Goal: Contribute content: Contribute content

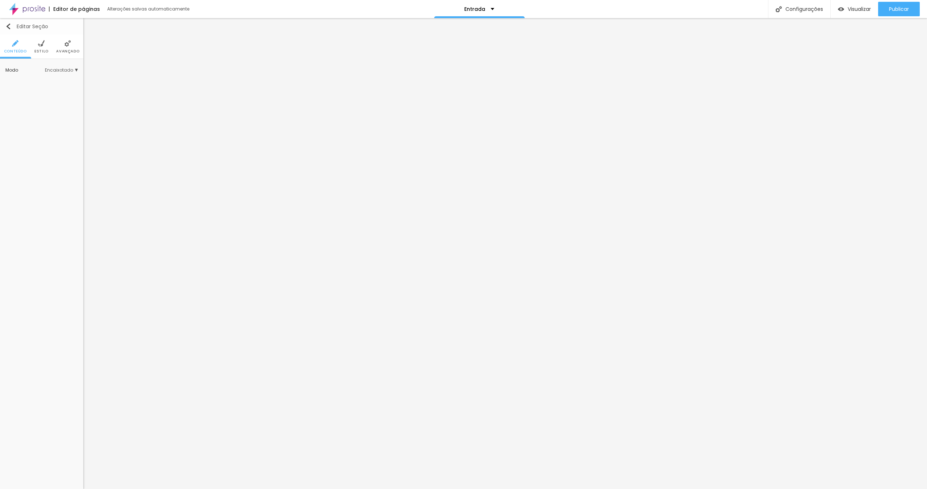
click at [10, 28] on img "button" at bounding box center [8, 27] width 6 height 6
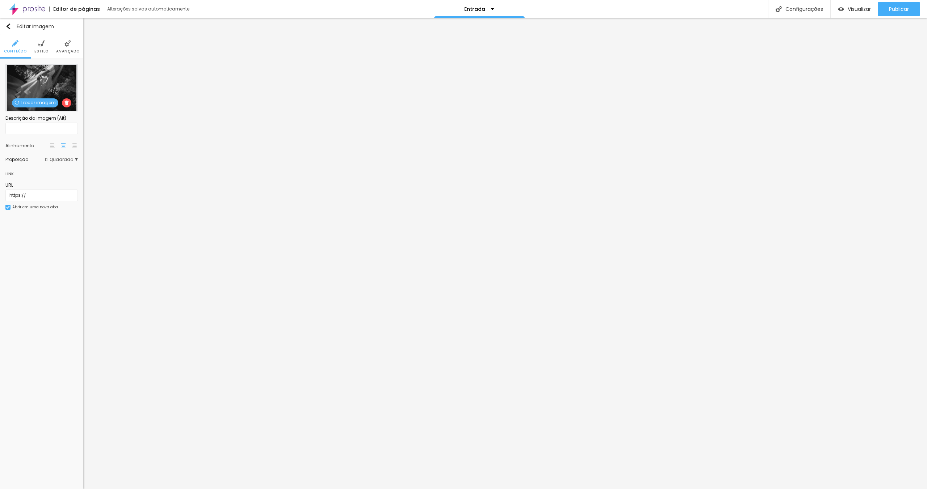
click at [32, 101] on span "Trocar imagem" at bounding box center [35, 102] width 46 height 9
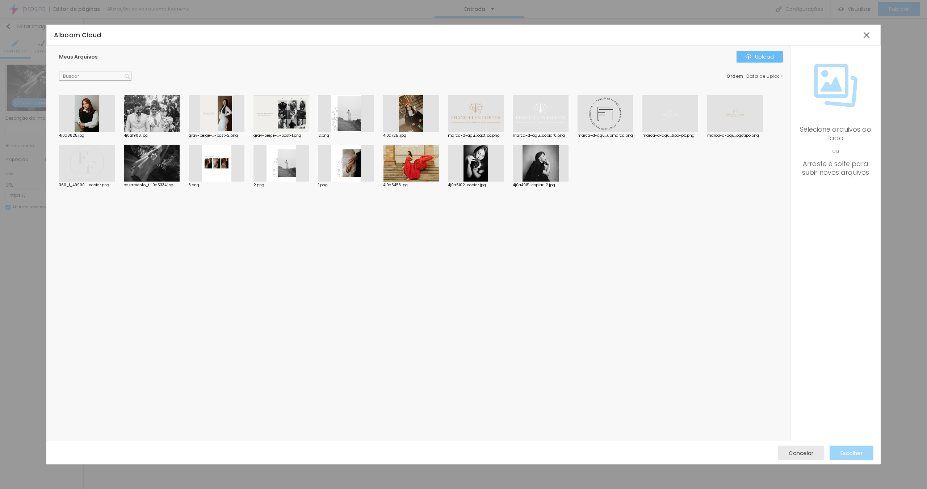
click at [757, 55] on div "Upload" at bounding box center [759, 57] width 28 height 6
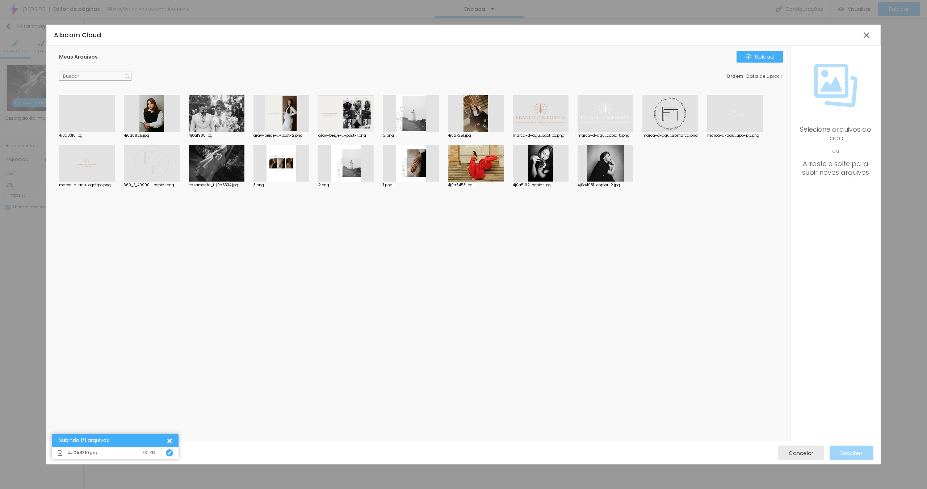
click at [88, 132] on div at bounding box center [87, 132] width 56 height 0
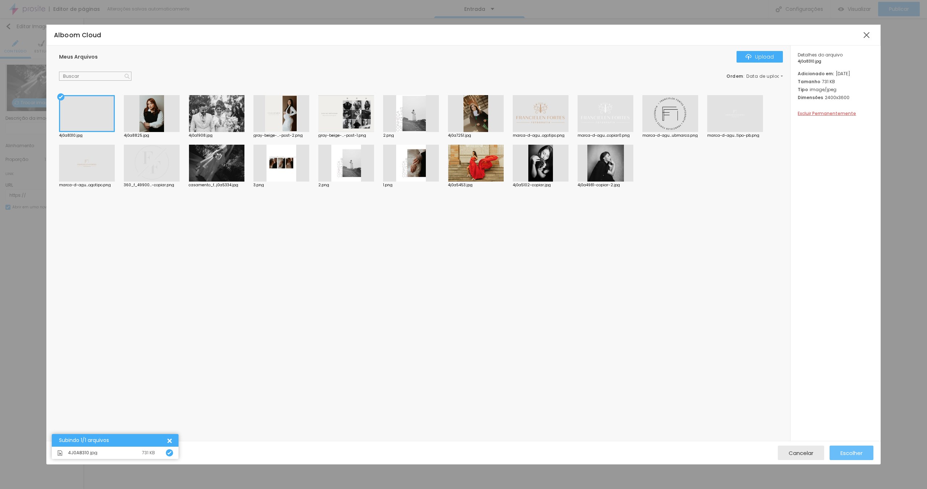
click at [847, 450] on span "Escolher" at bounding box center [851, 453] width 22 height 6
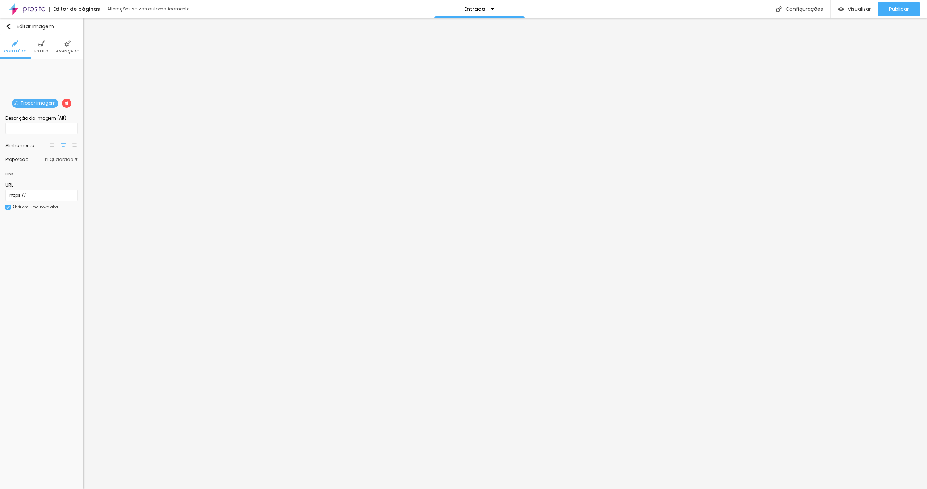
click at [42, 64] on div "Trocar imagem" at bounding box center [42, 64] width 0 height 0
click at [40, 100] on span "Trocar imagem" at bounding box center [35, 103] width 46 height 9
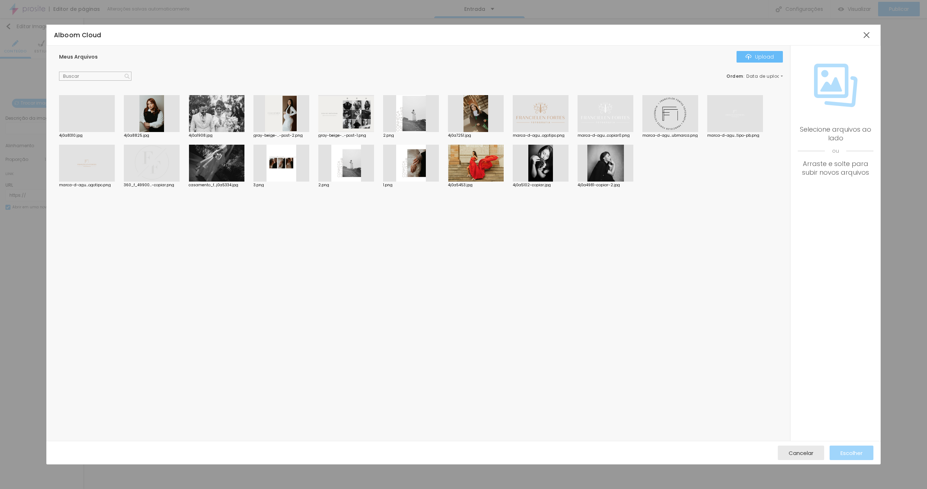
click at [763, 52] on button "Upload" at bounding box center [759, 57] width 46 height 12
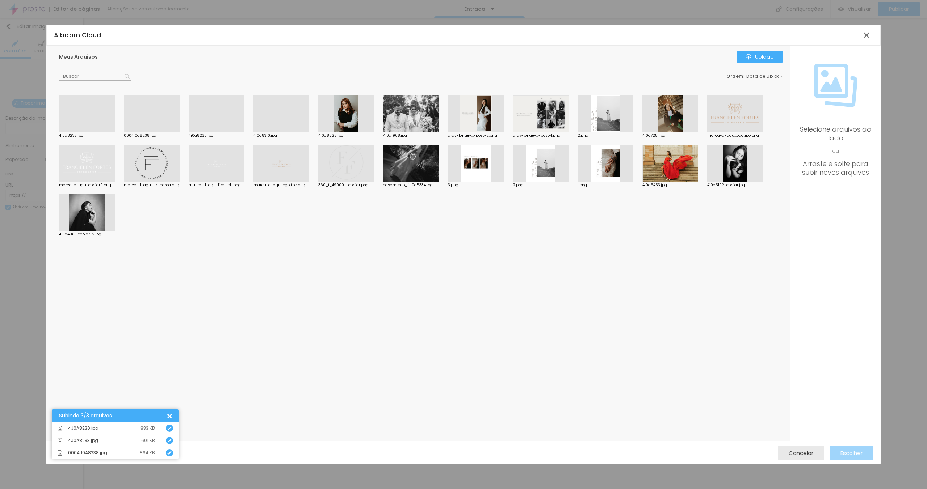
click at [221, 132] on div at bounding box center [217, 132] width 56 height 0
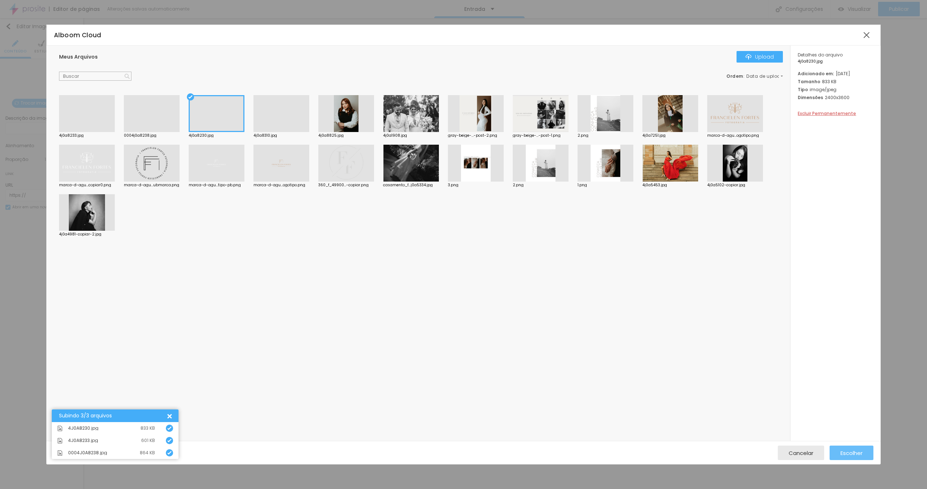
click at [841, 454] on span "Escolher" at bounding box center [851, 453] width 22 height 6
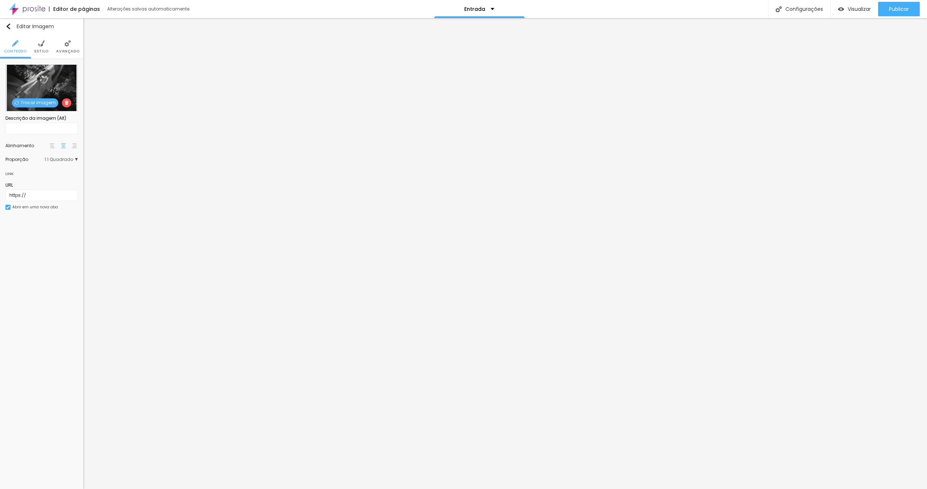
click at [26, 102] on span "Trocar imagem" at bounding box center [35, 102] width 46 height 9
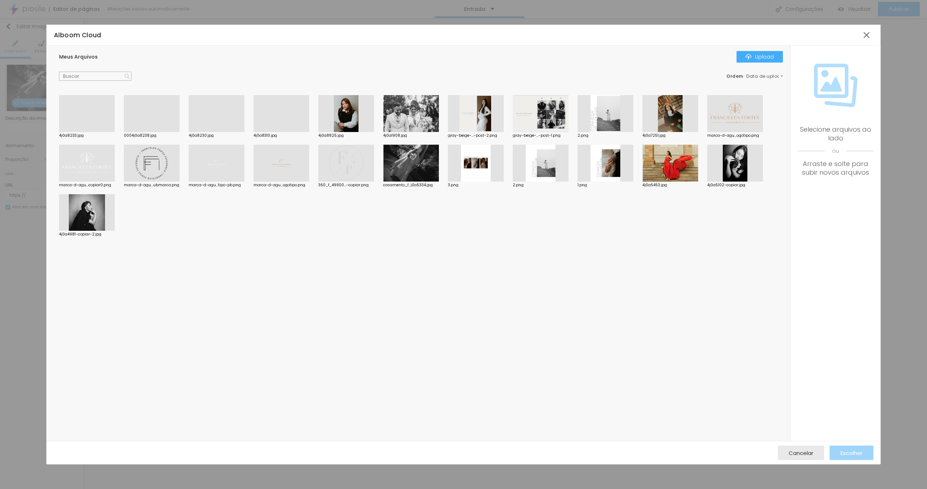
click at [153, 132] on div at bounding box center [152, 132] width 56 height 0
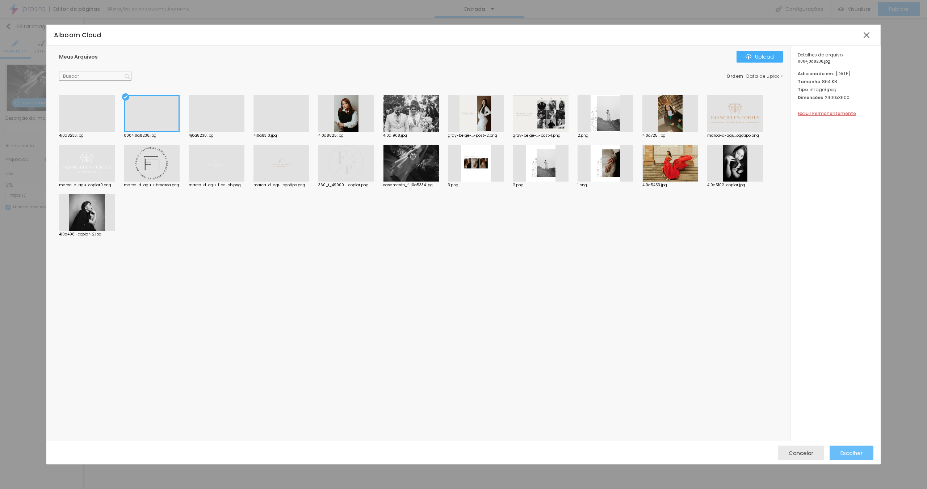
click at [845, 457] on div "Escolher" at bounding box center [851, 453] width 22 height 14
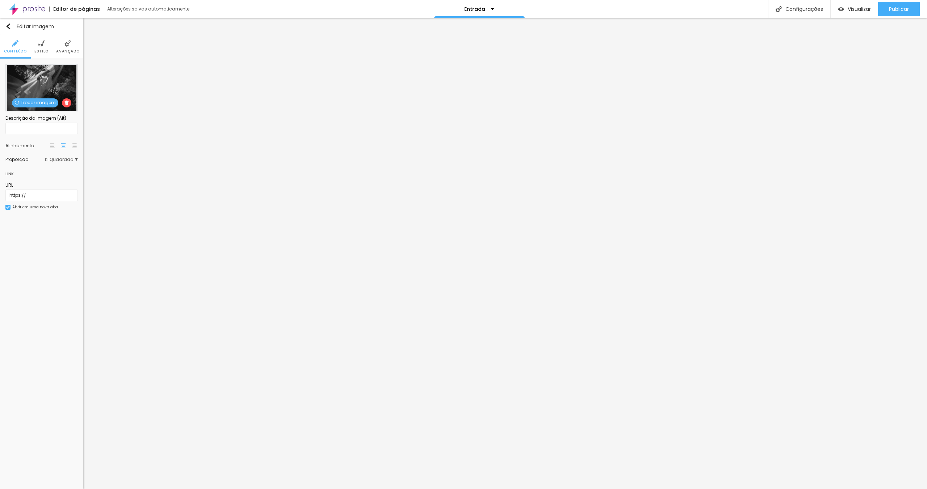
click at [38, 101] on span "Trocar imagem" at bounding box center [35, 102] width 46 height 9
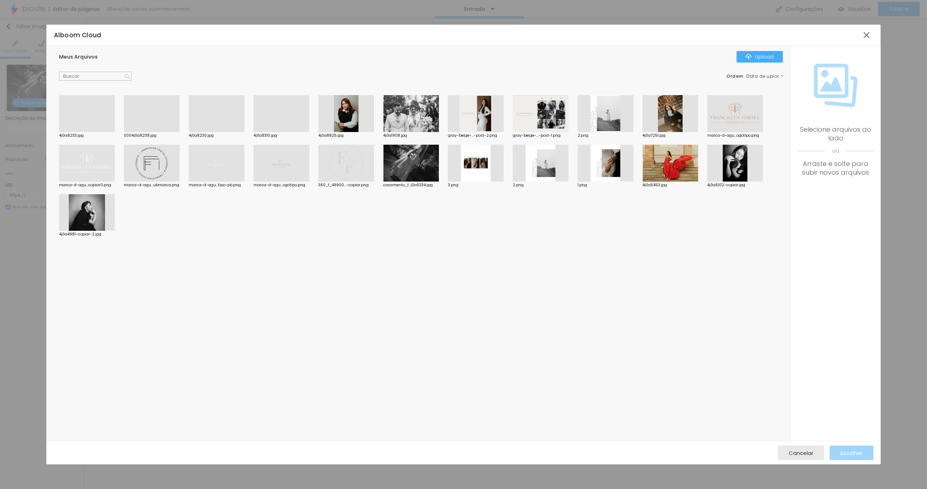
drag, startPoint x: 85, startPoint y: 110, endPoint x: 98, endPoint y: 111, distance: 13.1
click at [85, 132] on div at bounding box center [87, 132] width 56 height 0
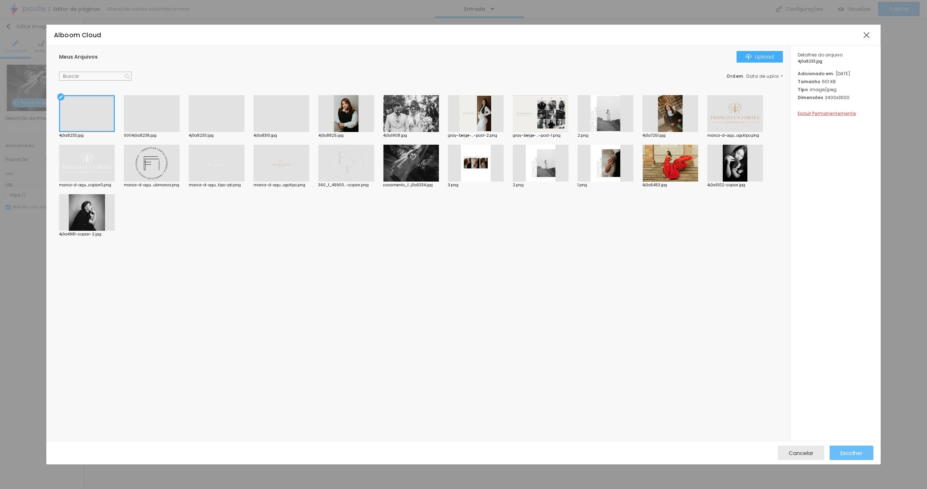
click at [852, 454] on span "Escolher" at bounding box center [851, 453] width 22 height 6
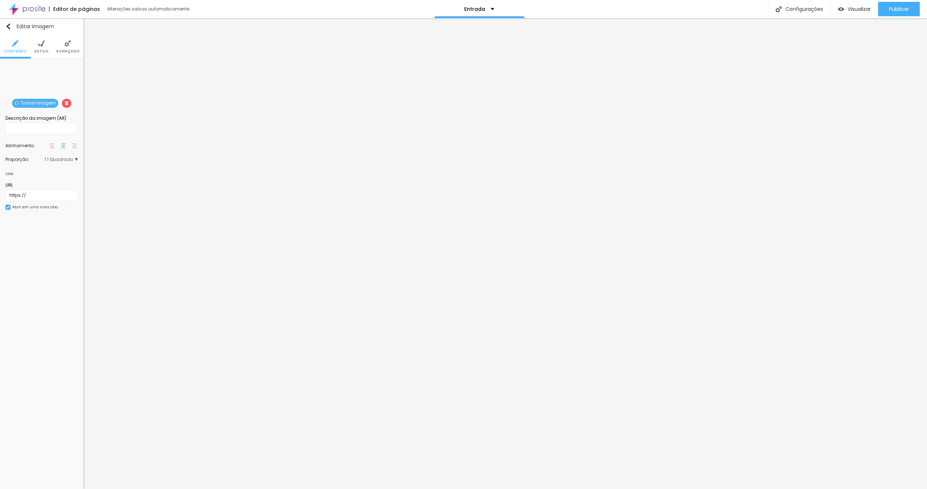
click at [51, 145] on img at bounding box center [52, 145] width 5 height 5
click at [58, 148] on div at bounding box center [63, 146] width 29 height 9
click at [44, 43] on img at bounding box center [41, 43] width 7 height 7
type input "80"
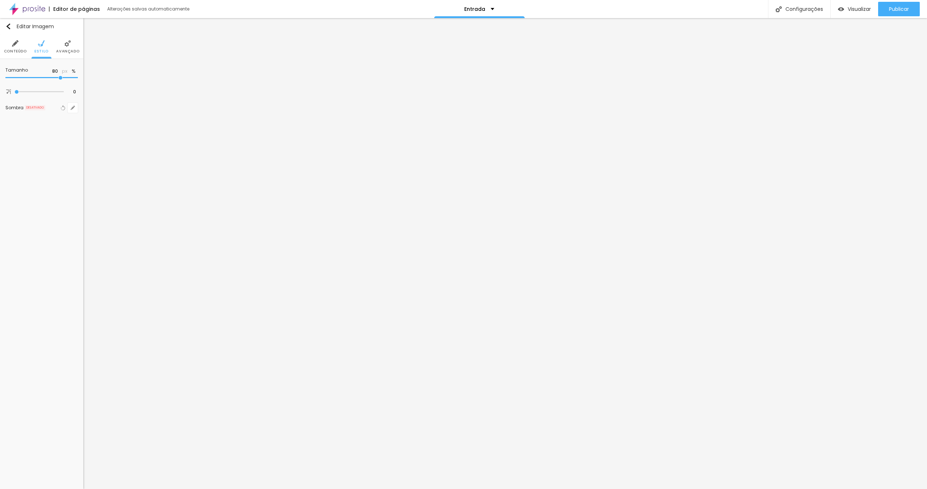
type input "75"
type input "65"
type input "60"
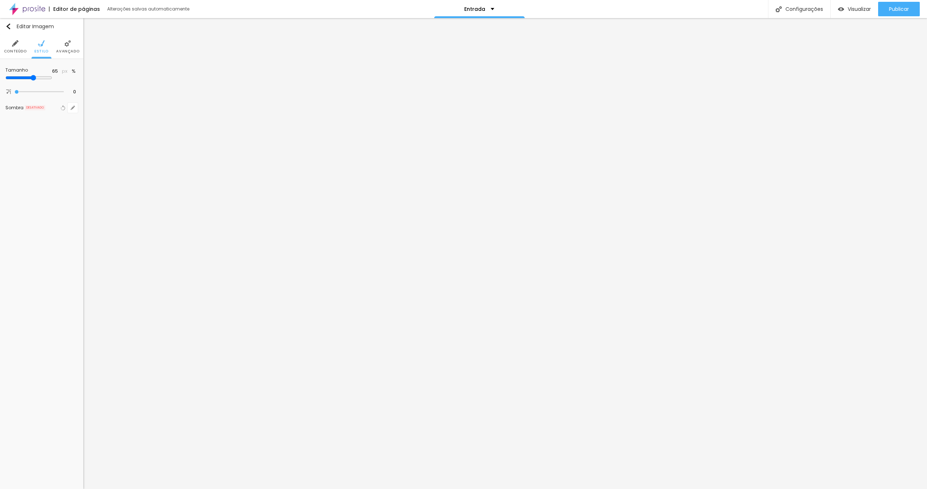
type input "60"
type input "55"
type input "60"
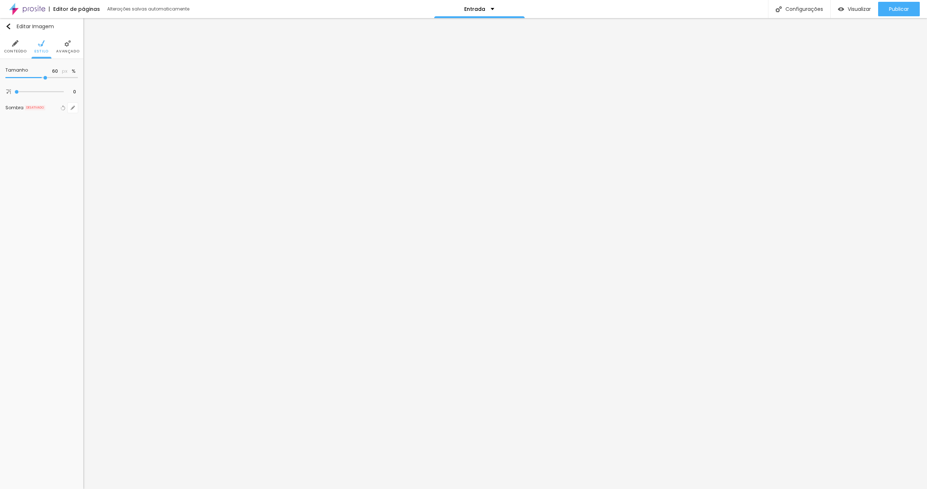
type input "75"
type input "85"
type input "95"
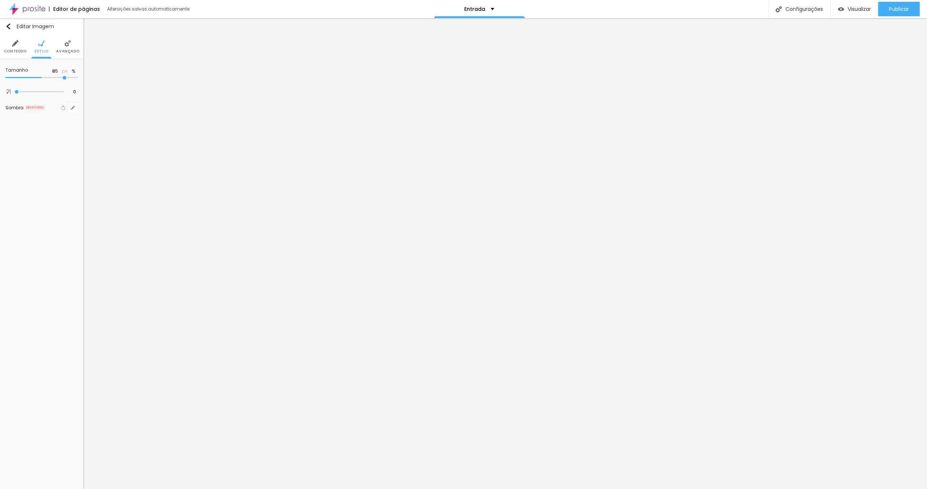
type input "95"
type input "100"
drag, startPoint x: 55, startPoint y: 77, endPoint x: 77, endPoint y: 82, distance: 22.2
click at [77, 80] on input "range" at bounding box center [41, 78] width 72 height 4
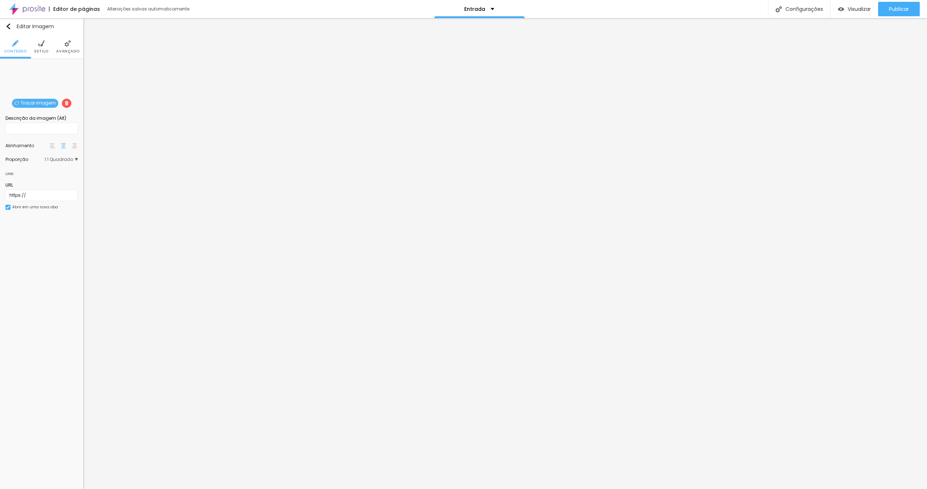
click at [62, 157] on span "1:1 Quadrado" at bounding box center [61, 159] width 33 height 4
click at [42, 176] on div "Padrão 4:3" at bounding box center [47, 179] width 61 height 9
click at [40, 169] on span "Cinema" at bounding box center [37, 170] width 18 height 6
click at [37, 188] on span "Quadrado" at bounding box center [40, 189] width 24 height 6
click at [36, 199] on span "Original" at bounding box center [36, 199] width 17 height 6
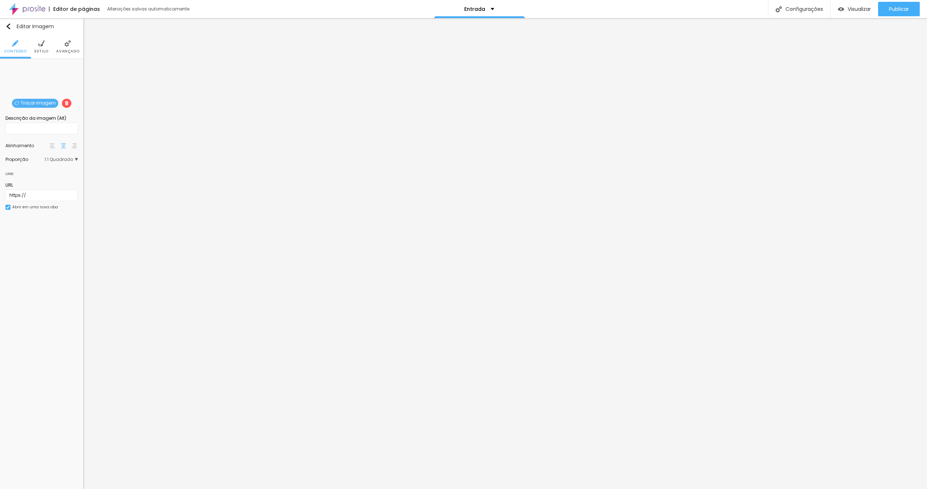
click at [61, 158] on span "1:1 Quadrado" at bounding box center [61, 159] width 33 height 4
click at [48, 195] on div "Original" at bounding box center [47, 199] width 61 height 9
click at [63, 157] on span "1:1 Quadrado" at bounding box center [61, 159] width 33 height 4
click at [46, 195] on div "Original" at bounding box center [47, 199] width 61 height 9
click at [38, 42] on img at bounding box center [41, 43] width 7 height 7
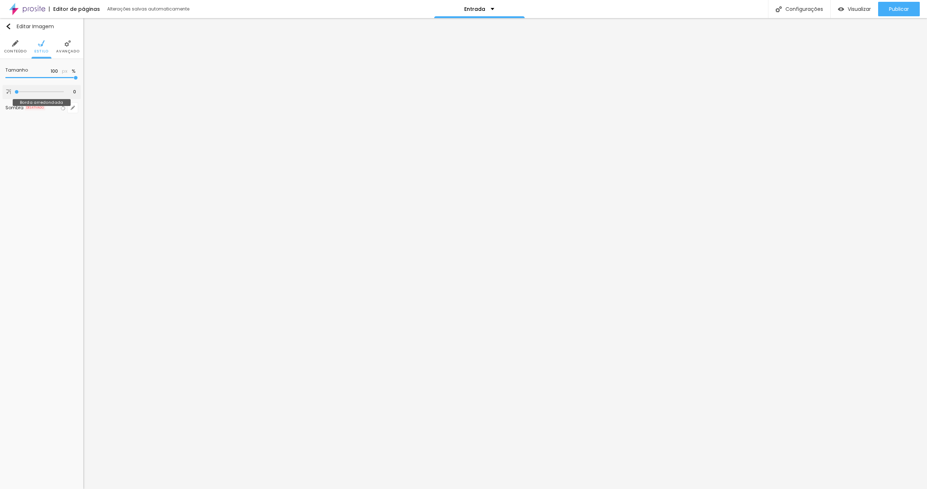
type input "15"
type input "17"
type input "22"
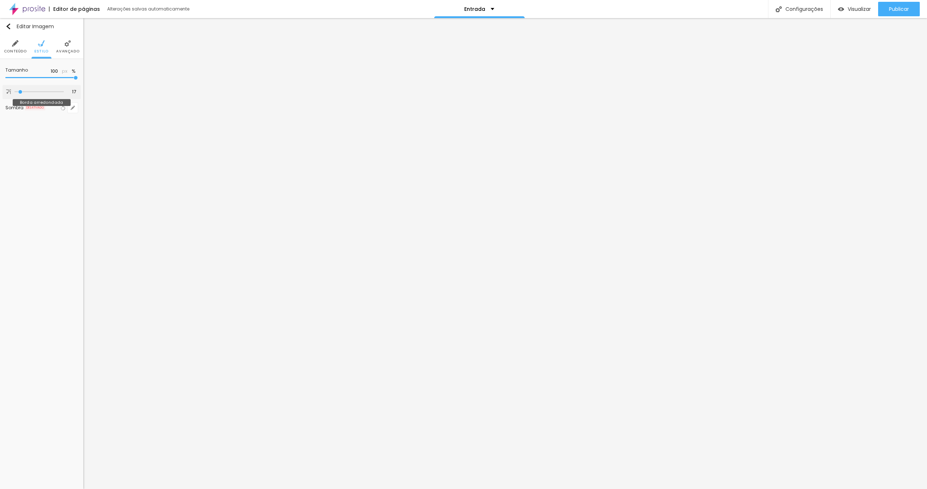
type input "22"
type input "37"
type input "60"
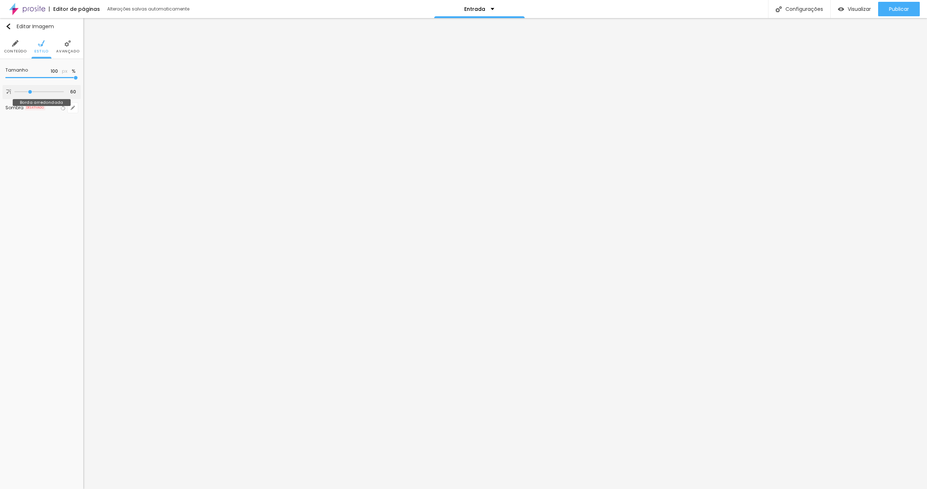
type input "75"
type input "91"
type input "102"
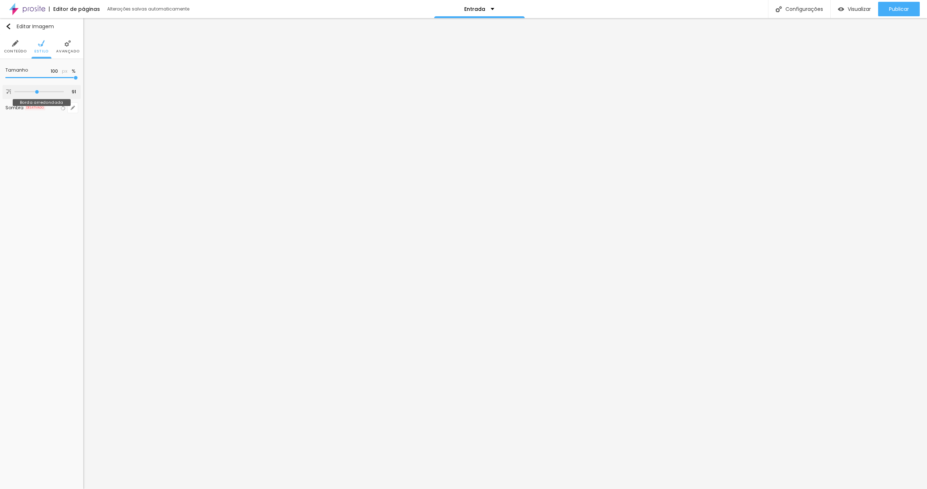
type input "102"
type input "110"
type input "137"
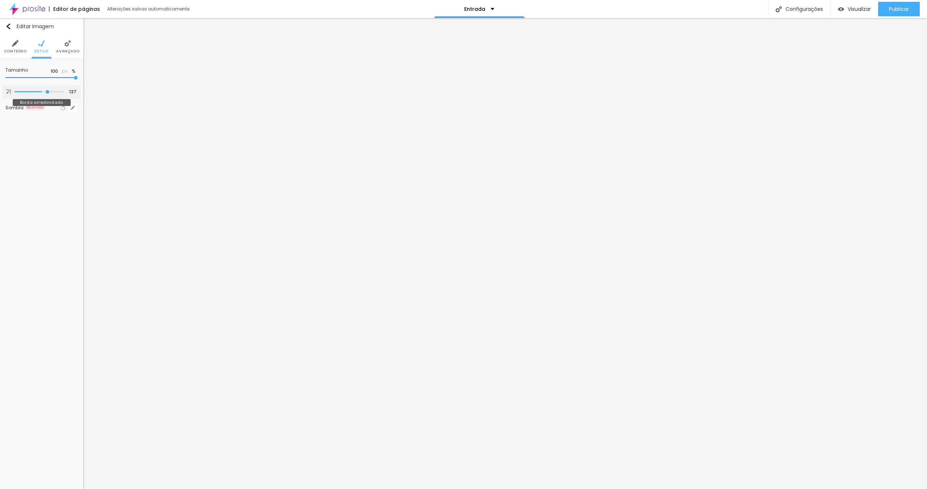
type input "152"
type input "175"
type input "191"
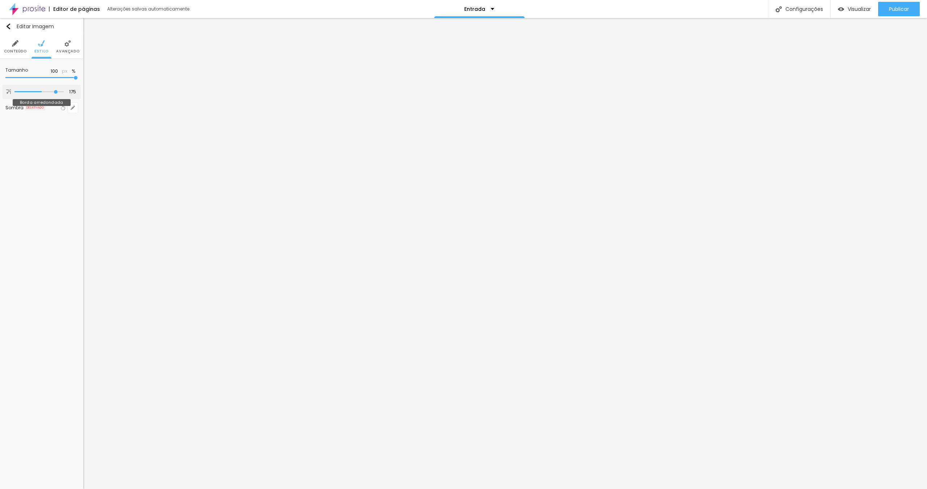
type input "191"
type input "200"
type input "105"
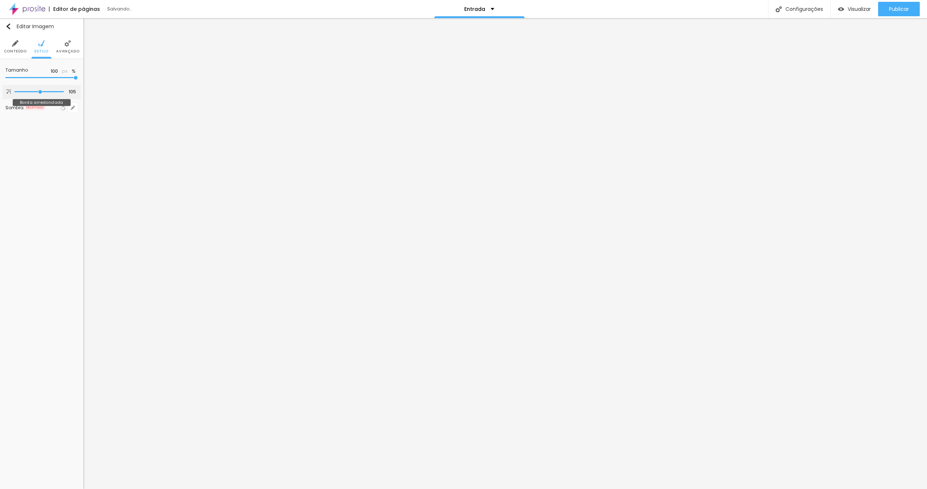
type input "70"
type input "37"
type input "6"
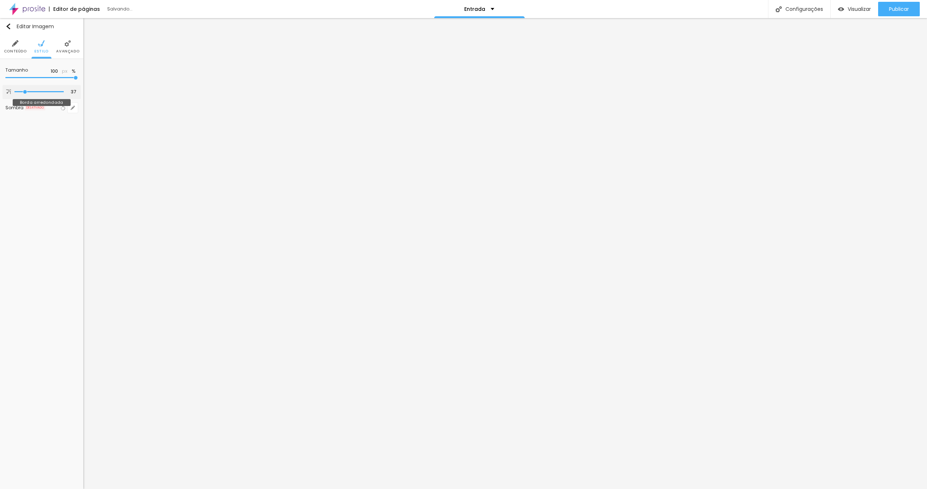
type input "6"
type input "0"
drag, startPoint x: 20, startPoint y: 90, endPoint x: -82, endPoint y: 93, distance: 102.1
click at [14, 93] on input "range" at bounding box center [38, 92] width 49 height 4
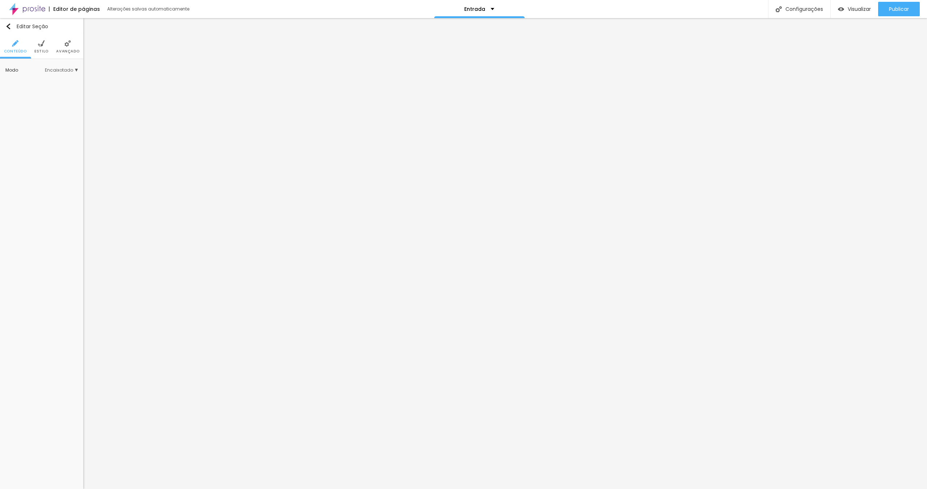
click at [58, 64] on div "Modo Encaixotado Encaixotado Completo" at bounding box center [41, 70] width 83 height 22
click at [60, 69] on span "Encaixotado" at bounding box center [61, 70] width 33 height 4
click at [49, 89] on span "Completo" at bounding box center [52, 90] width 49 height 4
click at [38, 47] on li "Estilo" at bounding box center [41, 47] width 14 height 24
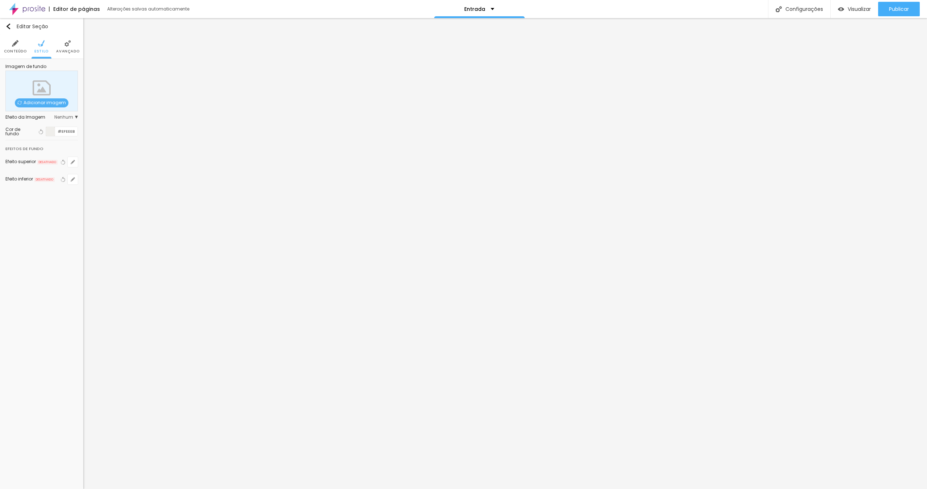
click at [73, 51] on span "Avançado" at bounding box center [67, 52] width 23 height 4
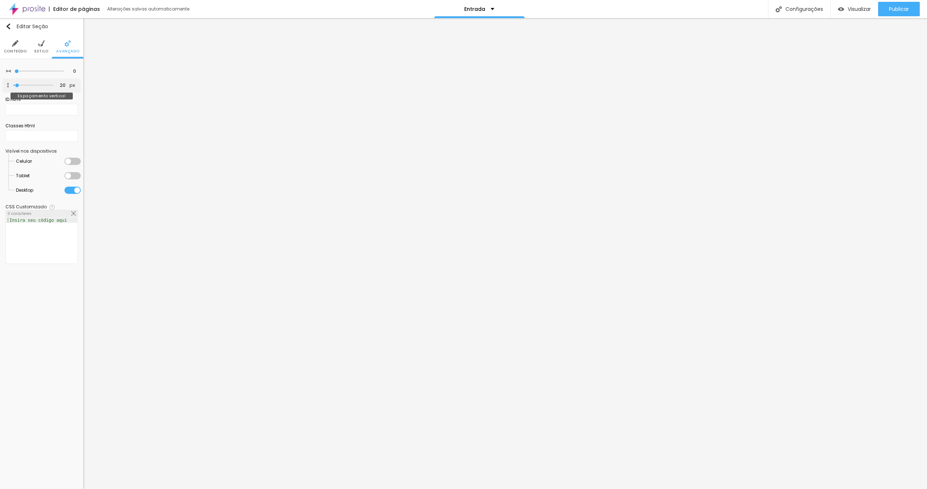
type input "23"
type input "18"
type input "4"
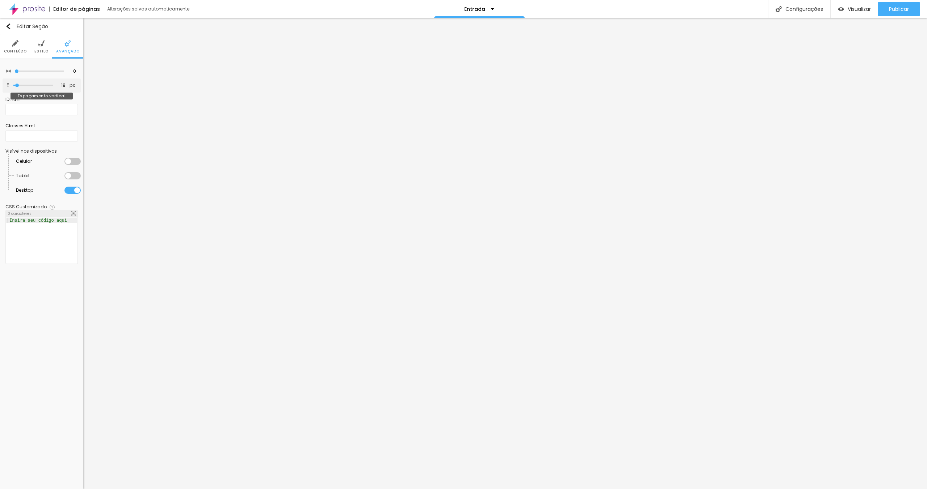
type input "4"
type input "2"
type input "1"
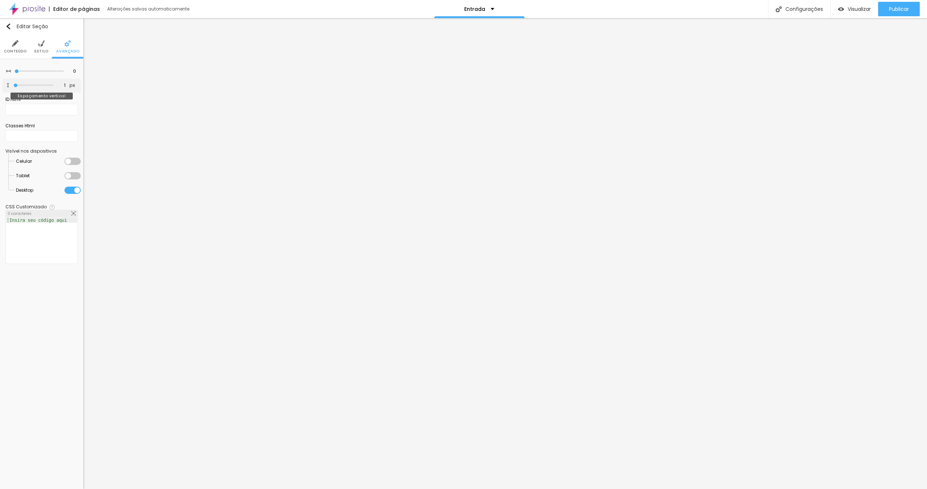
type input "0"
type input "10"
type input "22"
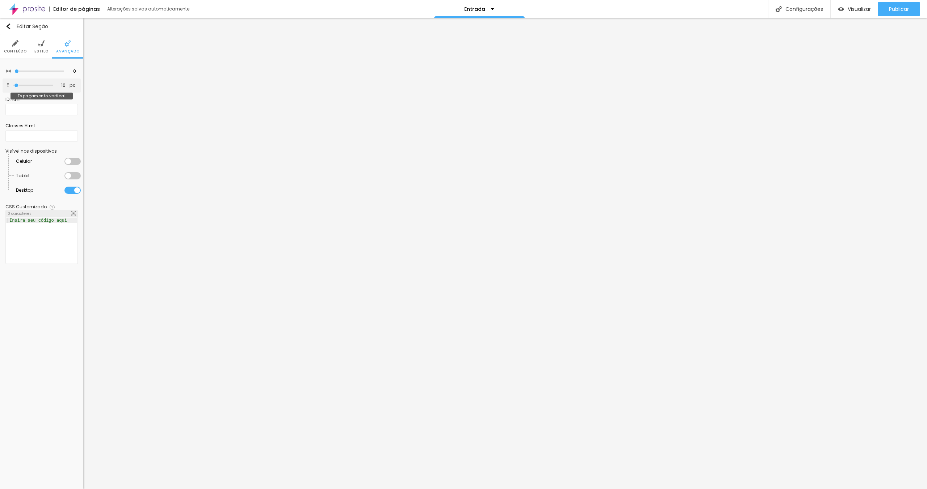
type input "22"
type input "24"
type input "29"
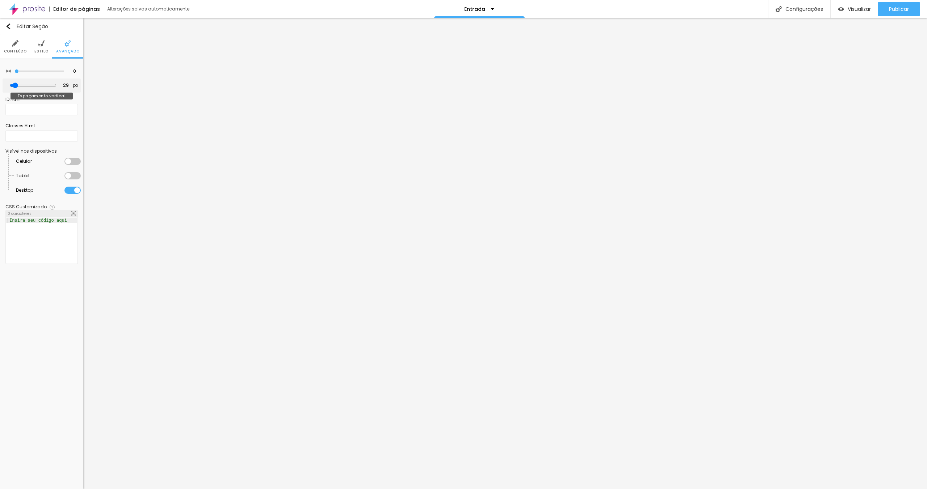
type input "31"
type input "32"
type input "36"
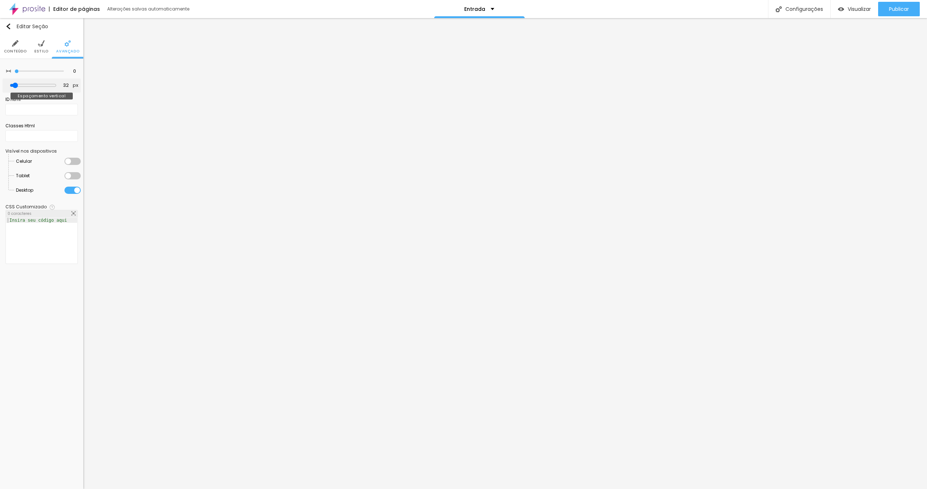
type input "36"
type input "40"
type input "44"
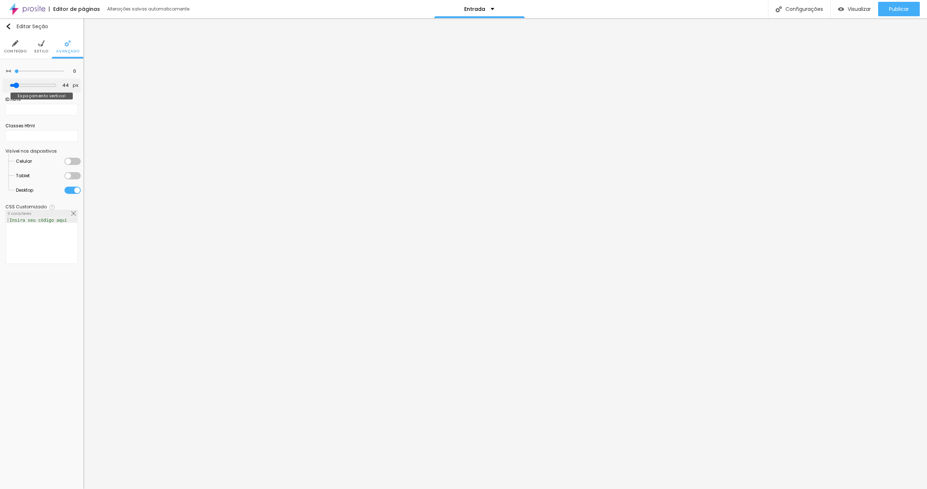
type input "46"
type input "47"
type input "43"
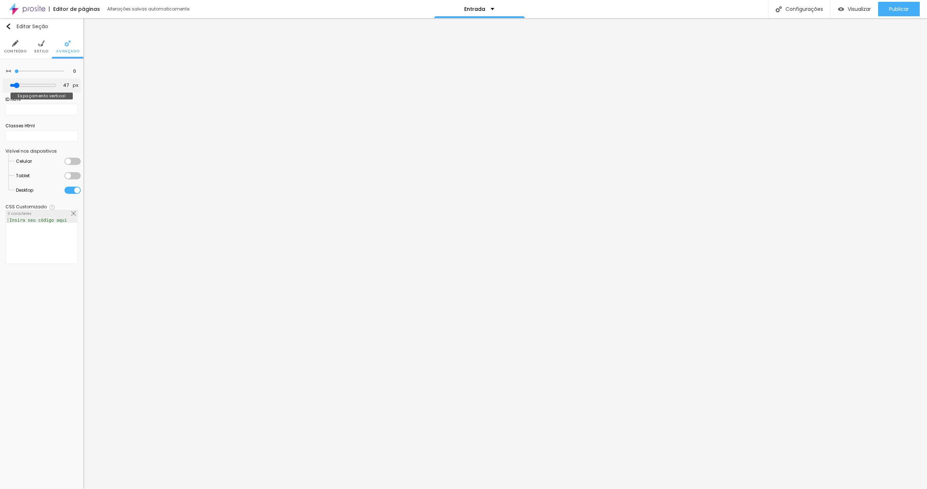
type input "43"
type input "38"
type input "35"
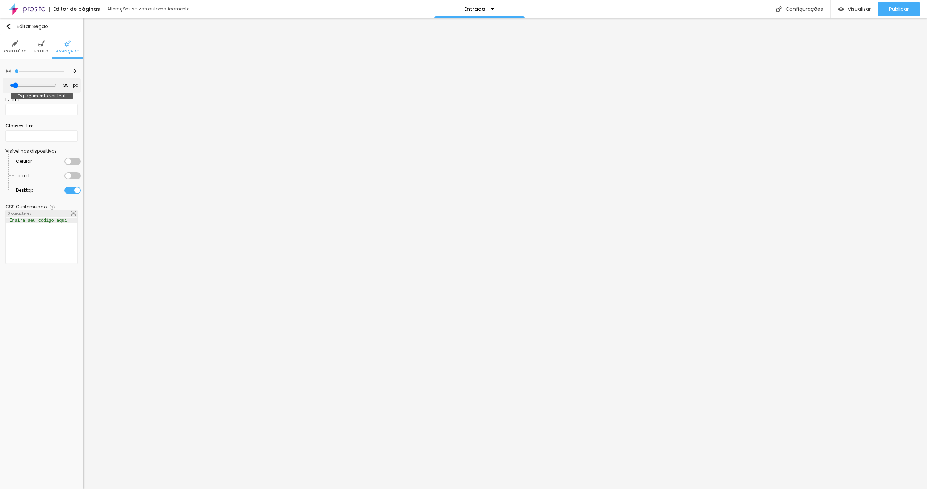
type input "31"
type input "27"
type input "25"
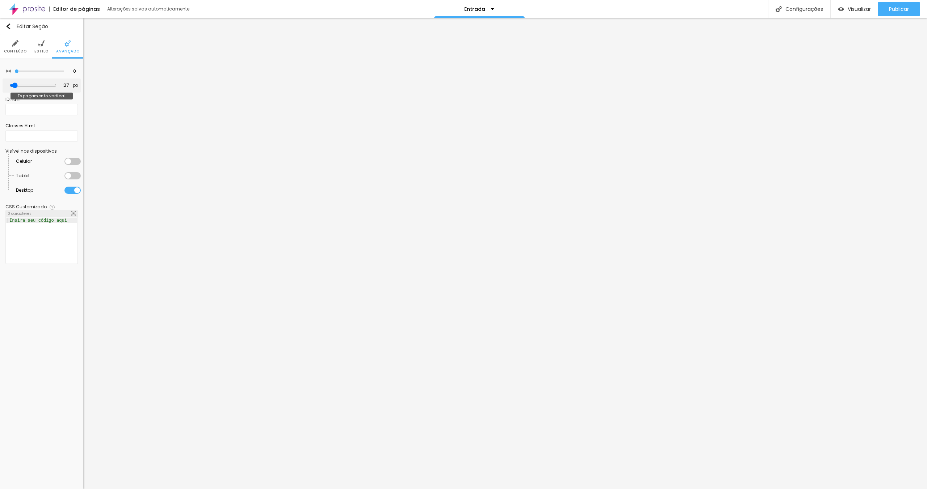
type input "25"
type input "22"
type input "19"
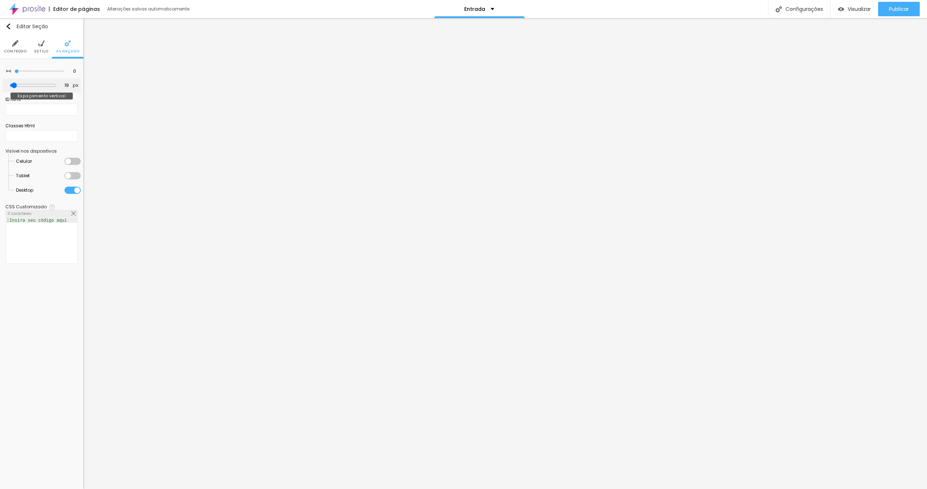
type input "13"
type input "7"
type input "6"
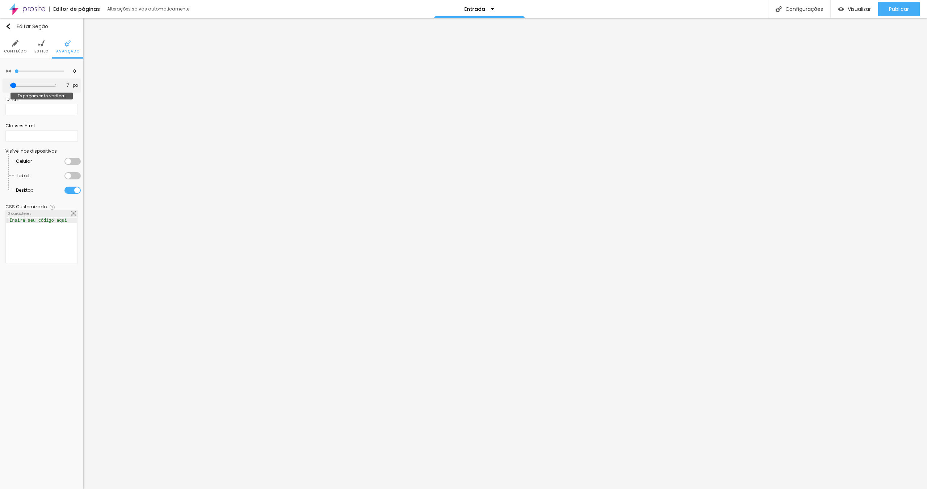
type input "6"
type input "4"
type input "8"
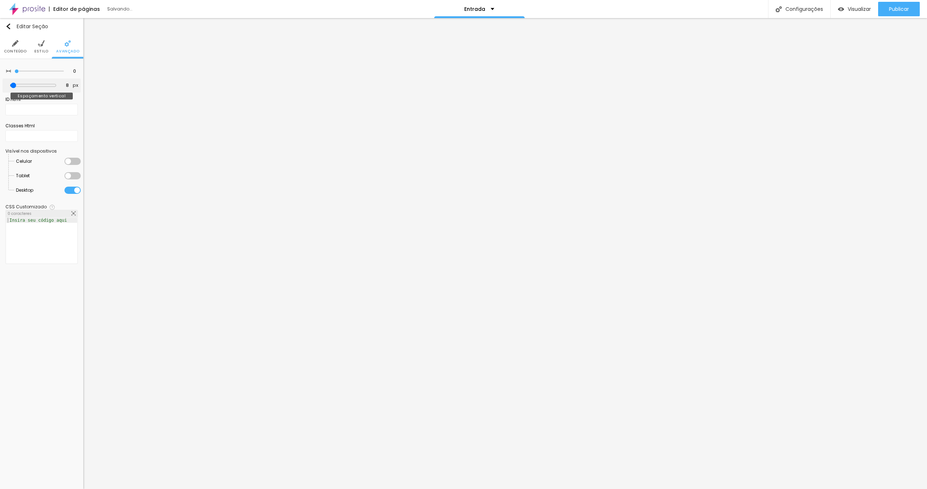
type input "20"
type input "21"
type input "22"
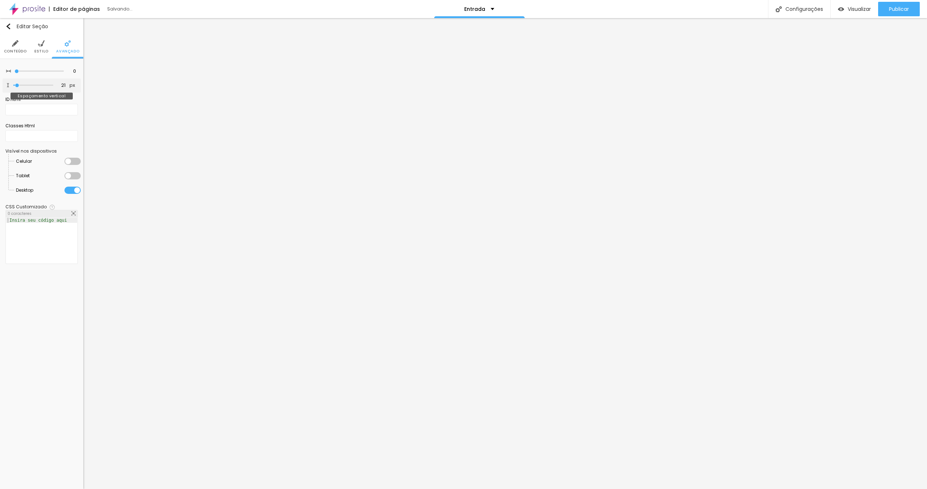
type input "22"
type input "23"
type input "25"
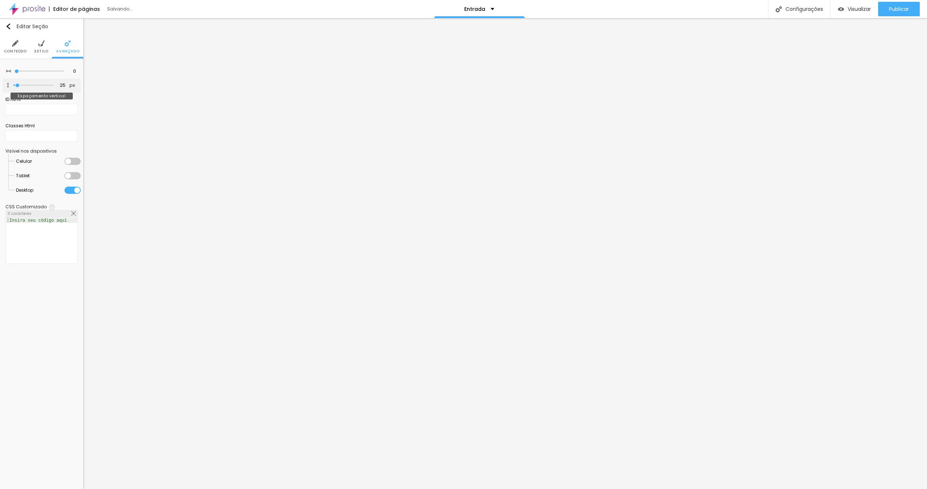
type input "33"
type input "43"
type input "45"
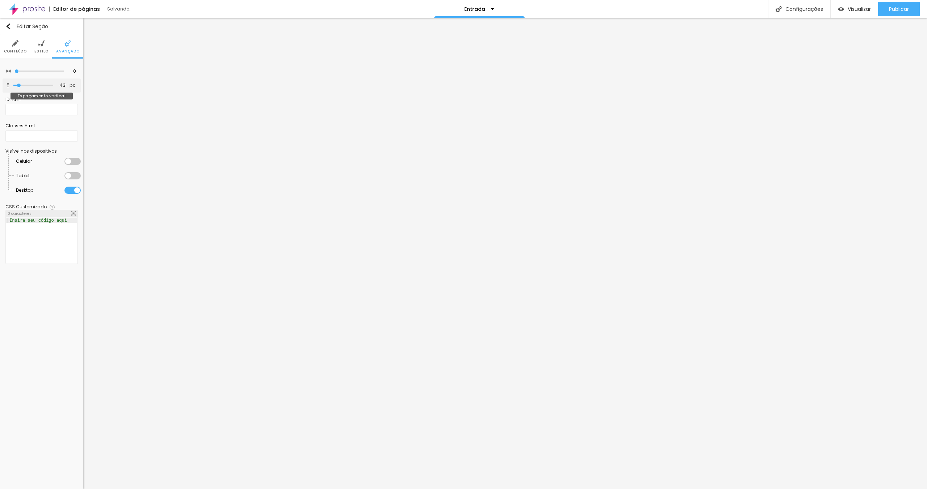
type input "45"
type input "49"
type input "50"
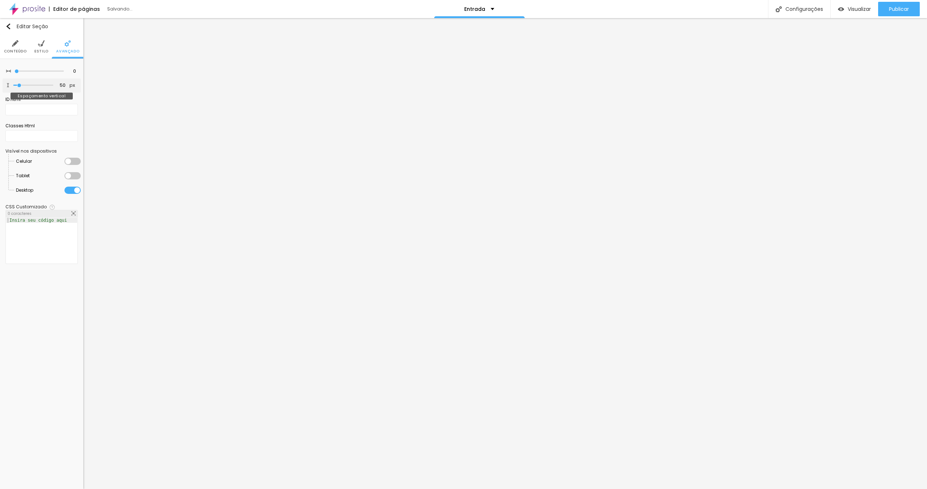
type input "52"
type input "56"
type input "58"
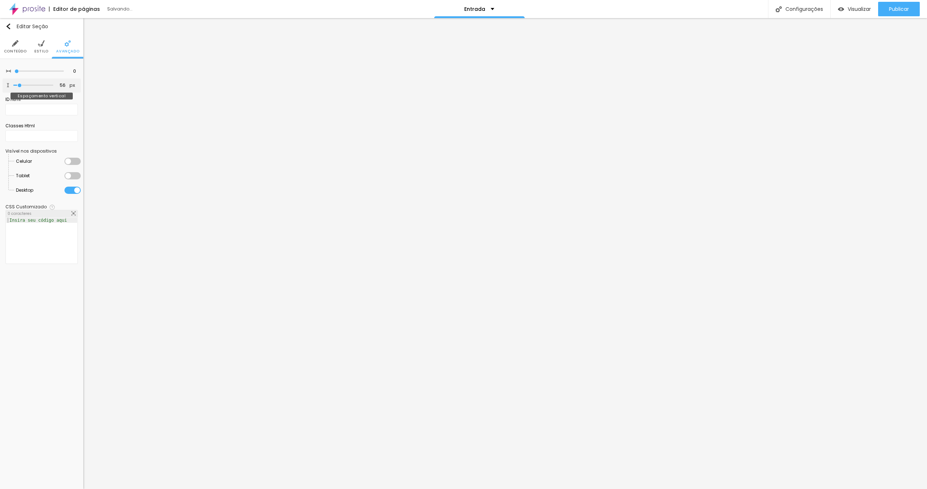
type input "58"
type input "59"
type input "61"
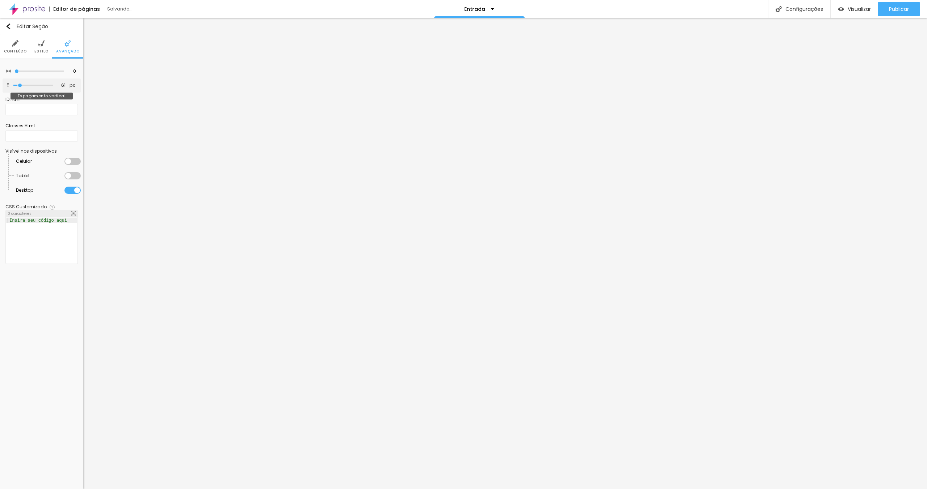
type input "62"
type input "61"
type input "59"
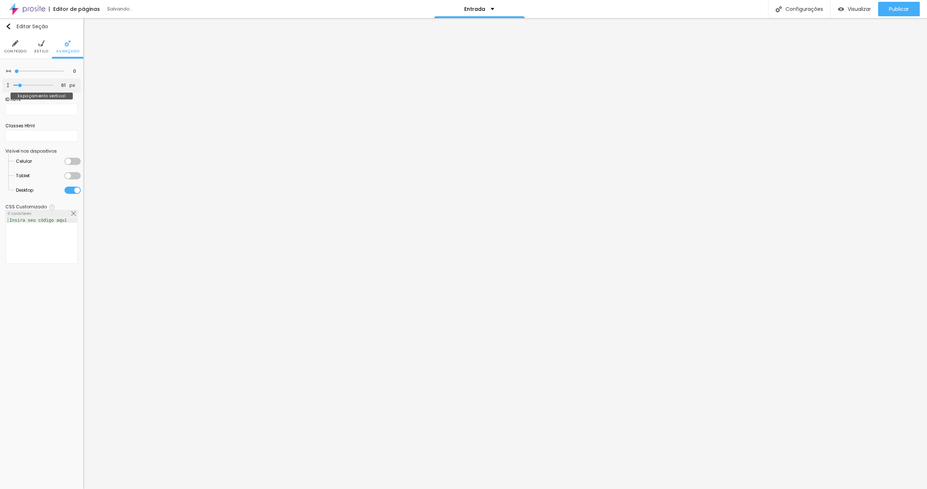
type input "59"
type input "57"
type input "54"
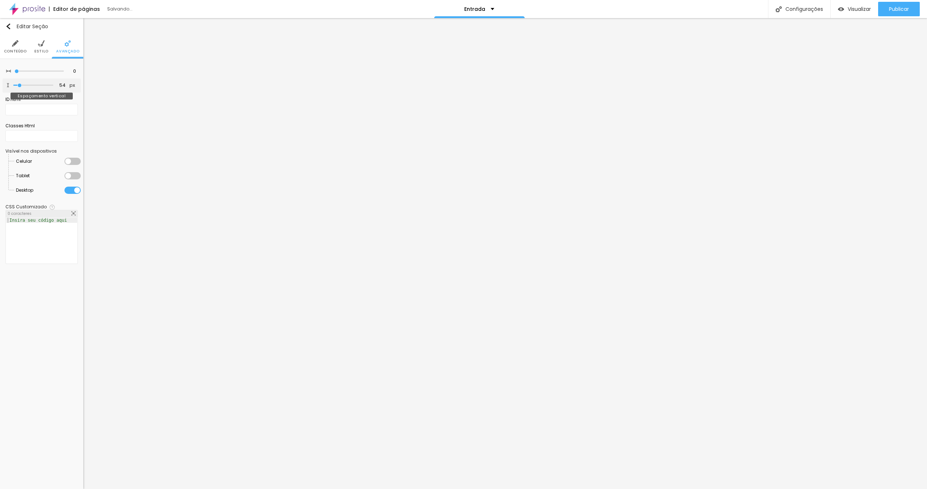
type input "53"
type input "52"
type input "51"
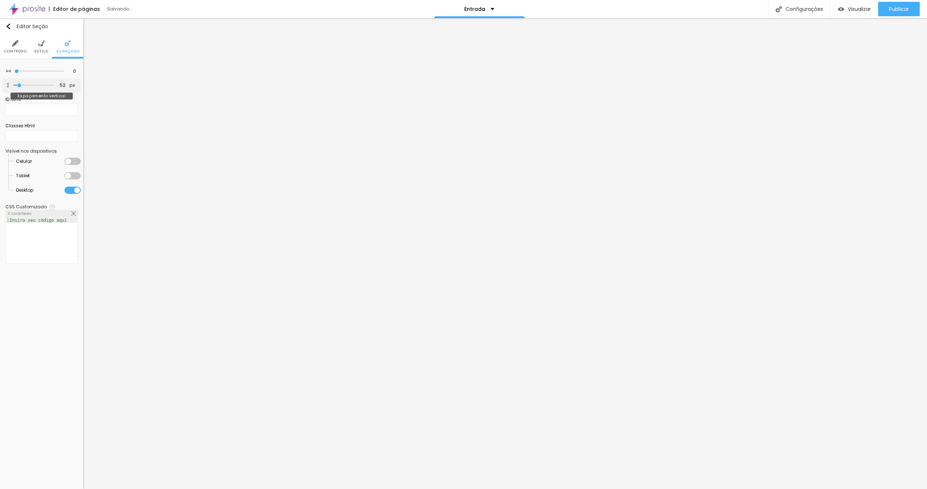
type input "51"
type input "50"
type input "48"
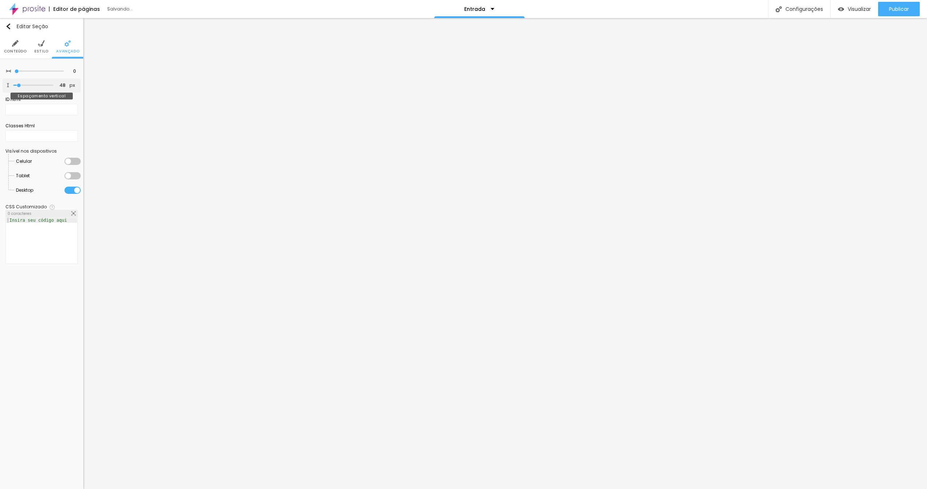
type input "47"
type input "46"
type input "45"
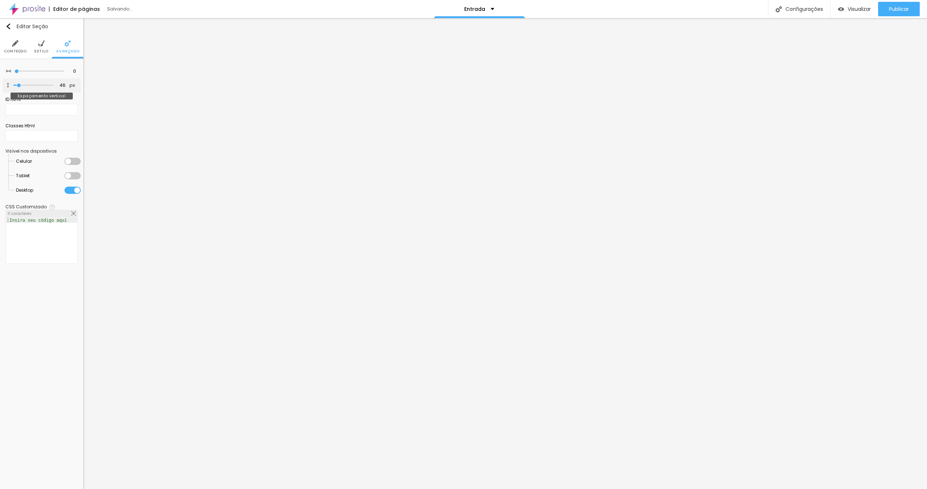
type input "45"
type input "43"
type input "42"
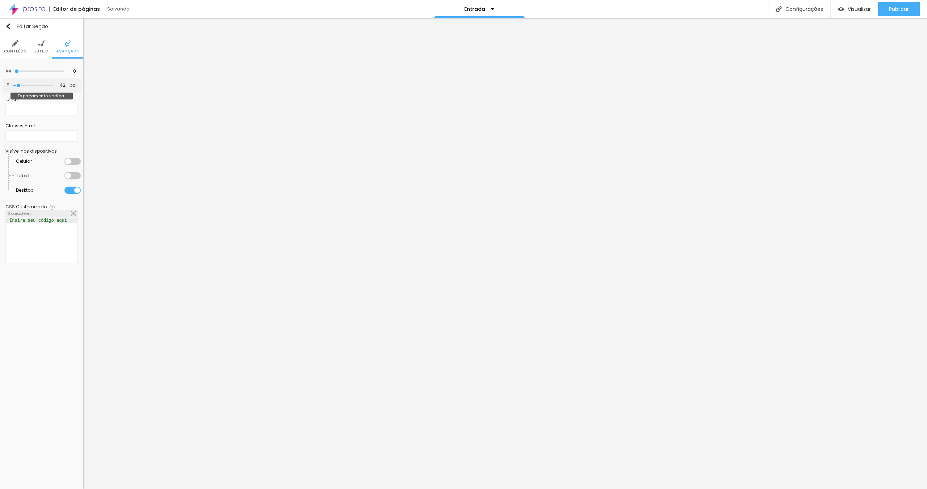
type input "41"
type input "40"
type input "39"
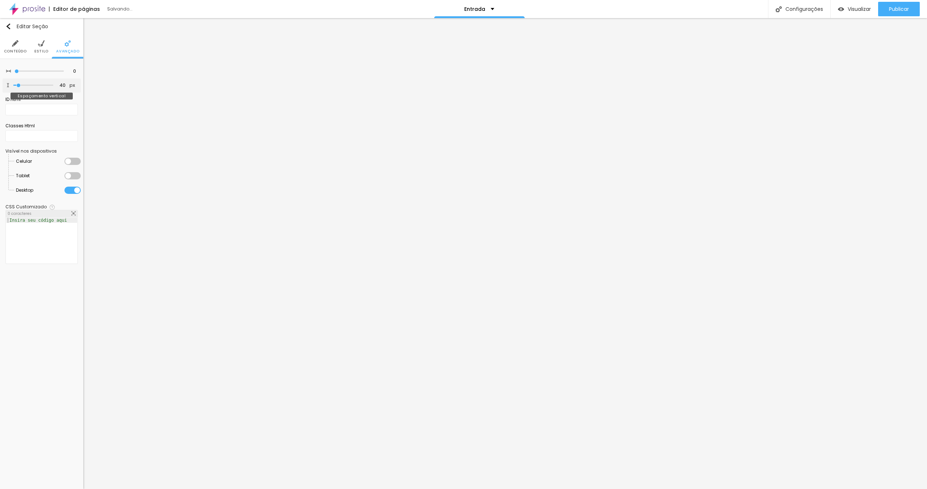
type input "39"
type input "37"
type input "36"
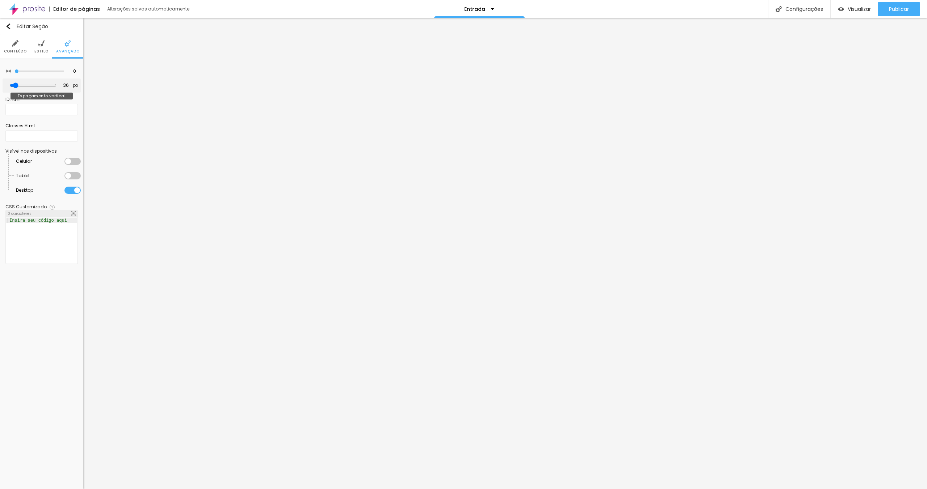
type input "34"
type input "33"
type input "31"
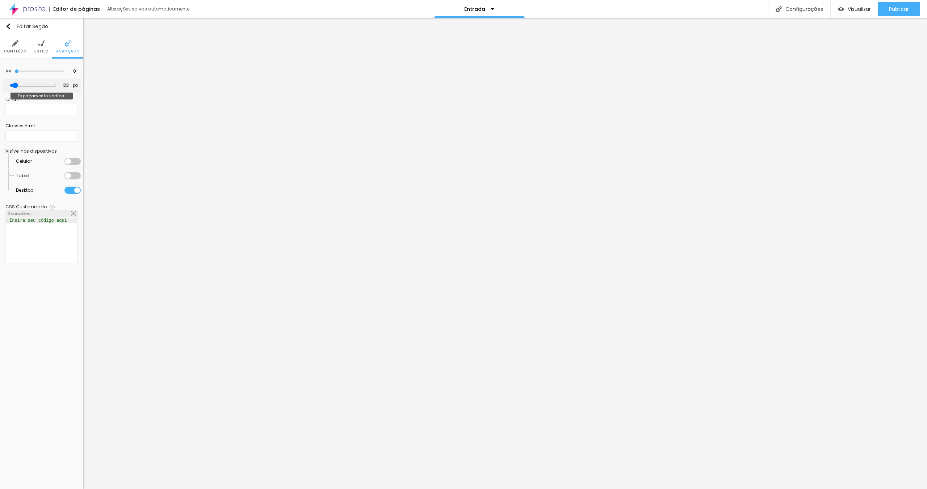
type input "31"
type input "29"
type input "28"
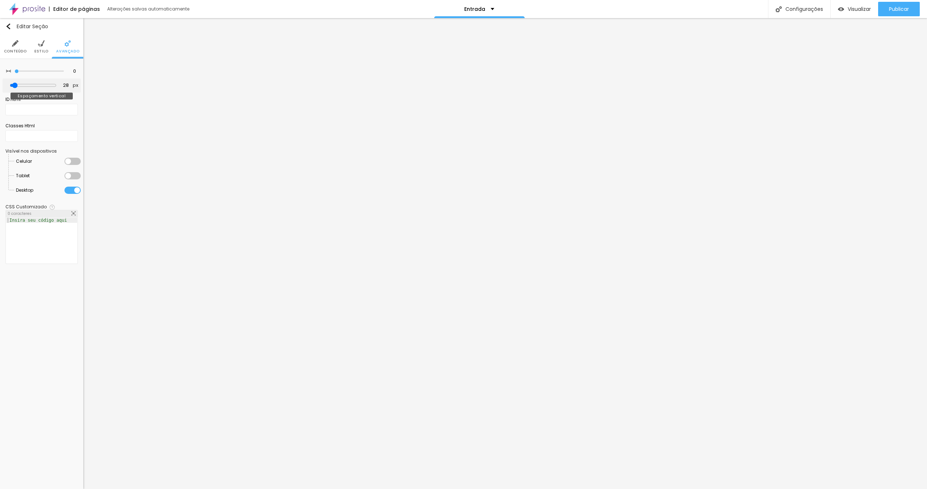
type input "27"
click at [16, 83] on input "range" at bounding box center [33, 86] width 47 height 6
click at [14, 85] on input "range" at bounding box center [33, 86] width 40 height 4
drag, startPoint x: 20, startPoint y: 71, endPoint x: 118, endPoint y: 64, distance: 98.3
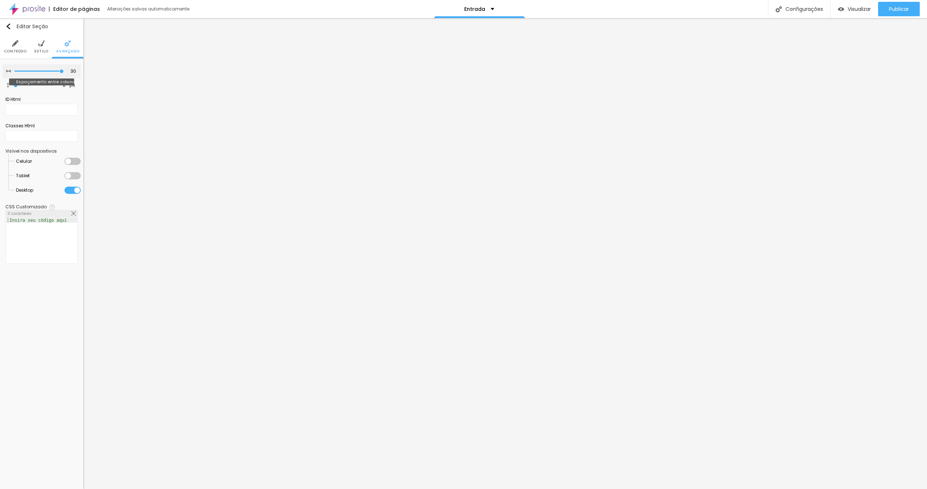
click at [64, 70] on input "range" at bounding box center [38, 72] width 49 height 4
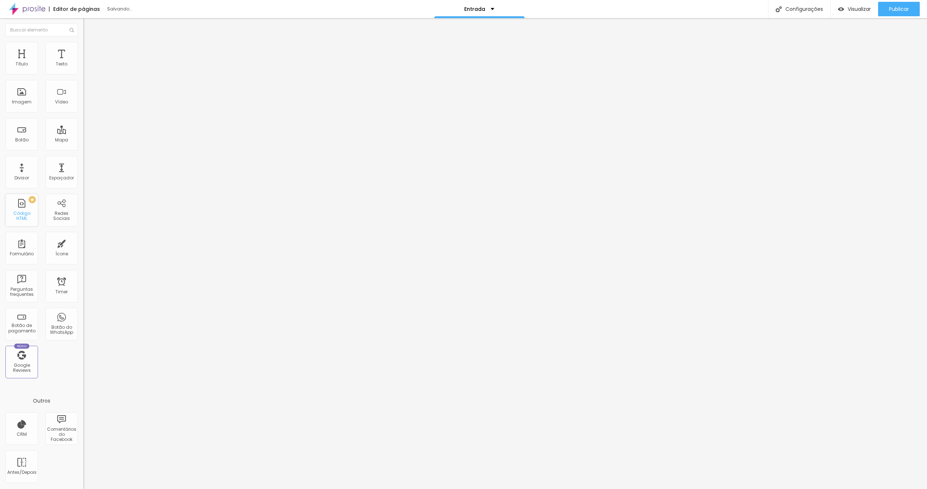
click at [17, 214] on div "Código HTML" at bounding box center [21, 216] width 29 height 10
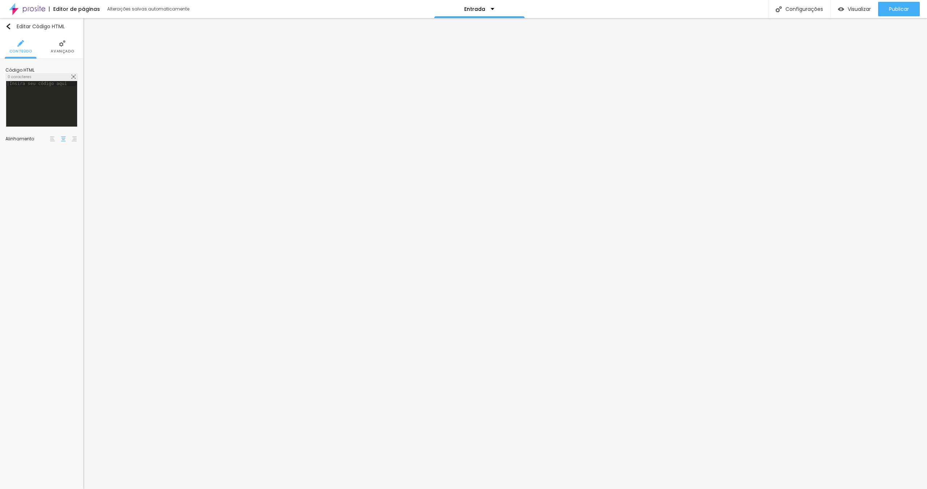
click at [28, 93] on div at bounding box center [41, 109] width 71 height 56
click at [58, 46] on li "Avançado" at bounding box center [62, 47] width 23 height 24
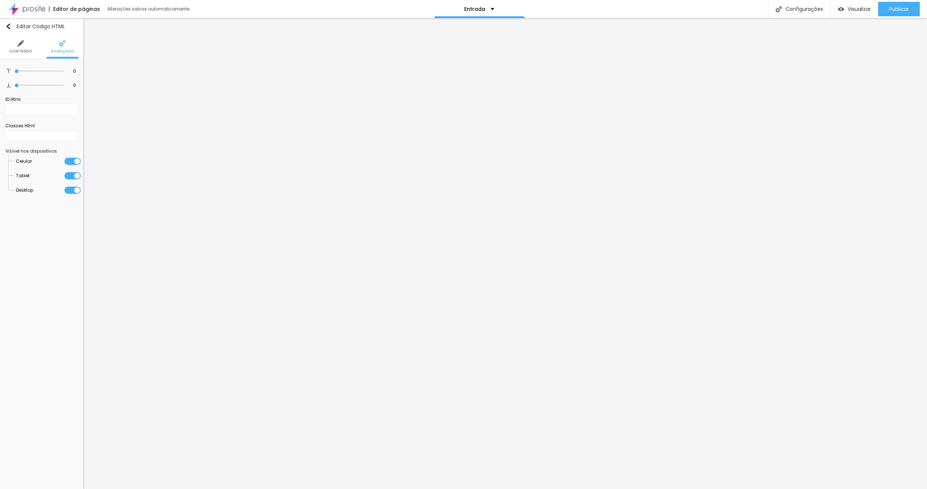
drag, startPoint x: 27, startPoint y: 73, endPoint x: 0, endPoint y: 74, distance: 27.2
click at [14, 73] on input "range" at bounding box center [38, 72] width 49 height 4
click at [9, 24] on img "button" at bounding box center [8, 27] width 6 height 6
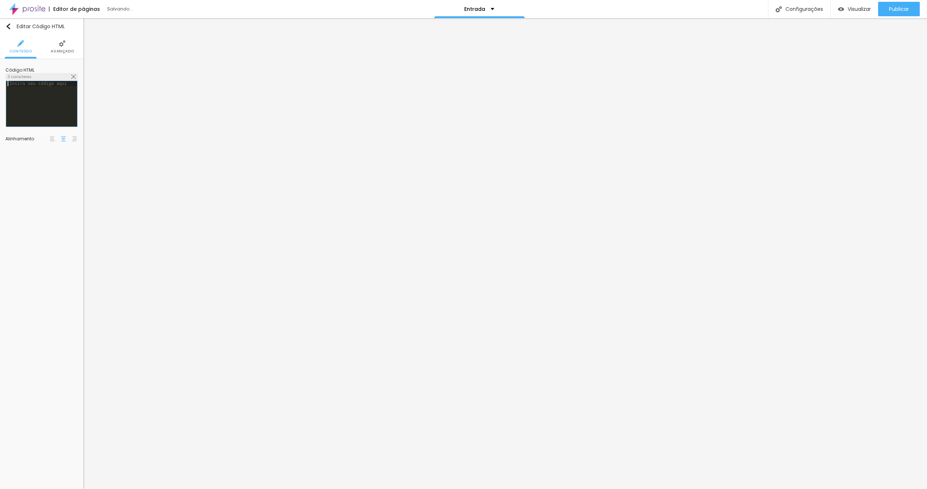
click at [41, 100] on div at bounding box center [41, 109] width 71 height 56
paste textarea
click at [12, 220] on div "Editar Código HTML Conteúdo Avançado Código HTML 691 caracteres 1 < div class =…" at bounding box center [41, 253] width 83 height 471
click at [41, 177] on div "Editar Código HTML Conteúdo Avançado Código HTML 691 caracteres 1 < div class =…" at bounding box center [41, 253] width 83 height 471
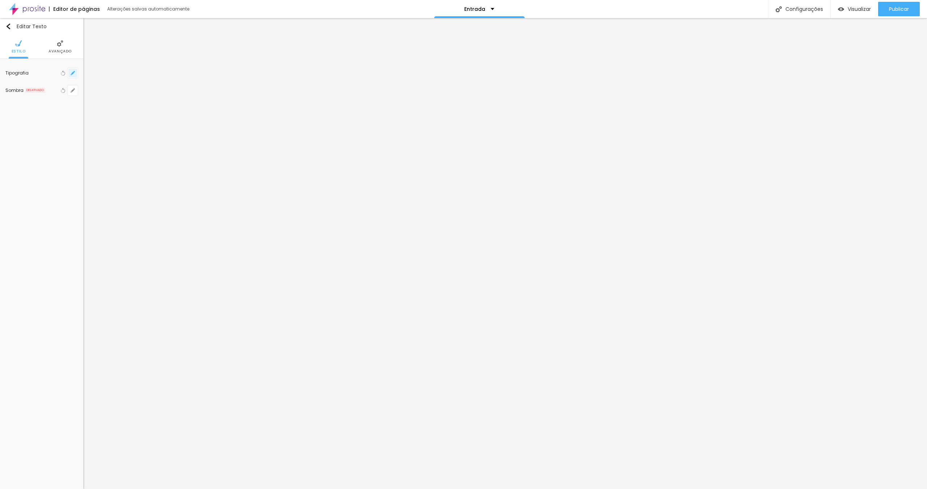
click at [72, 71] on icon "button" at bounding box center [73, 73] width 4 height 4
drag, startPoint x: 101, startPoint y: 123, endPoint x: 96, endPoint y: 124, distance: 4.7
click at [96, 124] on input "range" at bounding box center [114, 124] width 47 height 6
click at [159, 203] on span "aa" at bounding box center [162, 201] width 7 height 4
click at [276, 243] on div at bounding box center [463, 244] width 927 height 489
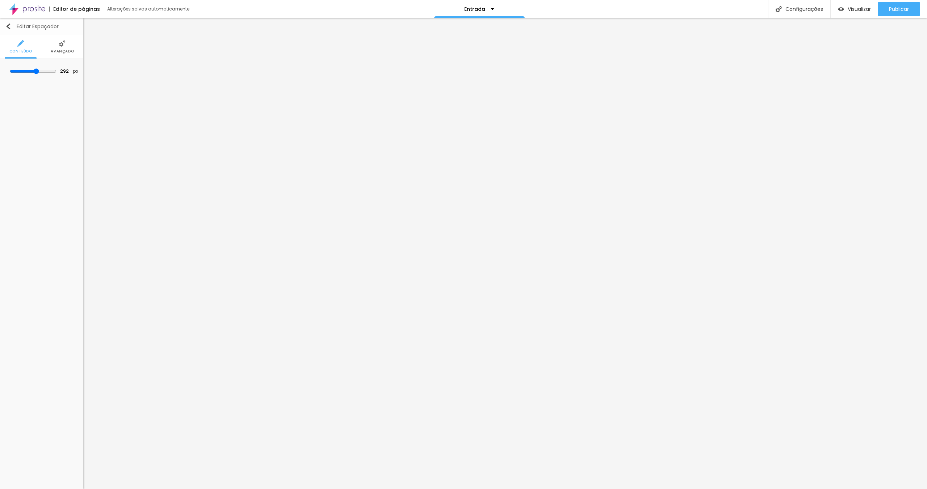
click at [7, 26] on img "button" at bounding box center [8, 27] width 6 height 6
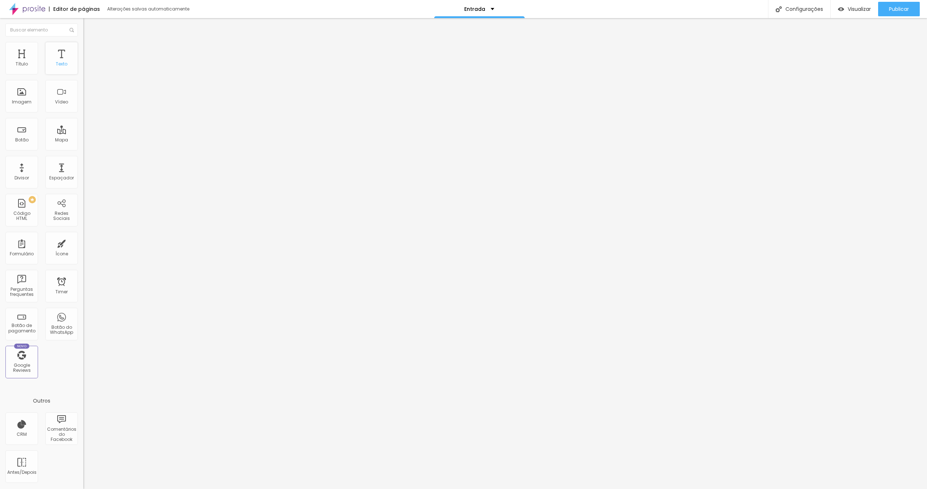
click at [58, 59] on div "Texto" at bounding box center [61, 58] width 33 height 33
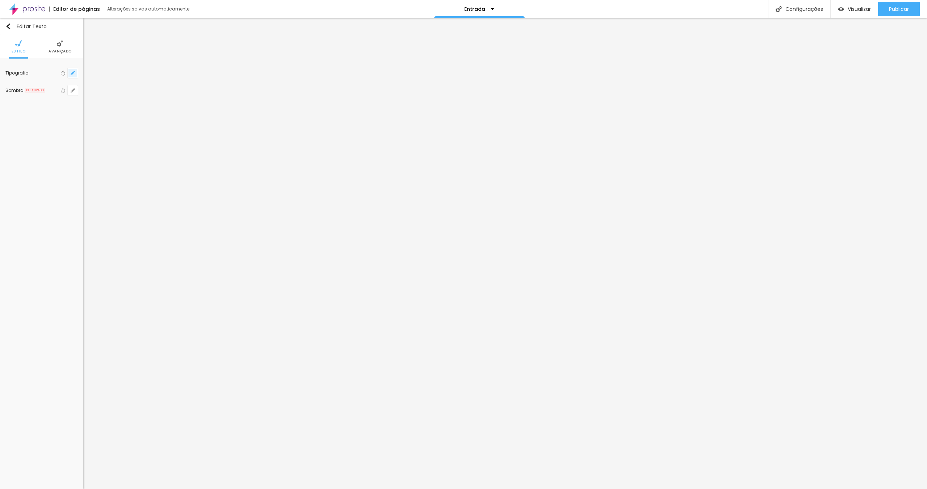
click at [77, 71] on button "button" at bounding box center [73, 73] width 10 height 10
drag, startPoint x: 96, startPoint y: 123, endPoint x: 112, endPoint y: 123, distance: 15.6
click at [112, 123] on input "range" at bounding box center [114, 124] width 47 height 6
click at [114, 100] on select "AbrilFatface-Regular Actor-Regular Alegreya AlegreyaBlack [PERSON_NAME] [PERSON…" at bounding box center [122, 102] width 90 height 11
click at [225, 294] on div at bounding box center [463, 244] width 927 height 489
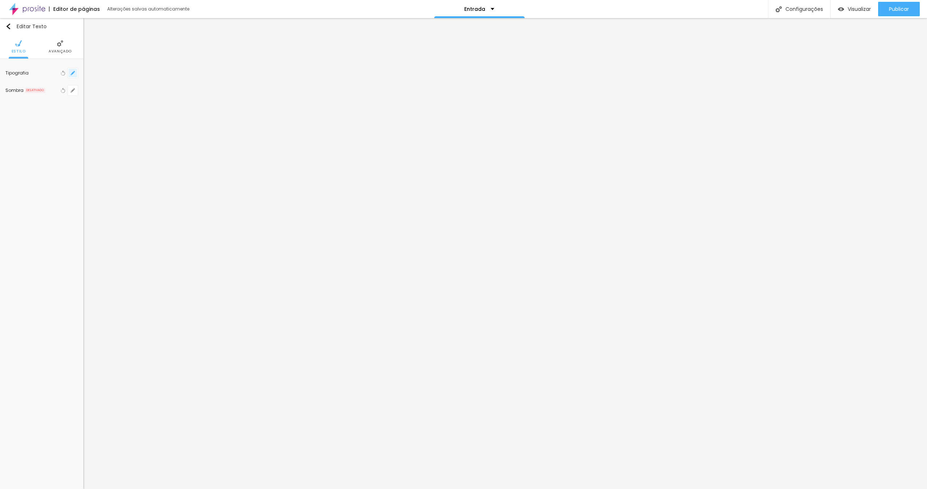
click at [70, 73] on button "button" at bounding box center [73, 73] width 10 height 10
drag, startPoint x: 110, startPoint y: 123, endPoint x: 104, endPoint y: 123, distance: 5.8
click at [104, 123] on input "range" at bounding box center [119, 124] width 56 height 4
click at [229, 218] on div at bounding box center [463, 244] width 927 height 489
click at [71, 205] on div "Editar Texto Estilo Avançado Tipografia Voltar ao padrão Sombra DESATIVADO Volt…" at bounding box center [41, 253] width 83 height 471
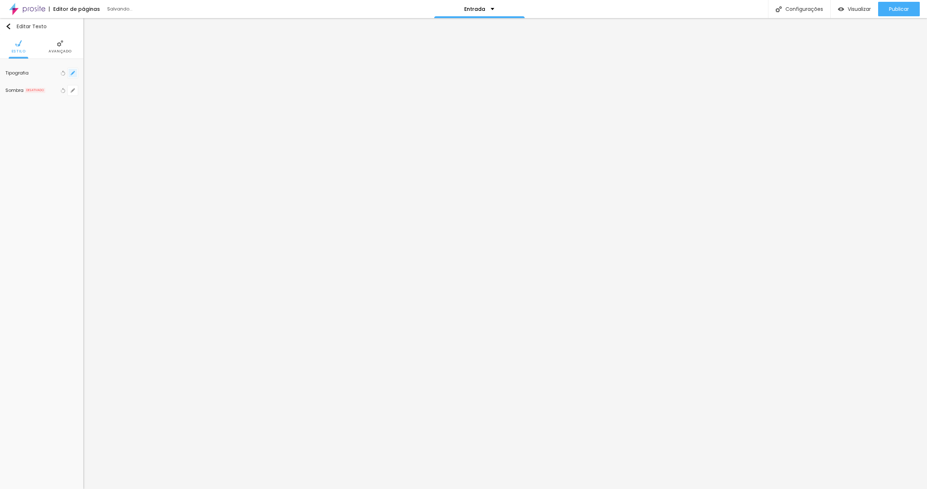
click at [75, 72] on button "button" at bounding box center [73, 73] width 10 height 10
click at [100, 125] on input "range" at bounding box center [119, 124] width 56 height 4
click at [145, 270] on div at bounding box center [463, 244] width 927 height 489
click at [73, 71] on icon "button" at bounding box center [73, 73] width 4 height 4
click at [98, 122] on input "range" at bounding box center [114, 124] width 47 height 6
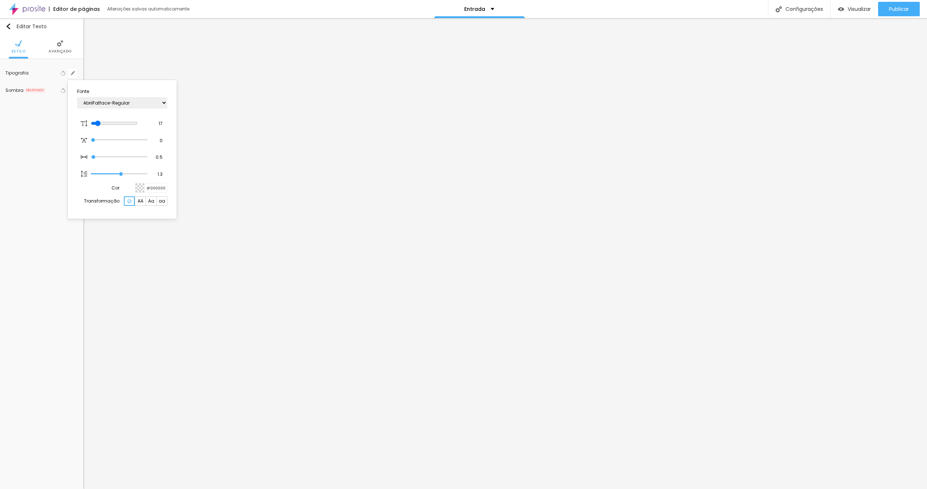
click at [239, 315] on div at bounding box center [463, 244] width 927 height 489
click at [61, 46] on img at bounding box center [60, 43] width 7 height 7
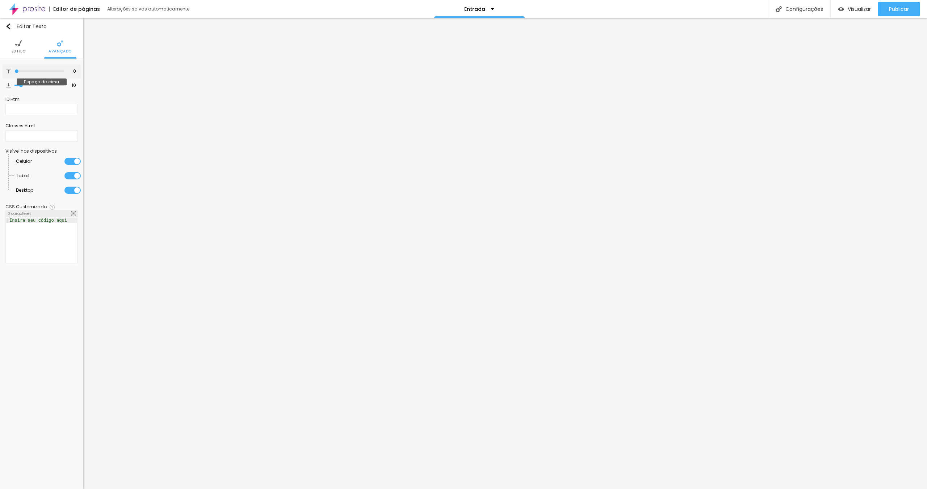
drag, startPoint x: 18, startPoint y: 71, endPoint x: 13, endPoint y: 71, distance: 4.7
click at [14, 71] on input "range" at bounding box center [38, 72] width 49 height 4
drag, startPoint x: 20, startPoint y: 84, endPoint x: 0, endPoint y: 84, distance: 19.6
click at [14, 84] on input "range" at bounding box center [38, 86] width 49 height 4
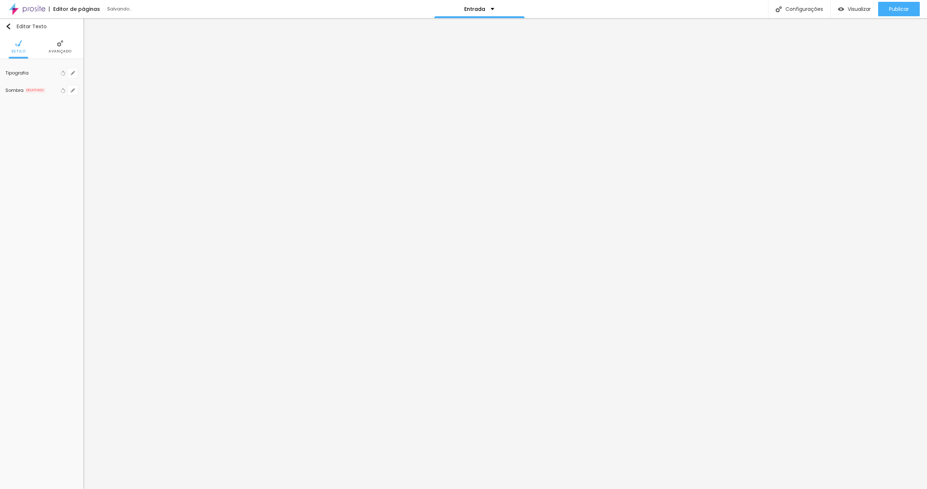
click at [60, 43] on img at bounding box center [60, 43] width 7 height 7
drag, startPoint x: 24, startPoint y: 70, endPoint x: 0, endPoint y: 73, distance: 24.1
click at [14, 72] on input "range" at bounding box center [38, 72] width 49 height 4
click at [74, 76] on img at bounding box center [73, 77] width 4 height 4
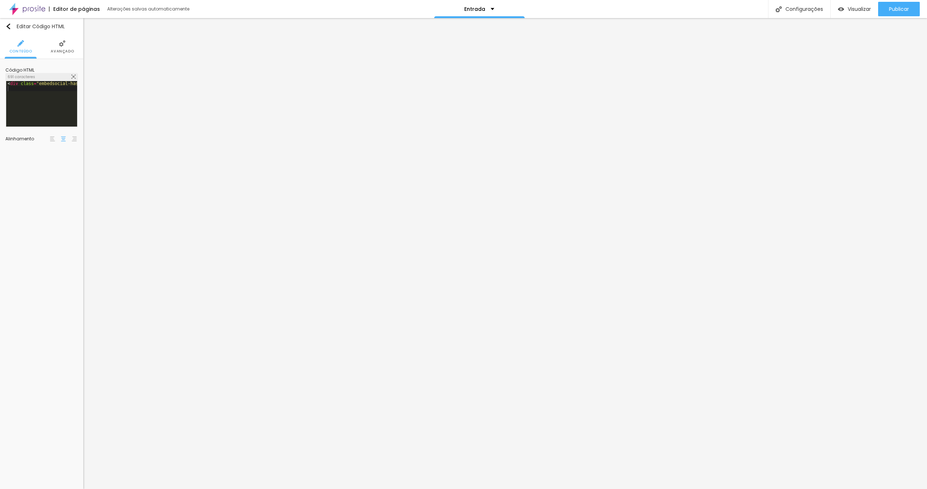
drag, startPoint x: 479, startPoint y: 242, endPoint x: 291, endPoint y: 168, distance: 202.5
click at [39, 45] on img at bounding box center [41, 43] width 7 height 7
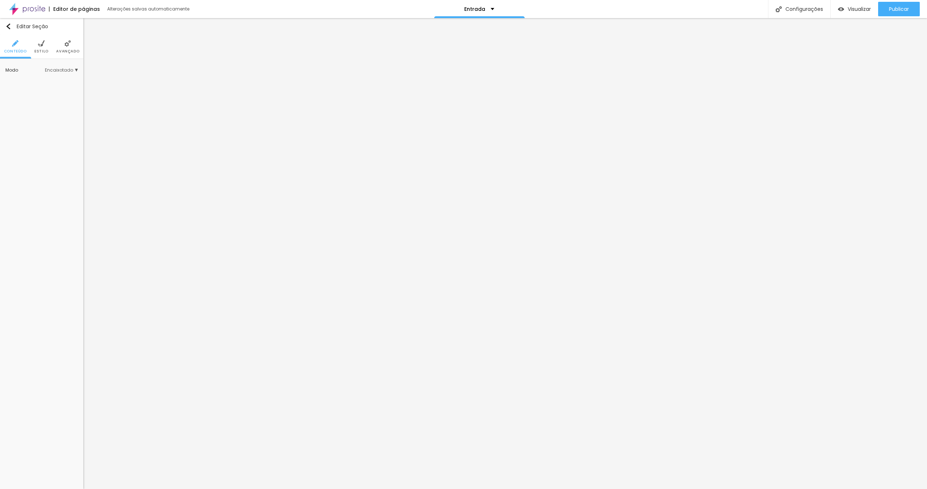
click at [38, 45] on img at bounding box center [41, 43] width 7 height 7
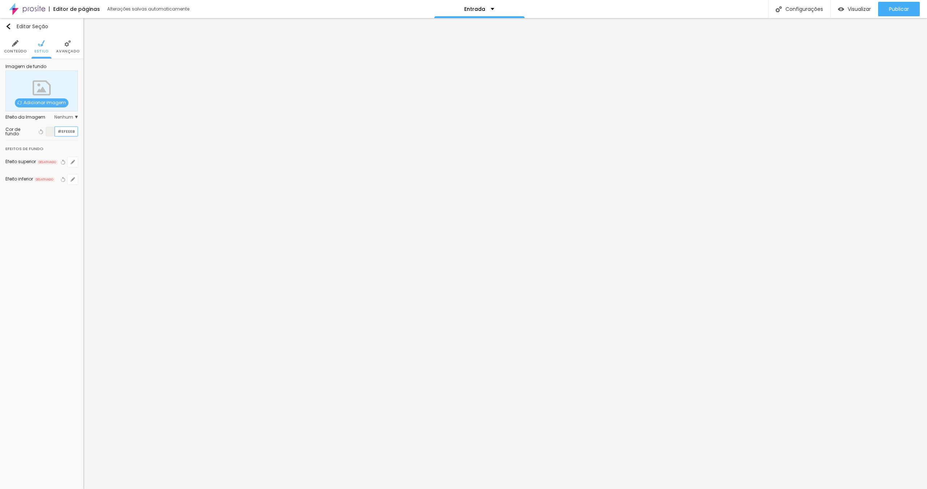
drag, startPoint x: 74, startPoint y: 131, endPoint x: 50, endPoint y: 131, distance: 24.6
click at [50, 131] on div "#EFEEEB" at bounding box center [62, 132] width 32 height 10
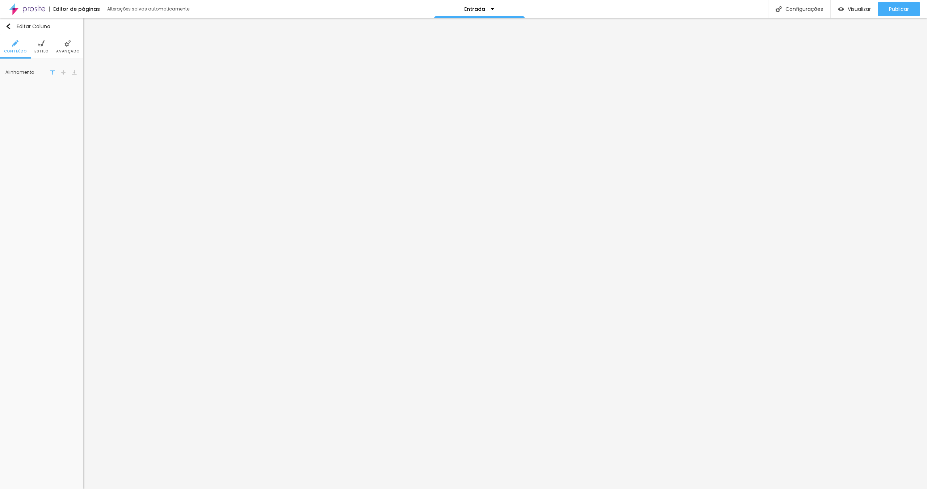
click at [44, 44] on img at bounding box center [41, 43] width 7 height 7
paste input "EFEEEB"
click at [44, 50] on span "Estilo" at bounding box center [41, 52] width 14 height 4
paste input "EFEEEB"
click at [51, 72] on img at bounding box center [52, 72] width 5 height 5
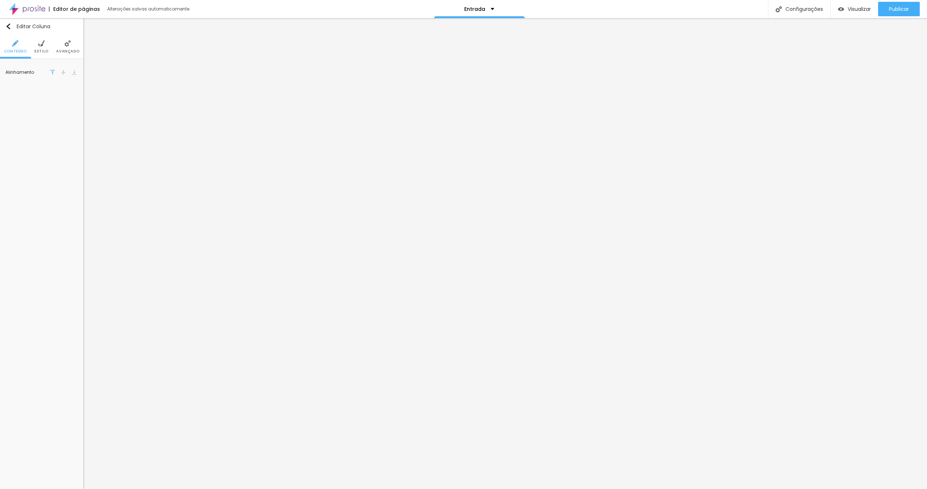
click at [43, 47] on li "Estilo" at bounding box center [41, 47] width 14 height 24
drag, startPoint x: 18, startPoint y: 89, endPoint x: -29, endPoint y: 92, distance: 47.2
click at [14, 90] on input "range" at bounding box center [38, 89] width 49 height 4
click at [63, 45] on li "Avançado" at bounding box center [67, 47] width 23 height 24
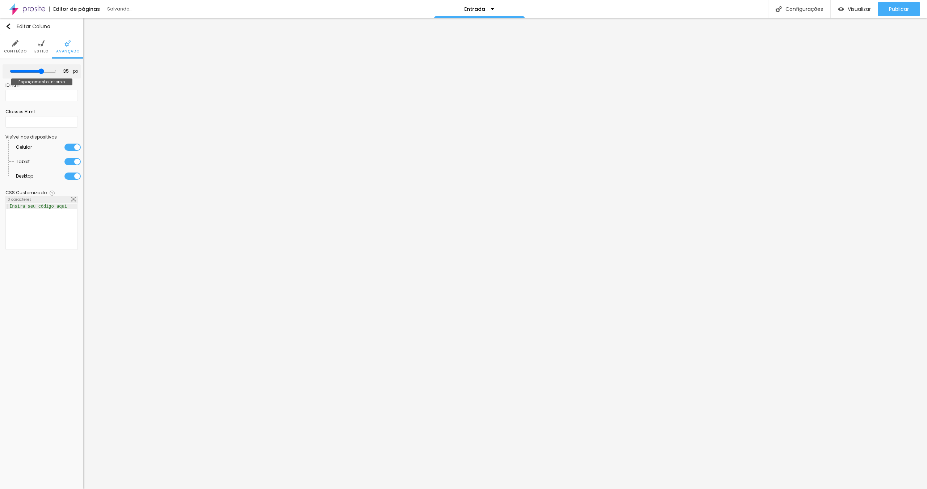
click at [42, 72] on input "range" at bounding box center [33, 71] width 47 height 6
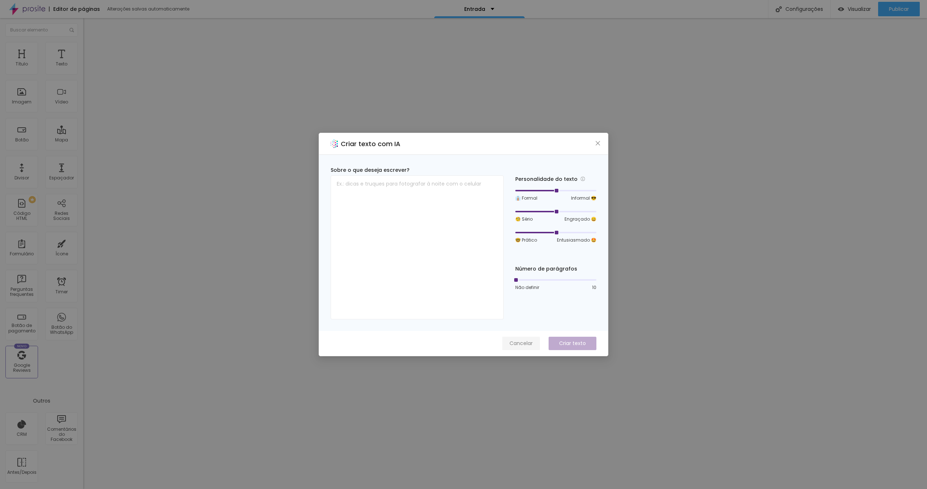
click at [526, 343] on span "Cancelar" at bounding box center [520, 344] width 23 height 8
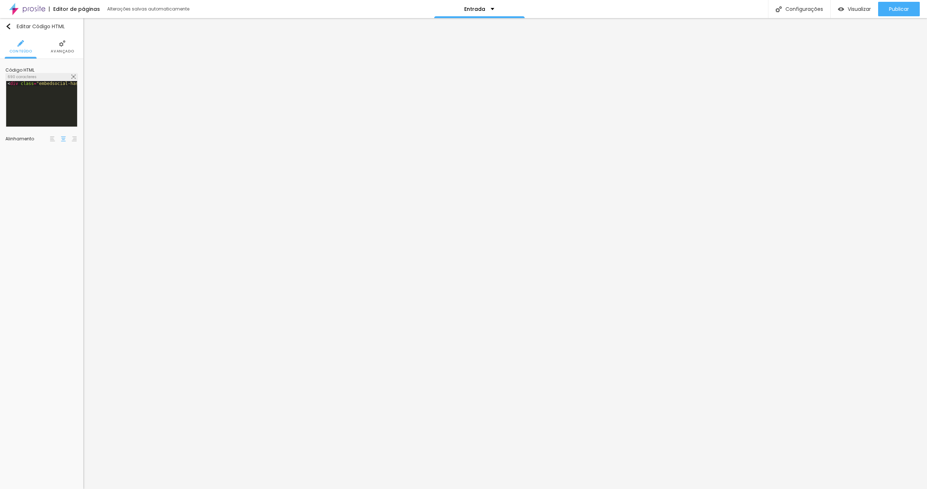
click at [65, 43] on img at bounding box center [62, 43] width 7 height 7
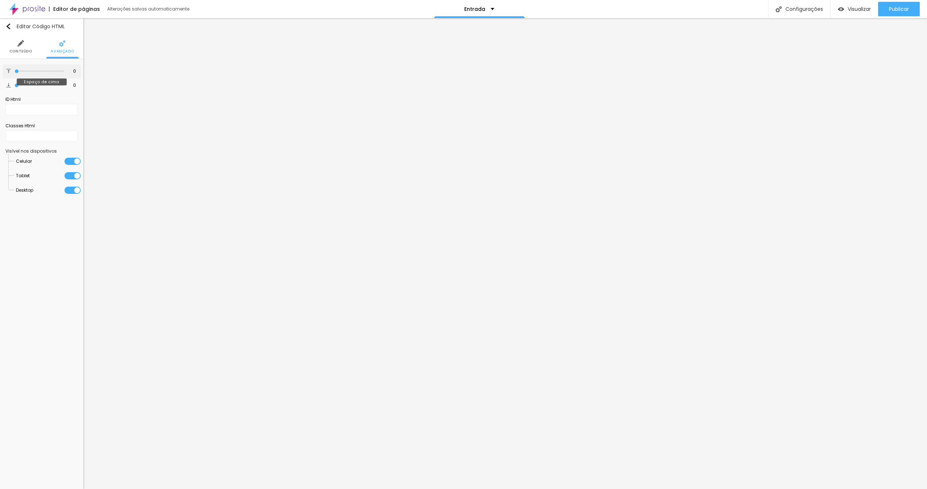
drag, startPoint x: 17, startPoint y: 71, endPoint x: 0, endPoint y: 71, distance: 16.7
click at [14, 71] on input "range" at bounding box center [38, 72] width 49 height 4
drag, startPoint x: 18, startPoint y: 87, endPoint x: -28, endPoint y: 86, distance: 46.7
click at [14, 86] on input "range" at bounding box center [38, 86] width 49 height 4
click at [26, 48] on li "Conteúdo" at bounding box center [20, 47] width 23 height 24
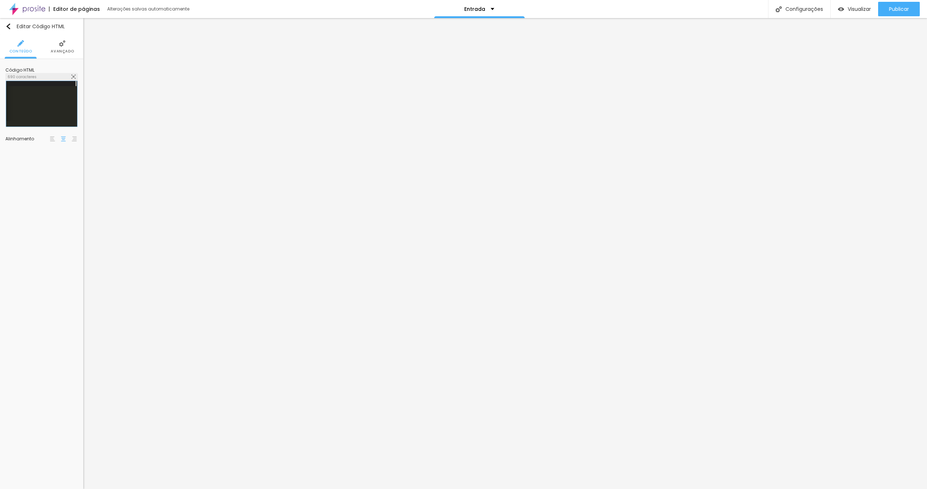
click at [54, 73] on div "690 caracteres" at bounding box center [42, 76] width 72 height 7
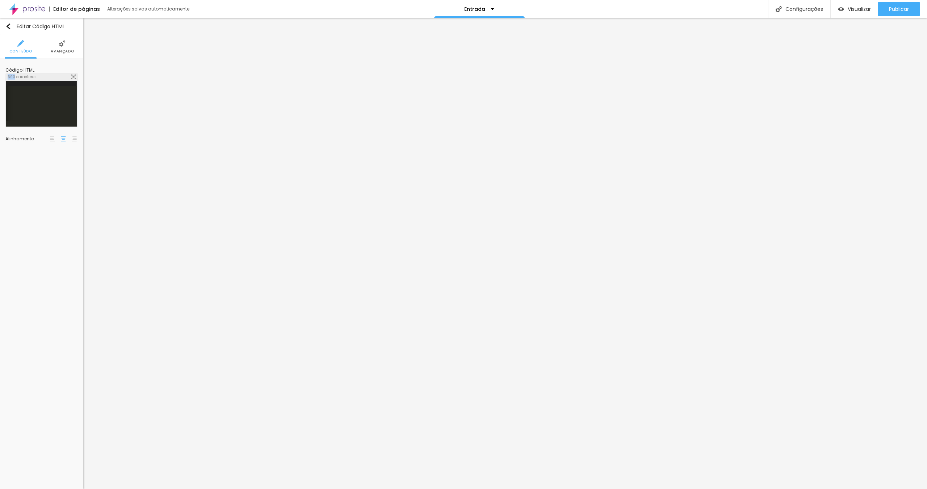
click at [54, 73] on div "690 caracteres" at bounding box center [42, 76] width 72 height 7
click at [75, 77] on img at bounding box center [73, 77] width 4 height 4
drag, startPoint x: 388, startPoint y: 157, endPoint x: 286, endPoint y: 152, distance: 101.5
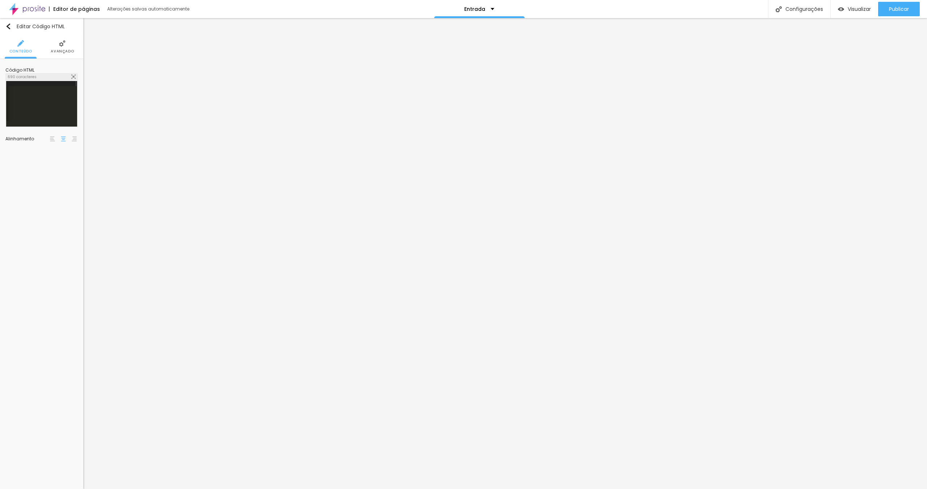
drag, startPoint x: 381, startPoint y: 154, endPoint x: 597, endPoint y: 156, distance: 215.7
click at [592, 489] on div at bounding box center [463, 497] width 927 height 7
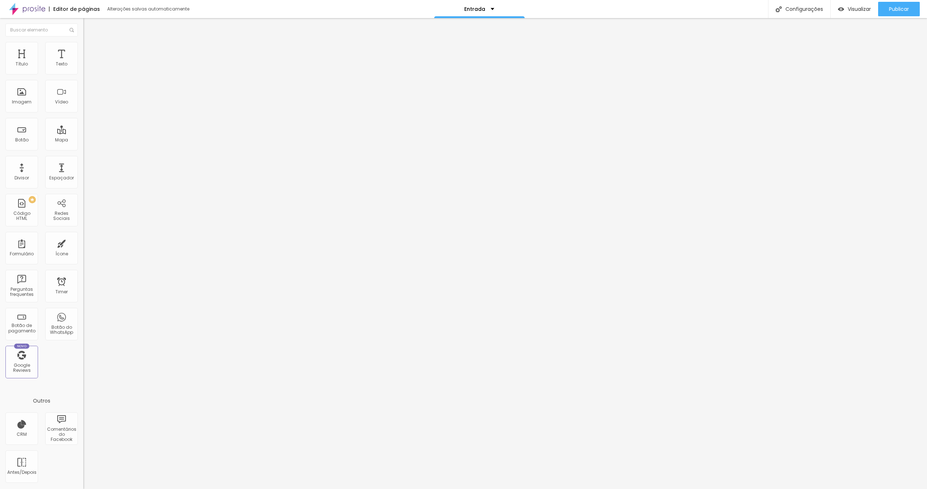
drag, startPoint x: 62, startPoint y: 176, endPoint x: 172, endPoint y: 12, distance: 197.2
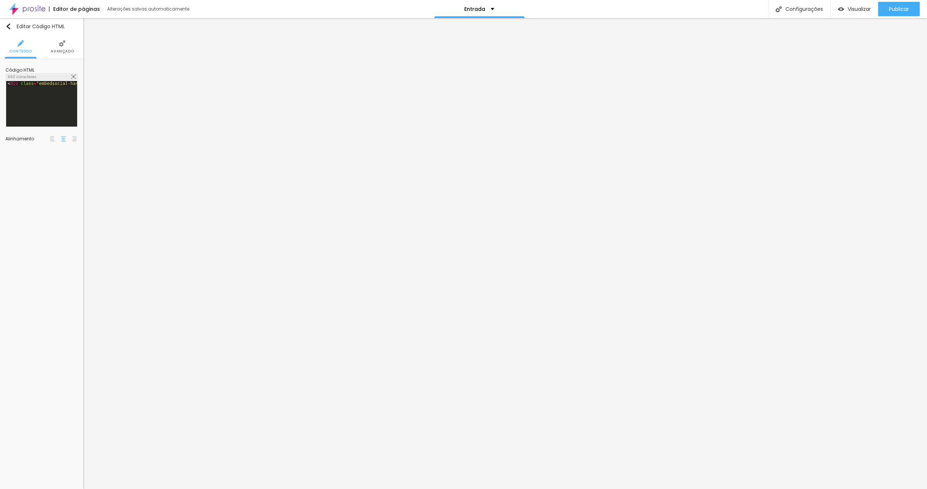
click at [74, 76] on img at bounding box center [73, 77] width 4 height 4
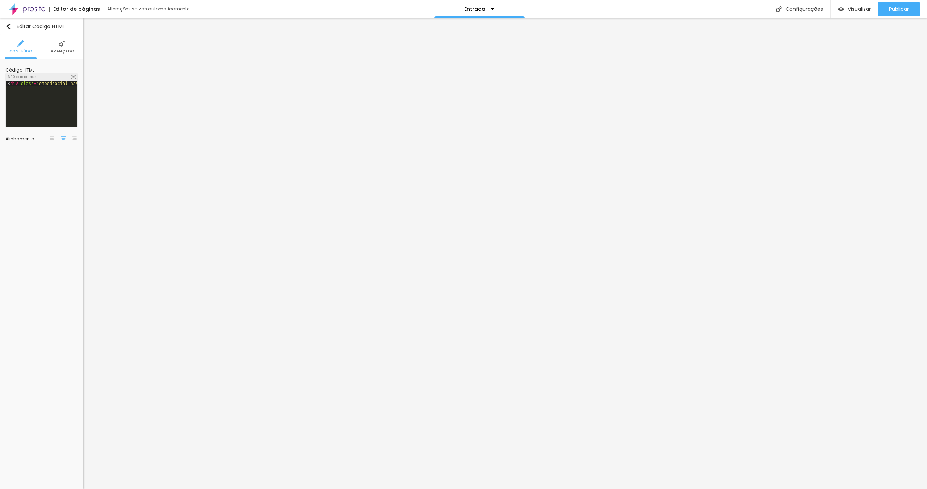
click at [72, 76] on img at bounding box center [73, 77] width 4 height 4
click at [73, 76] on img at bounding box center [73, 77] width 4 height 4
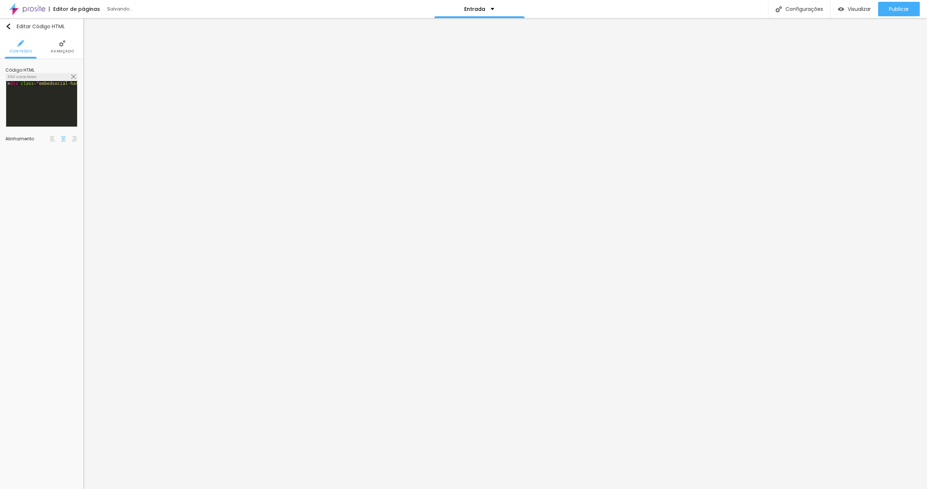
click at [72, 79] on div at bounding box center [73, 77] width 4 height 5
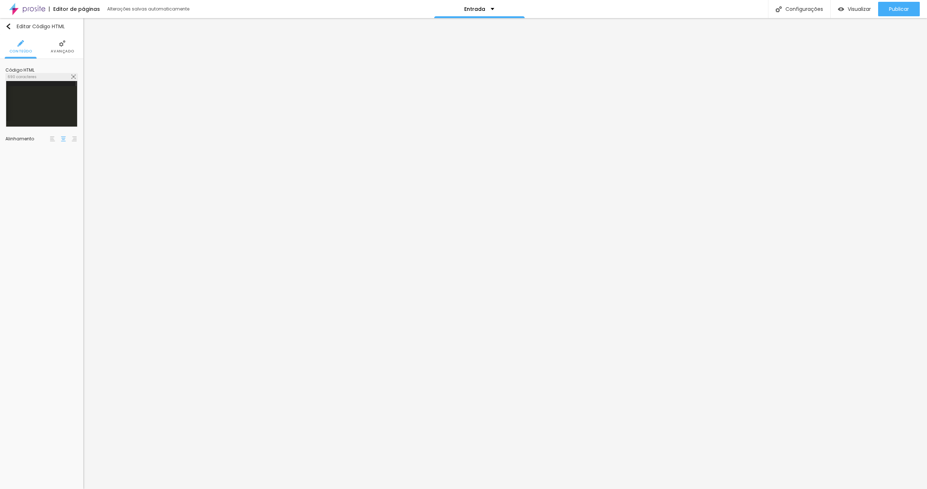
scroll to position [0, 1533]
click at [68, 92] on div "< div class = "embedsocial-hashtag" data-ref = "f1e046168e9ced78007cf06e210fc64…" at bounding box center [909, 106] width 1807 height 50
click at [78, 76] on div "Código HTML 690 caracteres 1 < div class = "embedsocial-hashtag" data-ref = "f1…" at bounding box center [41, 105] width 83 height 93
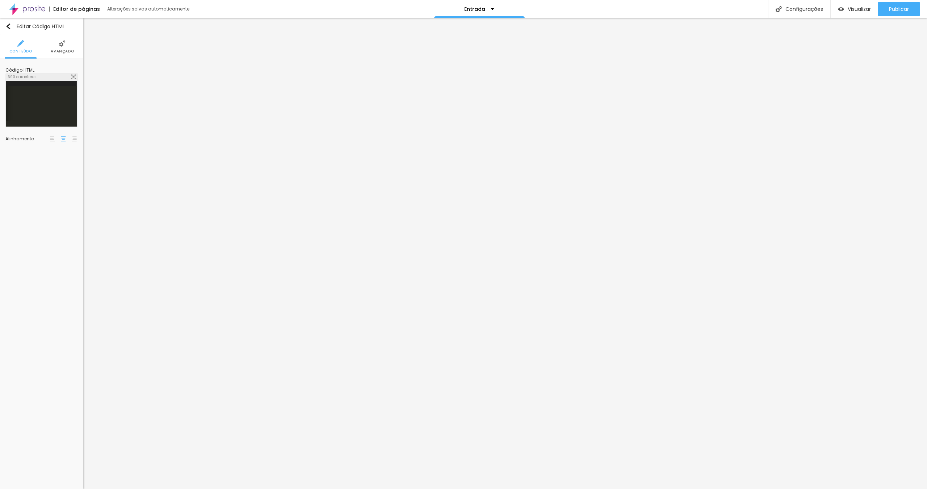
click at [75, 77] on img at bounding box center [73, 77] width 4 height 4
click at [843, 11] on div "Visualizar" at bounding box center [854, 9] width 33 height 6
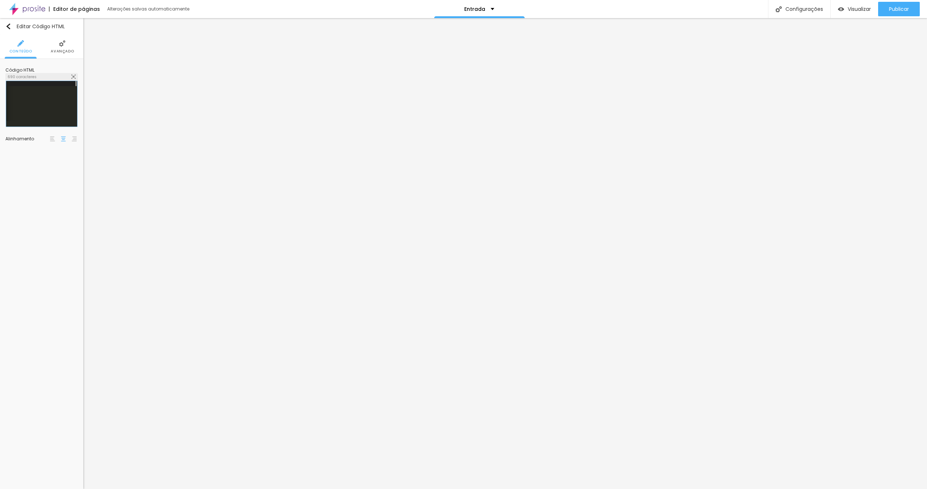
click at [72, 76] on img at bounding box center [73, 77] width 4 height 4
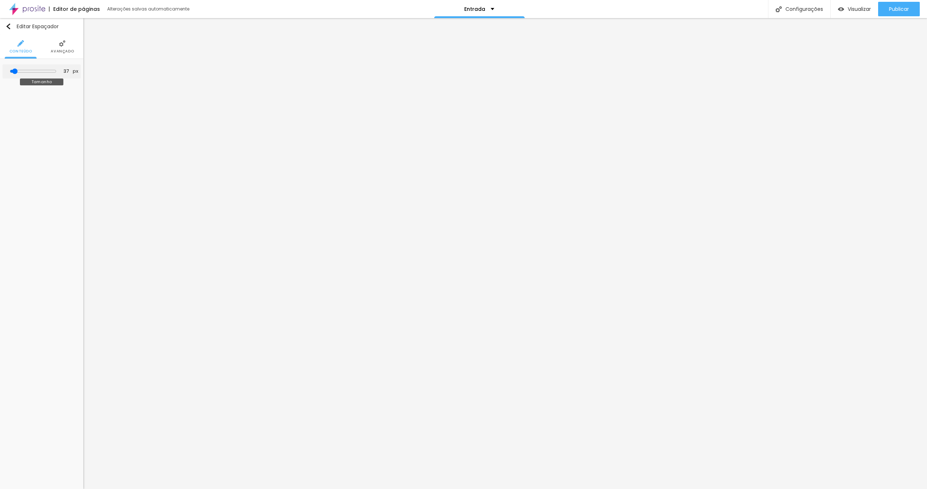
click at [18, 72] on input "range" at bounding box center [33, 71] width 47 height 6
click at [20, 72] on input "range" at bounding box center [33, 71] width 47 height 6
click at [18, 71] on input "range" at bounding box center [33, 71] width 47 height 6
click at [848, 7] on span "Visualizar" at bounding box center [858, 9] width 23 height 6
click at [19, 70] on input "range" at bounding box center [33, 71] width 47 height 6
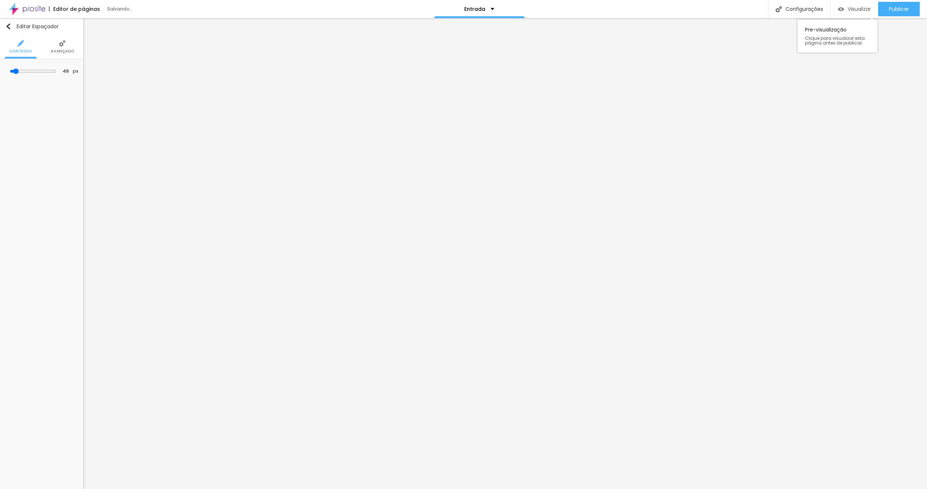
click at [856, 9] on span "Visualizar" at bounding box center [858, 9] width 23 height 6
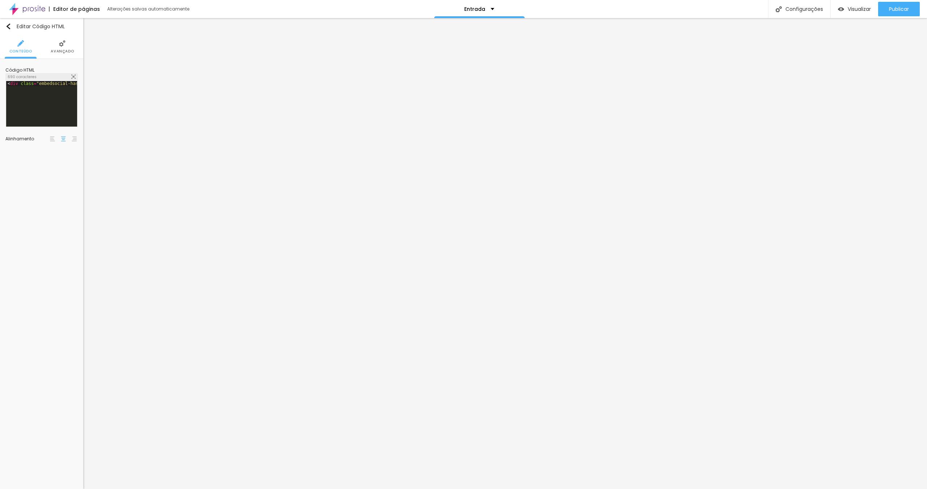
click at [52, 137] on img at bounding box center [52, 138] width 5 height 5
click at [52, 138] on img at bounding box center [52, 138] width 5 height 5
click at [858, 12] on span "Visualizar" at bounding box center [858, 9] width 23 height 6
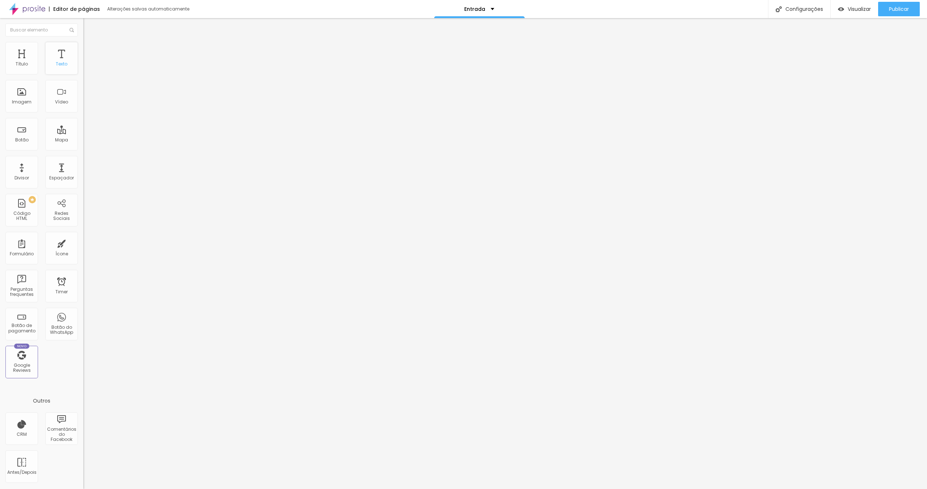
click at [63, 58] on div "Texto" at bounding box center [61, 58] width 33 height 33
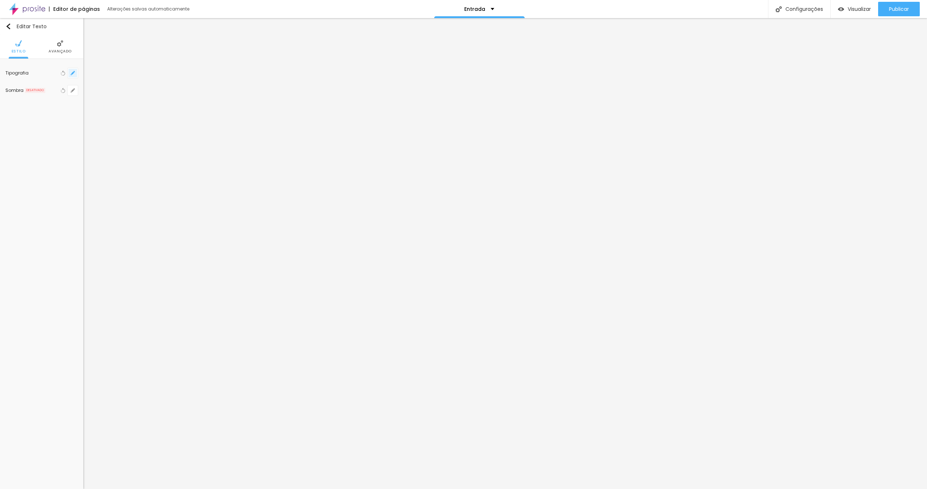
click at [73, 73] on icon "button" at bounding box center [72, 73] width 3 height 3
drag, startPoint x: 97, startPoint y: 123, endPoint x: 102, endPoint y: 123, distance: 4.7
click at [102, 123] on input "range" at bounding box center [119, 124] width 56 height 4
click at [91, 101] on select "AbrilFatface-Regular Actor-Regular Alegreya AlegreyaBlack [PERSON_NAME] [PERSON…" at bounding box center [122, 102] width 90 height 11
click at [189, 369] on div at bounding box center [463, 244] width 927 height 489
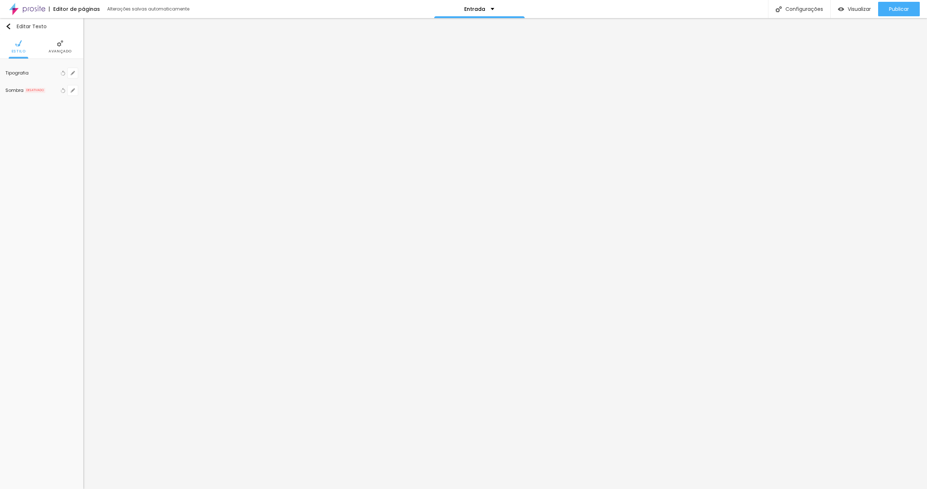
click at [58, 45] on img at bounding box center [60, 43] width 7 height 7
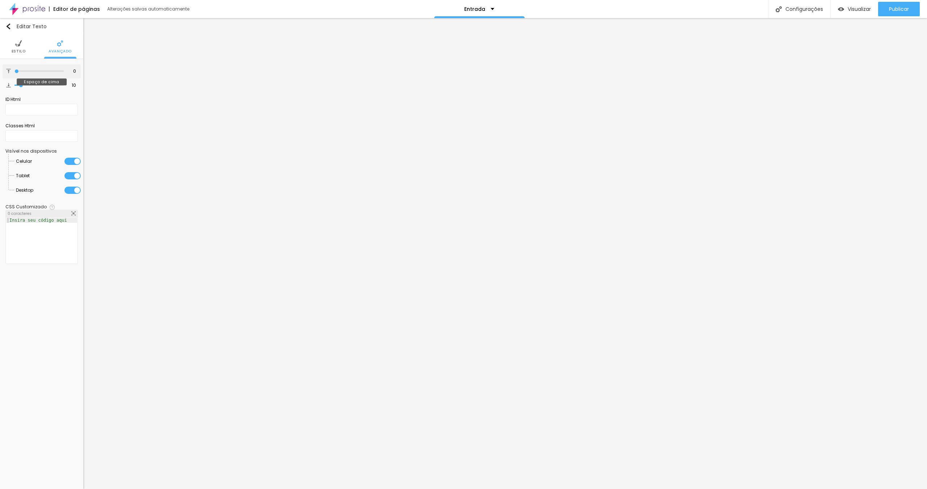
drag, startPoint x: 21, startPoint y: 72, endPoint x: 8, endPoint y: 72, distance: 12.3
click at [14, 72] on input "range" at bounding box center [38, 72] width 49 height 4
drag, startPoint x: 20, startPoint y: 84, endPoint x: -10, endPoint y: 86, distance: 29.8
click at [14, 86] on input "range" at bounding box center [38, 86] width 49 height 4
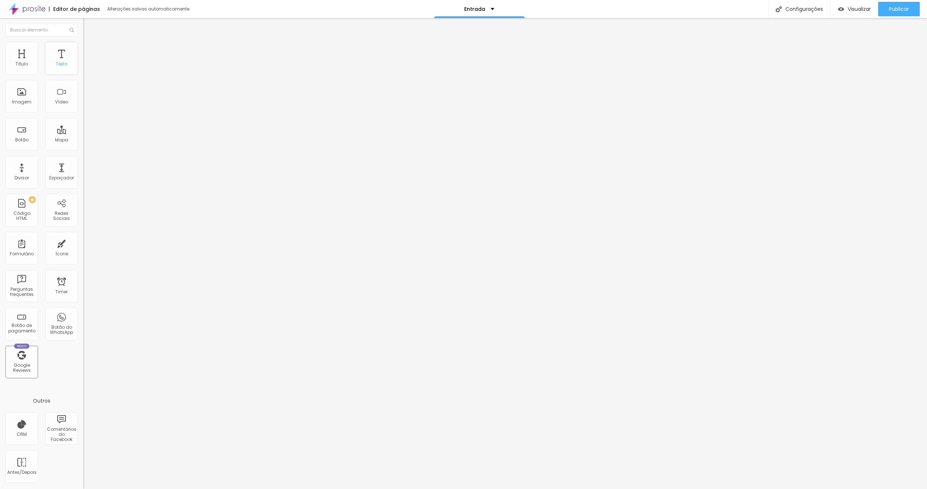
click at [64, 62] on div "Texto" at bounding box center [62, 64] width 12 height 5
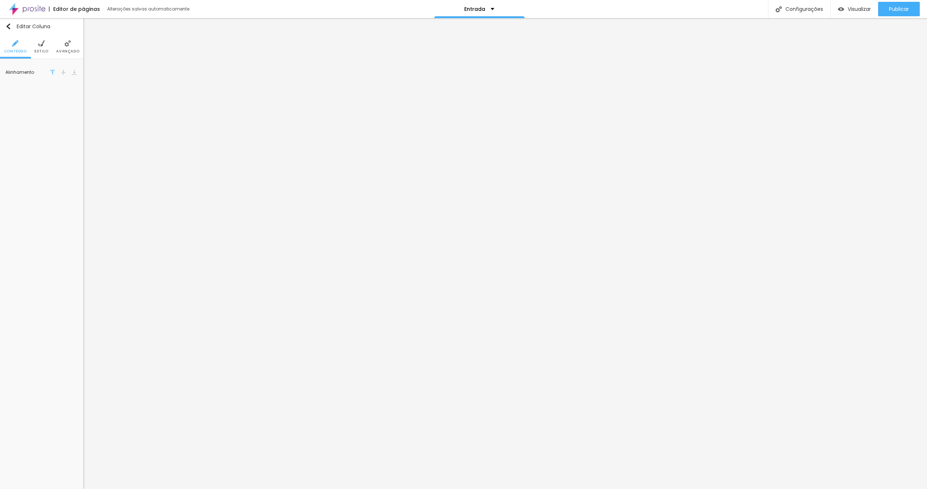
click at [55, 72] on img at bounding box center [52, 72] width 5 height 5
click at [63, 72] on img at bounding box center [63, 72] width 5 height 5
click at [68, 72] on div at bounding box center [63, 72] width 29 height 9
click at [72, 72] on img at bounding box center [74, 72] width 5 height 5
click at [66, 73] on div at bounding box center [63, 72] width 7 height 9
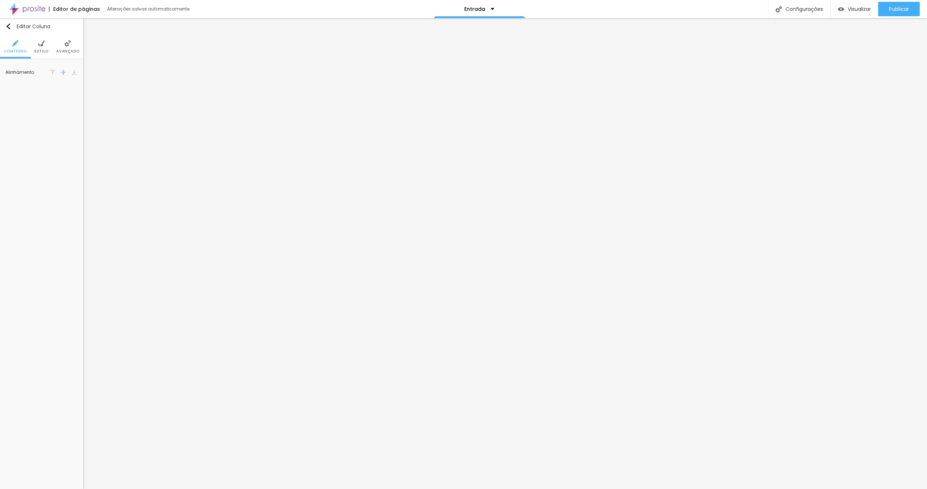
click at [41, 48] on li "Estilo" at bounding box center [41, 47] width 14 height 24
click at [62, 44] on li "Avançado" at bounding box center [67, 47] width 23 height 24
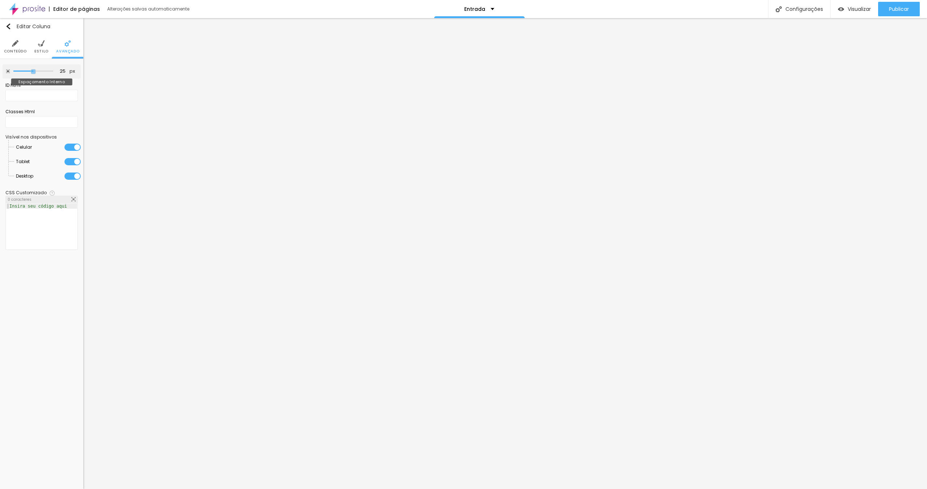
drag, startPoint x: 38, startPoint y: 70, endPoint x: 34, endPoint y: 69, distance: 4.2
click at [34, 70] on input "range" at bounding box center [33, 72] width 40 height 4
drag, startPoint x: 31, startPoint y: 70, endPoint x: 19, endPoint y: 73, distance: 12.6
click at [19, 73] on input "range" at bounding box center [33, 72] width 40 height 4
click at [861, 8] on span "Visualizar" at bounding box center [858, 9] width 23 height 6
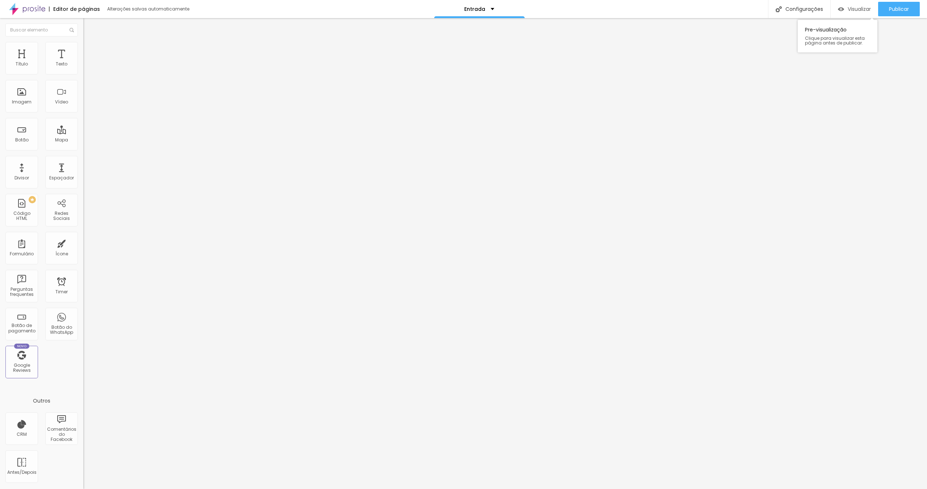
click at [855, 9] on span "Visualizar" at bounding box center [858, 9] width 23 height 6
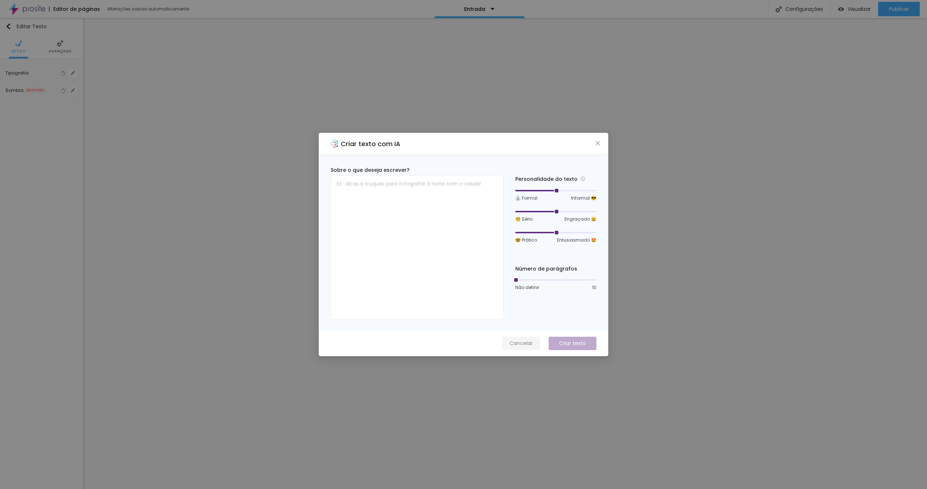
click at [513, 343] on span "Cancelar" at bounding box center [520, 344] width 23 height 8
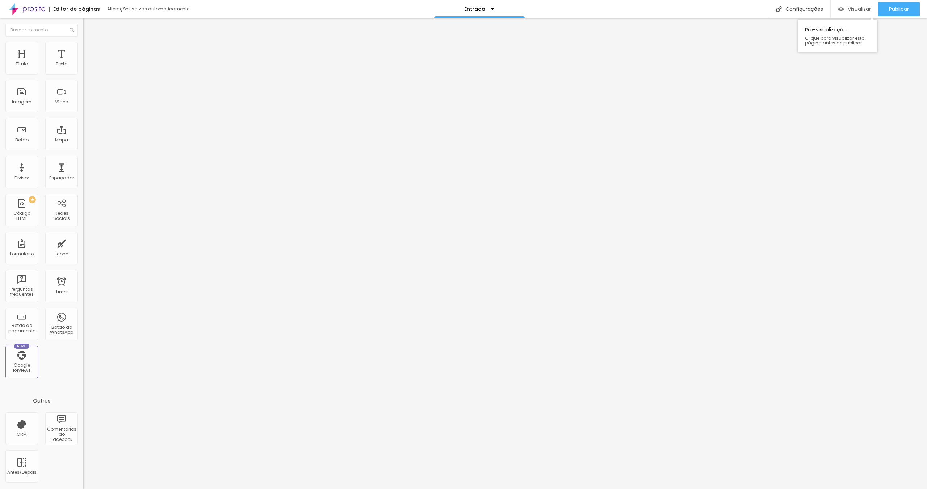
click at [856, 12] on span "Visualizar" at bounding box center [858, 9] width 23 height 6
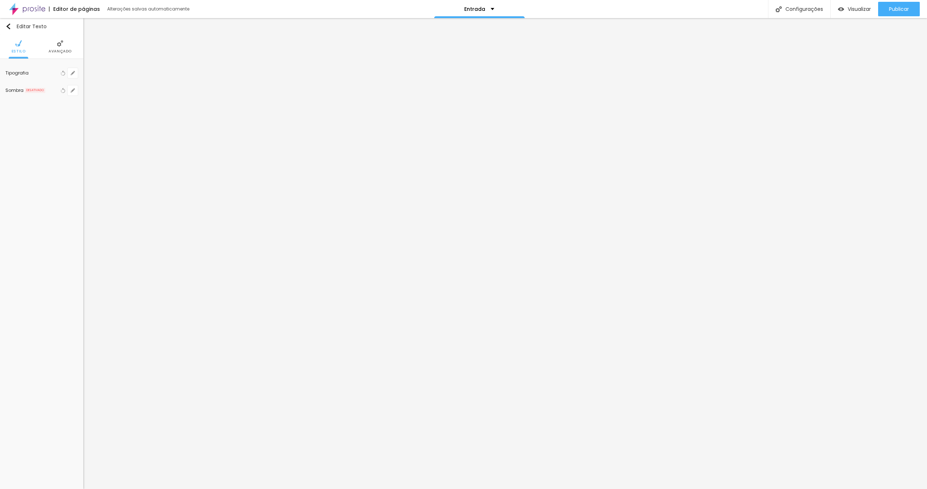
click at [61, 50] on span "Avançado" at bounding box center [60, 52] width 23 height 4
drag, startPoint x: 20, startPoint y: 84, endPoint x: -19, endPoint y: 86, distance: 38.8
click at [14, 86] on input "range" at bounding box center [38, 86] width 49 height 4
click at [860, 9] on span "Visualizar" at bounding box center [858, 9] width 23 height 6
click at [38, 44] on img at bounding box center [41, 43] width 7 height 7
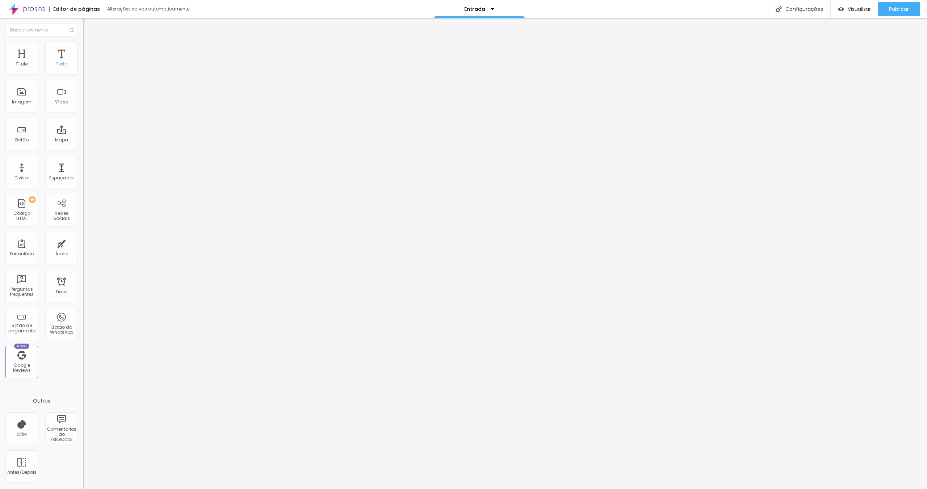
click at [61, 62] on div "Texto" at bounding box center [62, 64] width 12 height 5
click at [36, 8] on img at bounding box center [27, 9] width 36 height 18
click at [83, 42] on img at bounding box center [86, 45] width 7 height 7
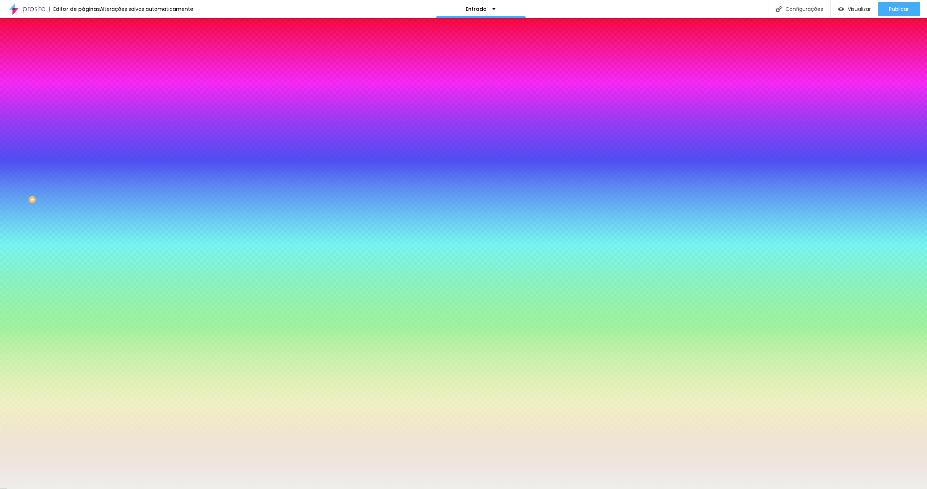
drag, startPoint x: 52, startPoint y: 71, endPoint x: 42, endPoint y: 72, distance: 9.8
click at [83, 72] on div "Voltar ao padrão #EFEEEB" at bounding box center [124, 69] width 83 height 16
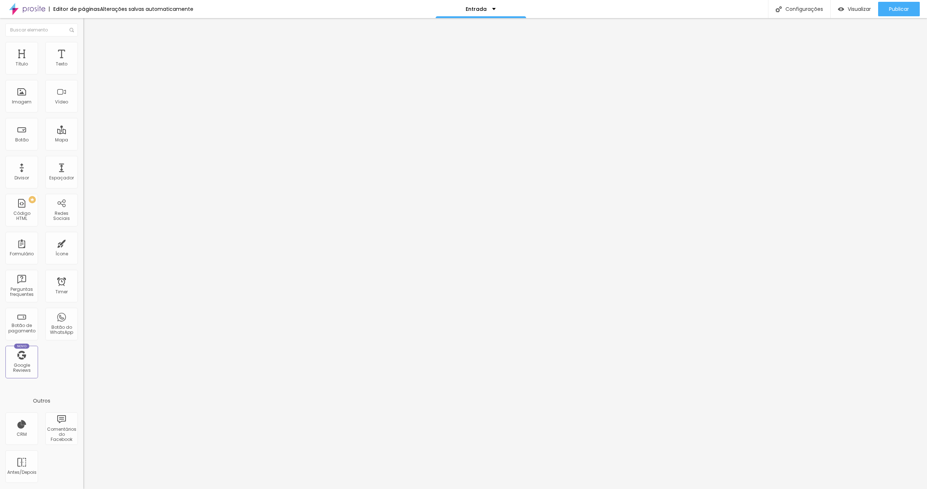
click at [83, 42] on img at bounding box center [86, 45] width 7 height 7
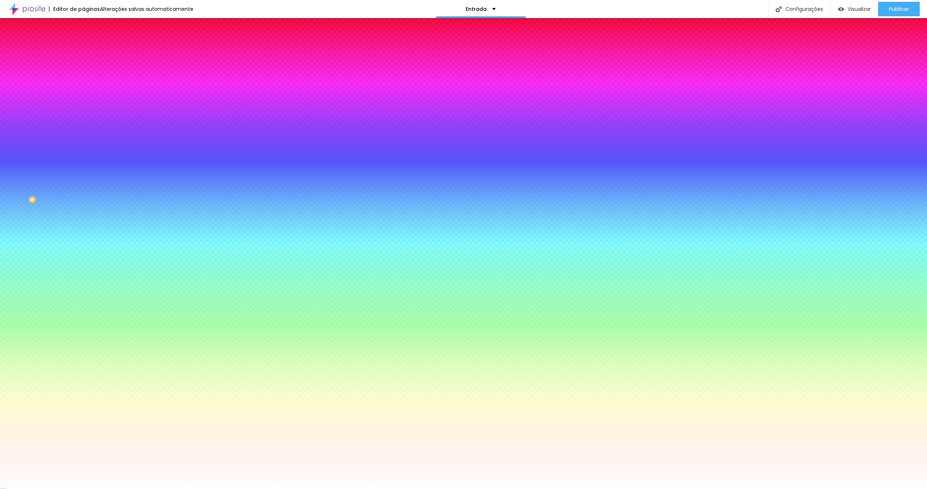
paste input "EFEEEB"
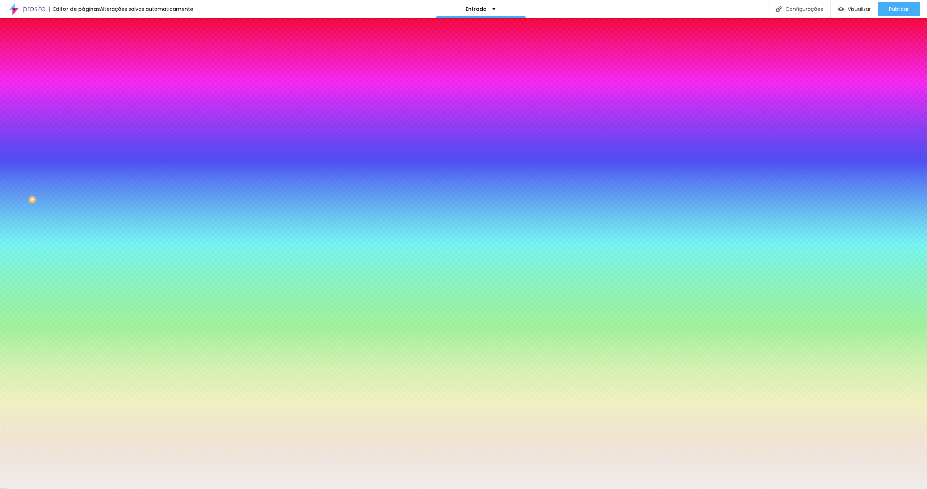
type input "#EFEEEB"
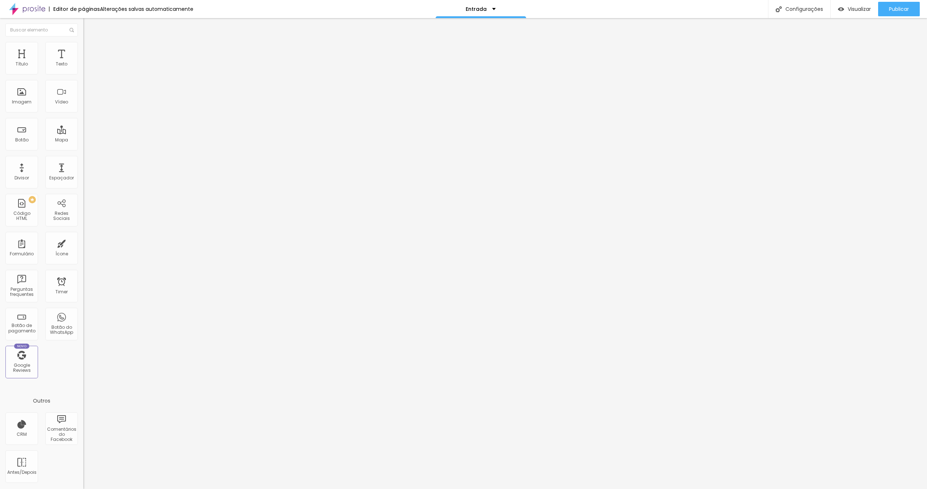
click at [86, 67] on icon "button" at bounding box center [88, 65] width 4 height 4
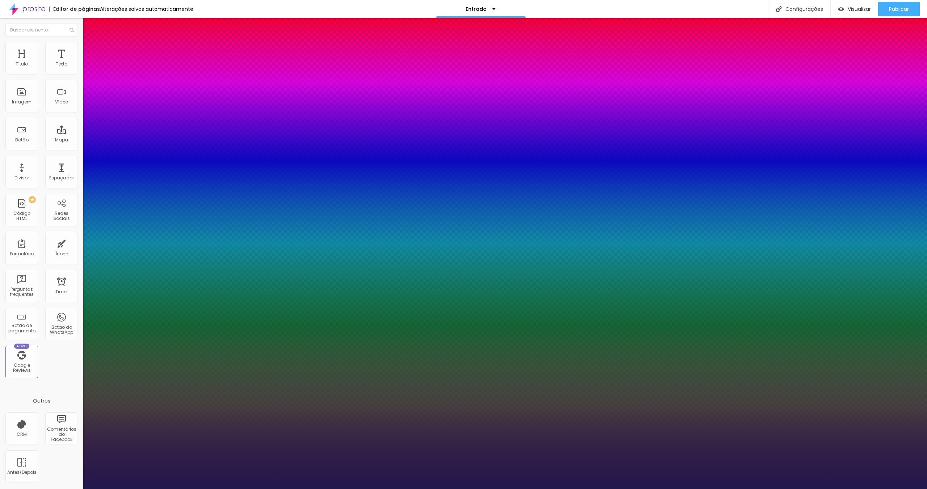
type input "1"
click at [143, 489] on div at bounding box center [463, 489] width 927 height 0
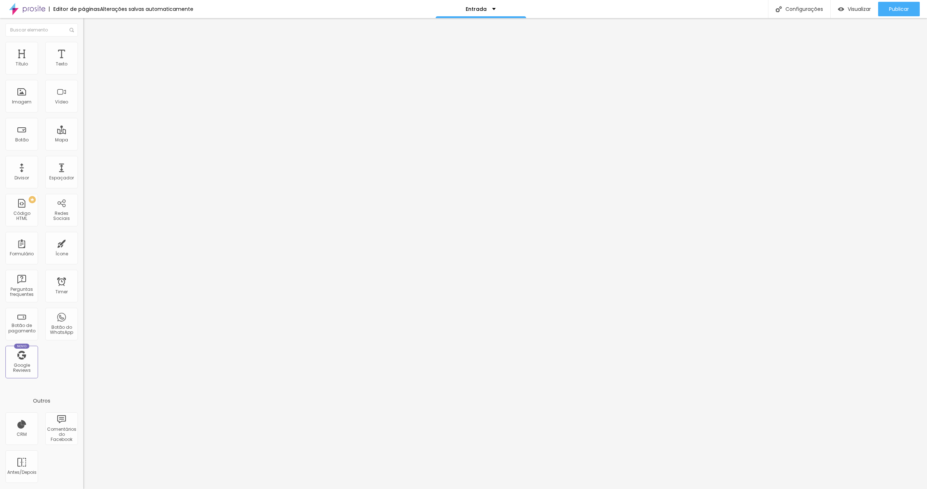
click at [86, 67] on icon "button" at bounding box center [88, 65] width 4 height 4
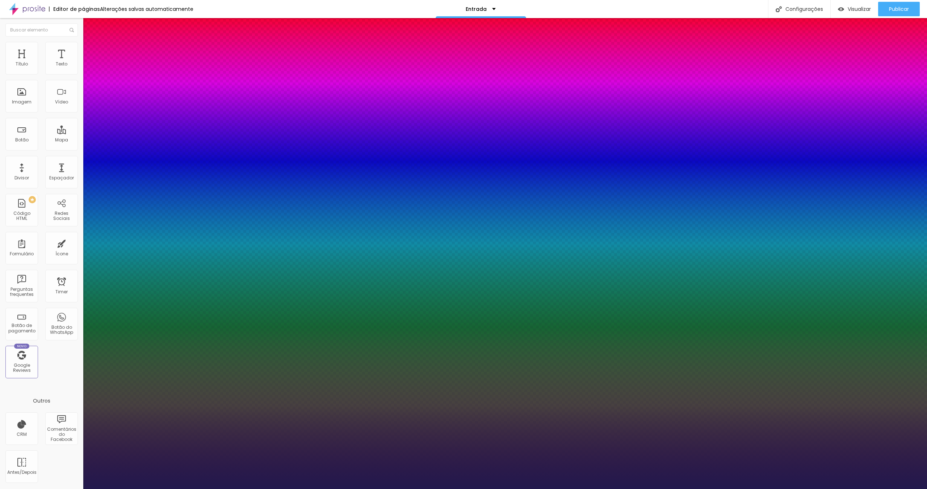
click at [39, 489] on select "Carregando..." at bounding box center [19, 498] width 39 height 8
type input "1"
select select "RalewayThin"
type input "1"
click at [78, 489] on select "AbrilFatface-Regular Actor-Regular Alegreya AlegreyaBlack [PERSON_NAME] [PERSON…" at bounding box center [39, 498] width 78 height 8
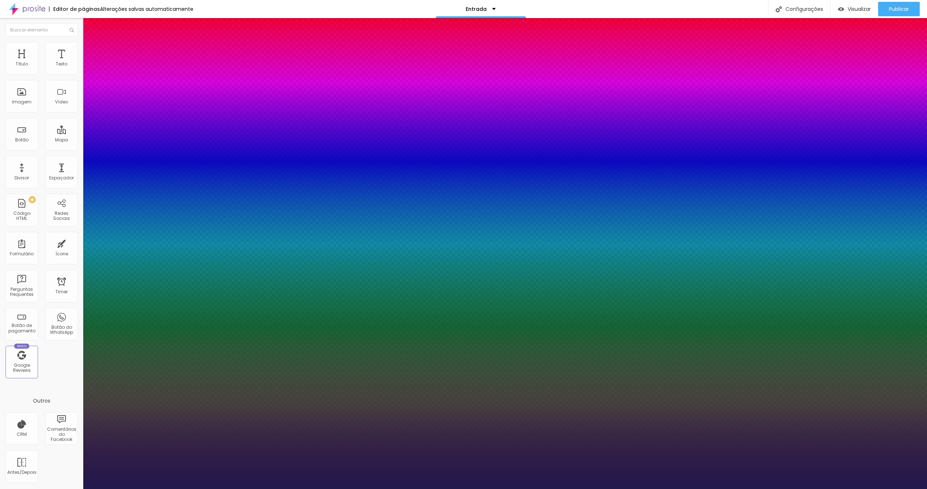
select select "RalewayLight"
type input "1"
type input "17"
type input "1"
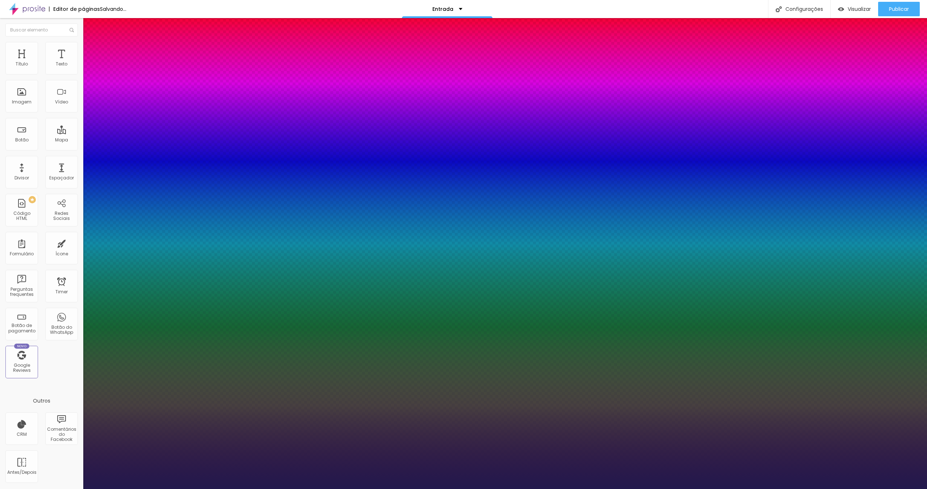
type input "18"
type input "1"
type input "19"
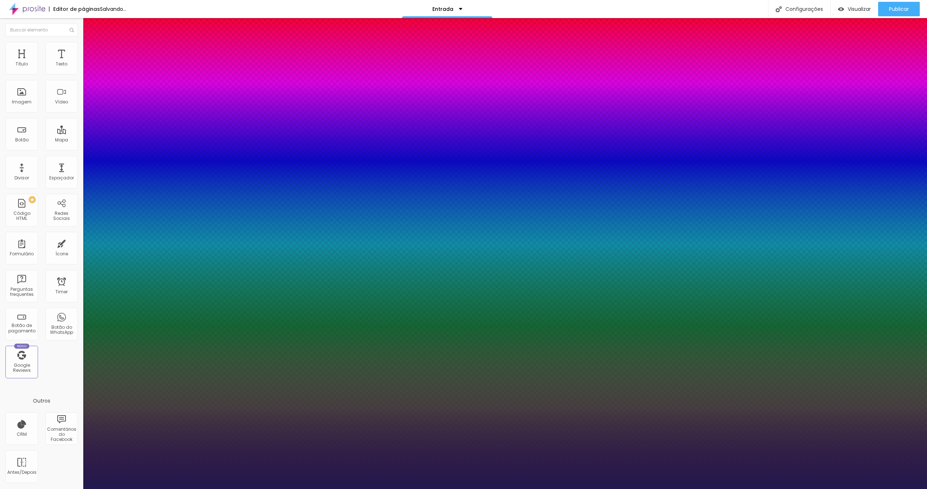
type input "1"
type input "20"
type input "1"
type input "21"
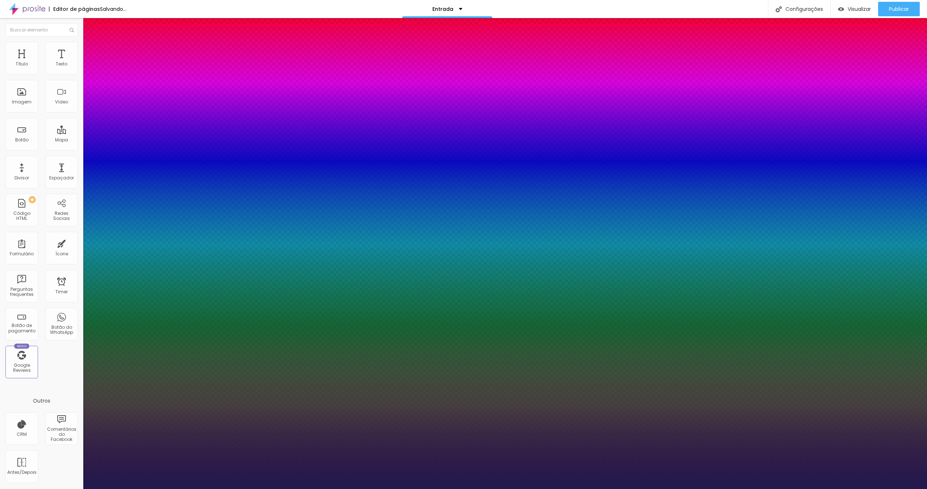
type input "21"
type input "1"
type input "22"
type input "1"
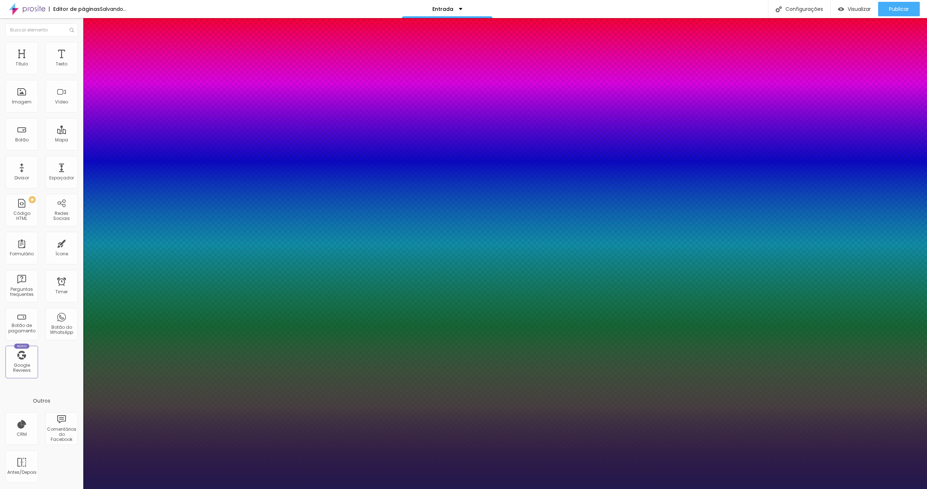
type input "23"
type input "1"
type input "22"
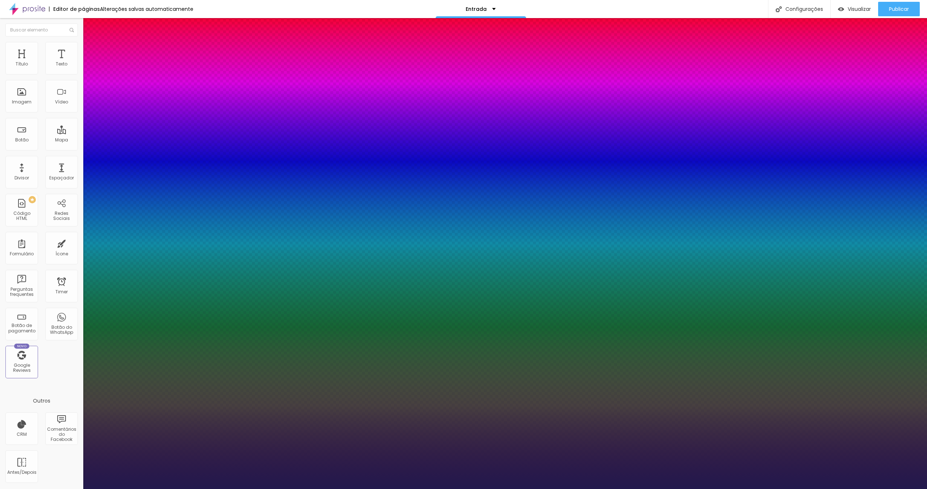
type input "1"
type input "22"
type input "1"
type input "1.2"
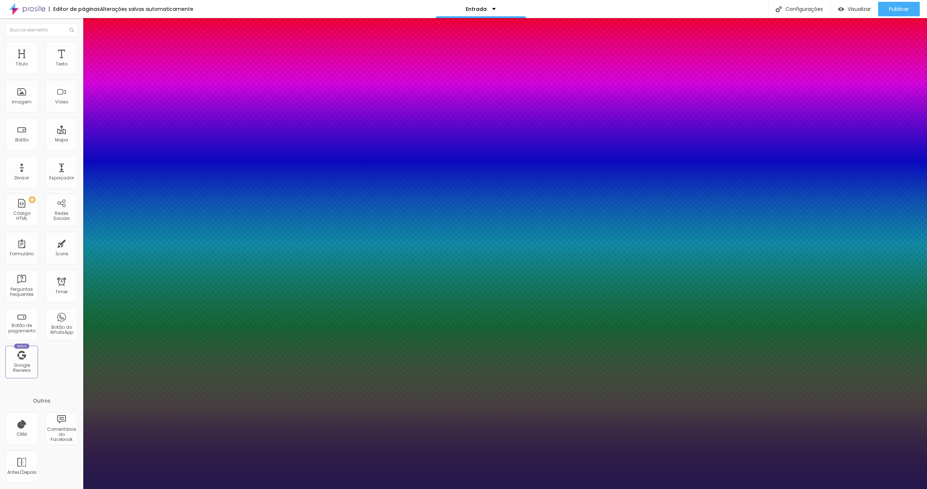
type input "1.2"
type input "1"
type input "1.1"
type input "1"
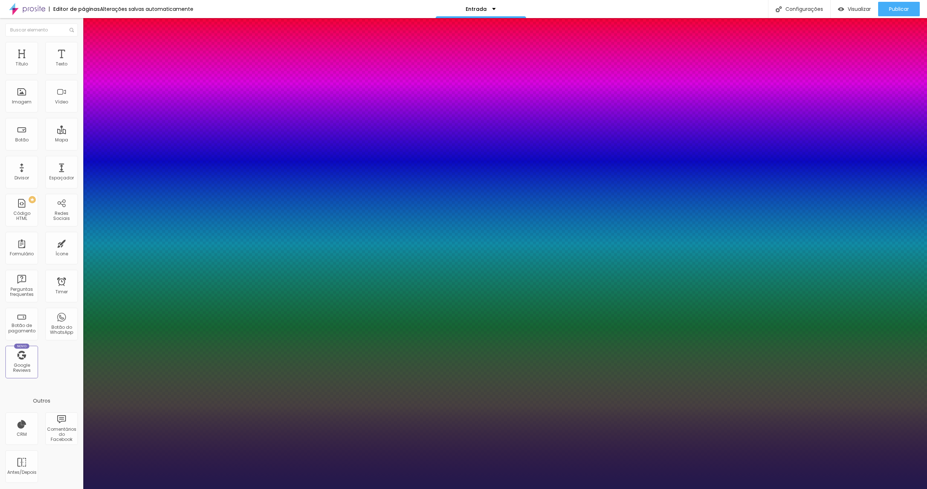
type input "1"
type input "0.9"
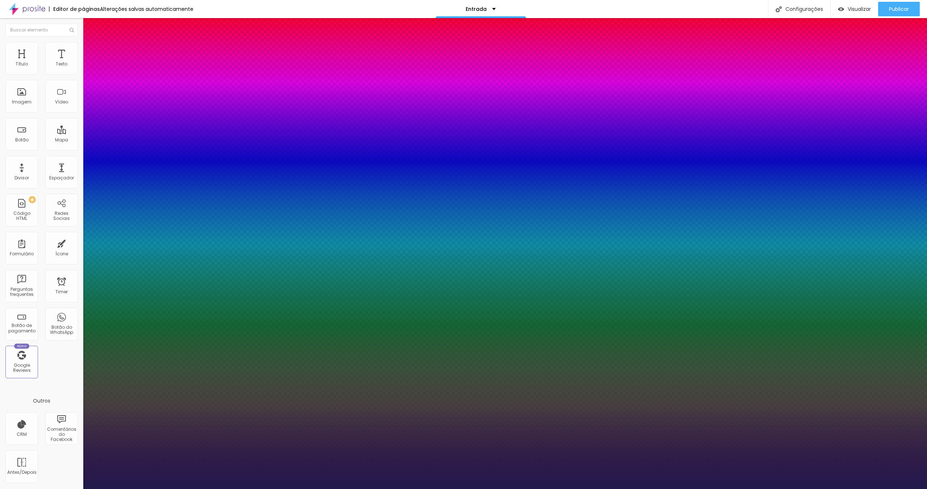
type input "1"
type input "0.8"
type input "1"
type input "0.7"
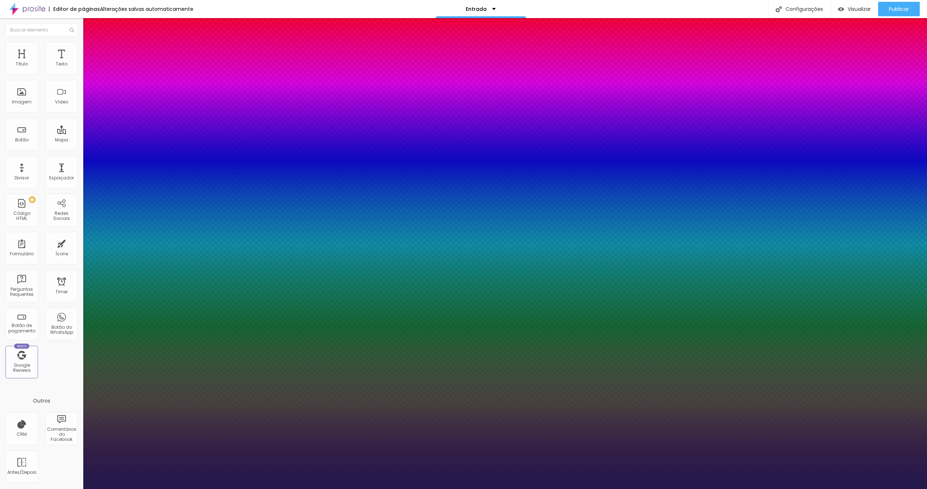
type input "0.7"
type input "1"
type input "0.5"
type input "1"
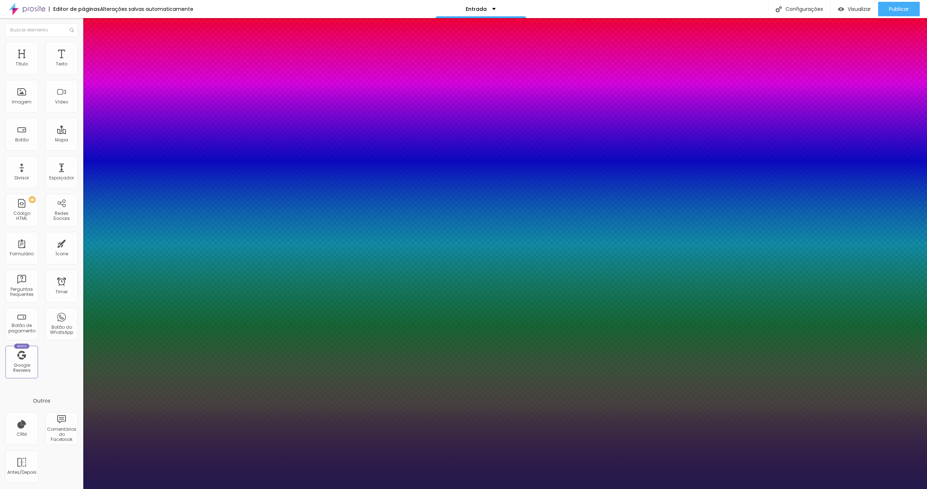
type input "0.8"
type input "1"
type input "0.9"
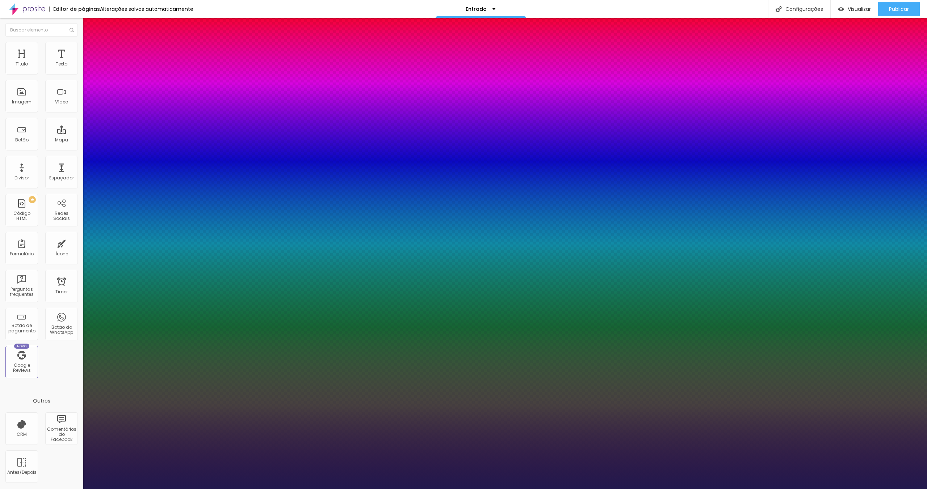
type input "1"
type input "1.1"
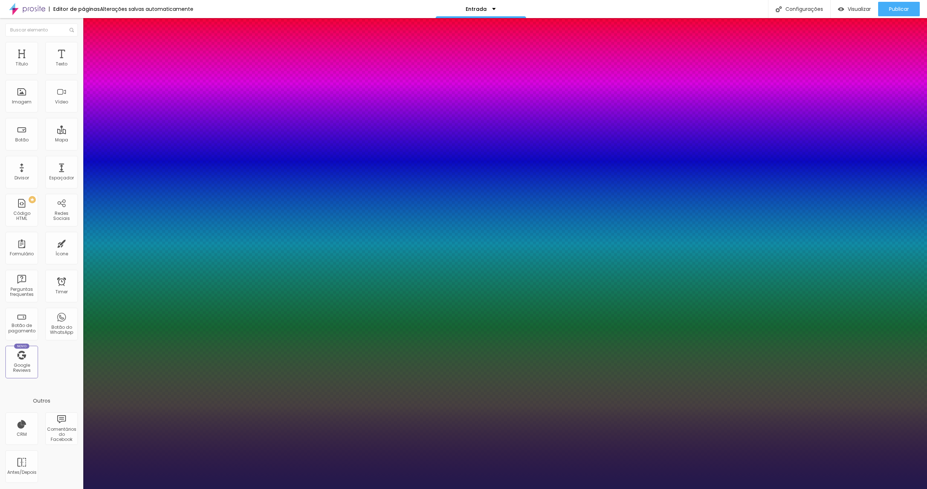
type input "1.1"
type input "1"
type input "1.3"
type input "1"
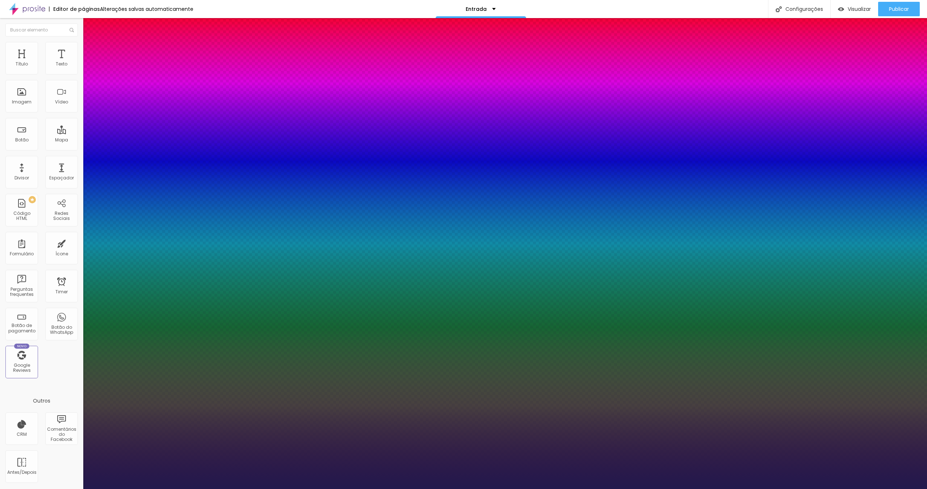
type input "1.4"
type input "1"
type input "1.5"
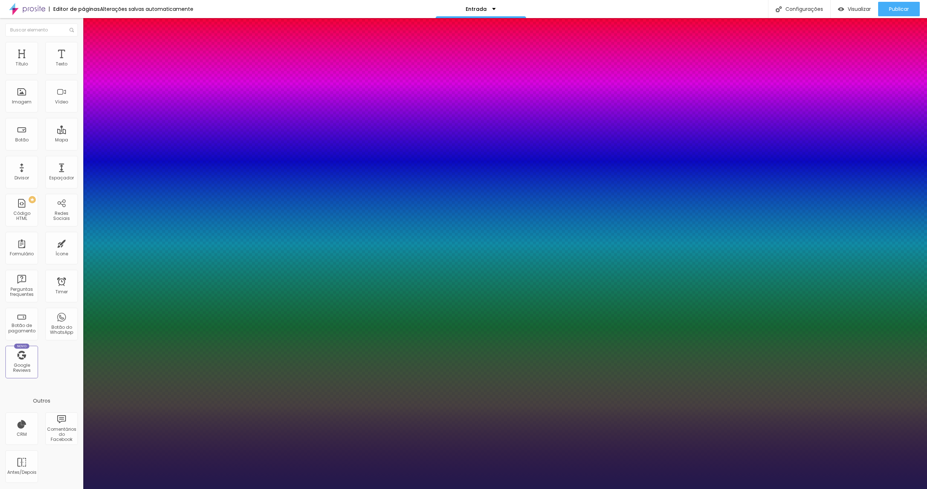
type input "1"
type input "1.6"
type input "1"
type input "1.7"
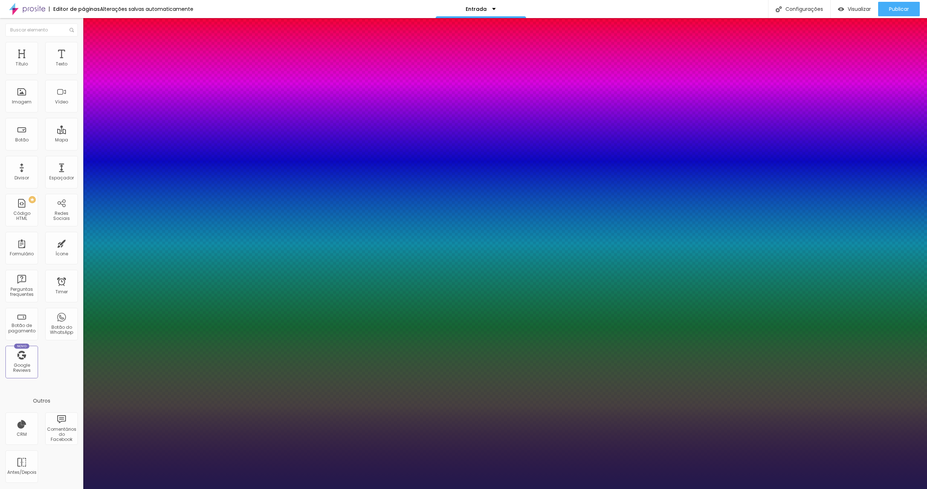
type input "1.7"
type input "1"
type input "1.6"
type input "1"
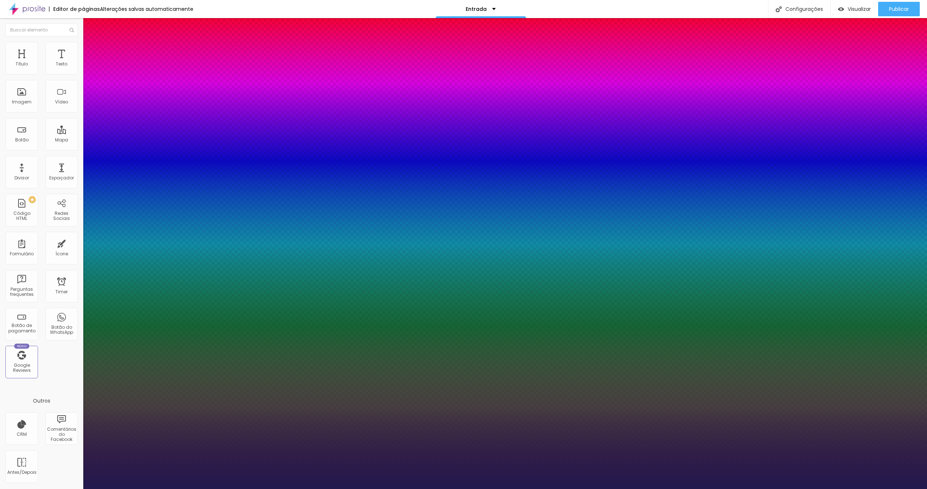
type input "1.3"
type input "1"
type input "1.2"
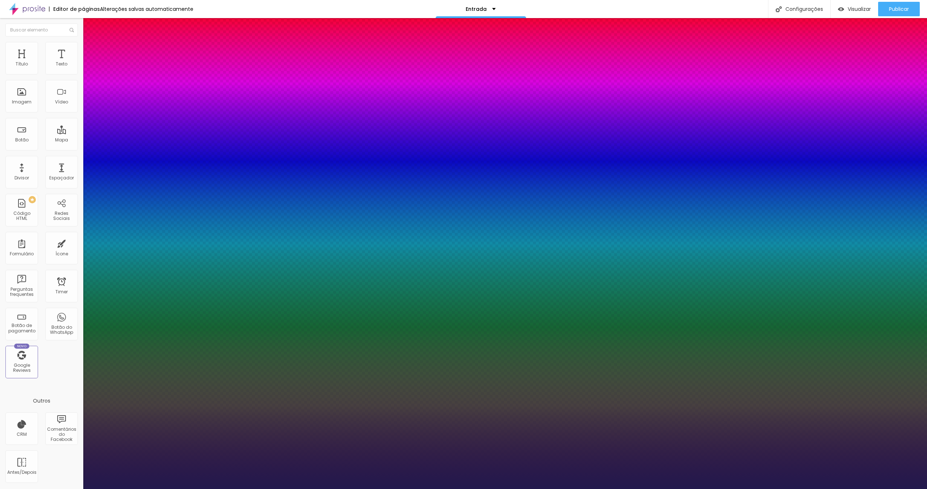
type input "1"
type input "0.9"
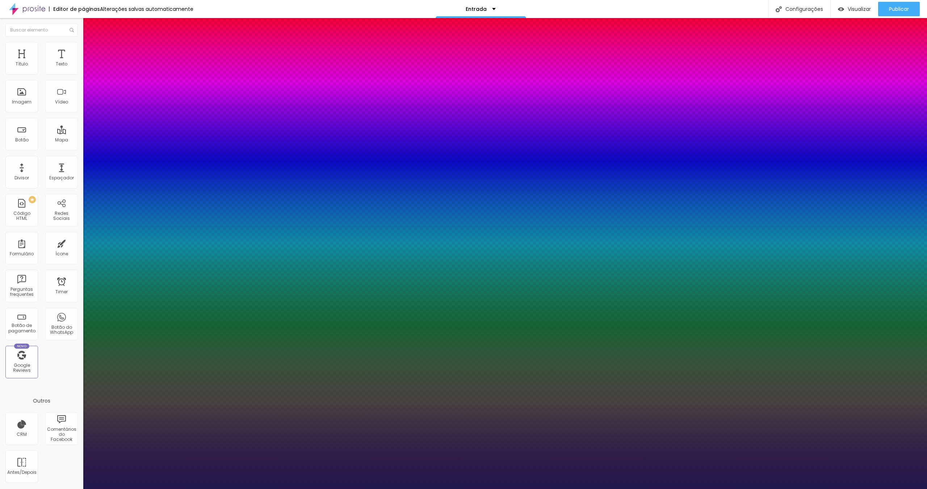
type input "0.9"
type input "1"
type input "0.8"
type input "1"
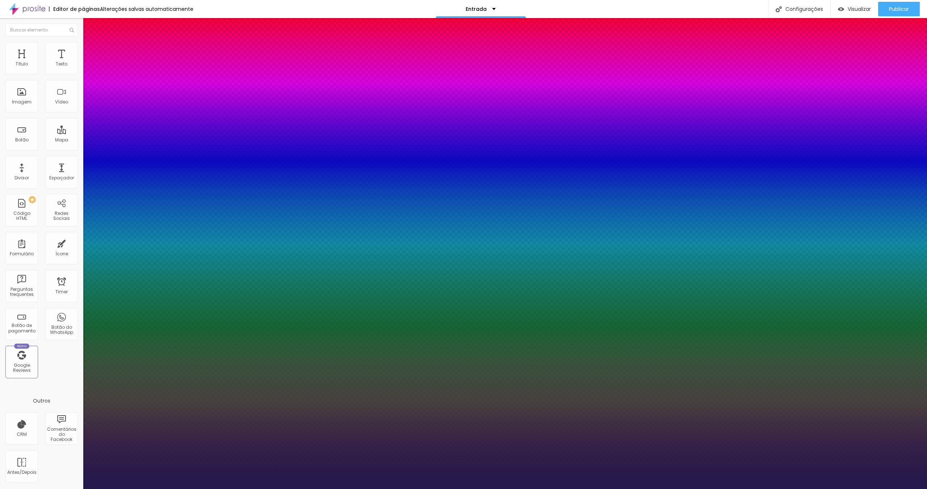
type input "0.7"
type input "1"
type input "0.6"
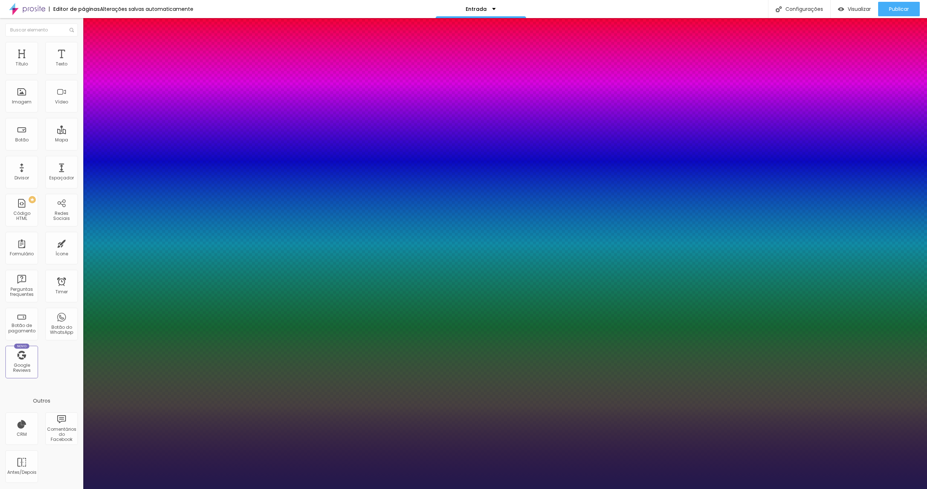
type input "1"
type input "0.5"
type input "1"
drag, startPoint x: 119, startPoint y: 174, endPoint x: 42, endPoint y: 185, distance: 77.1
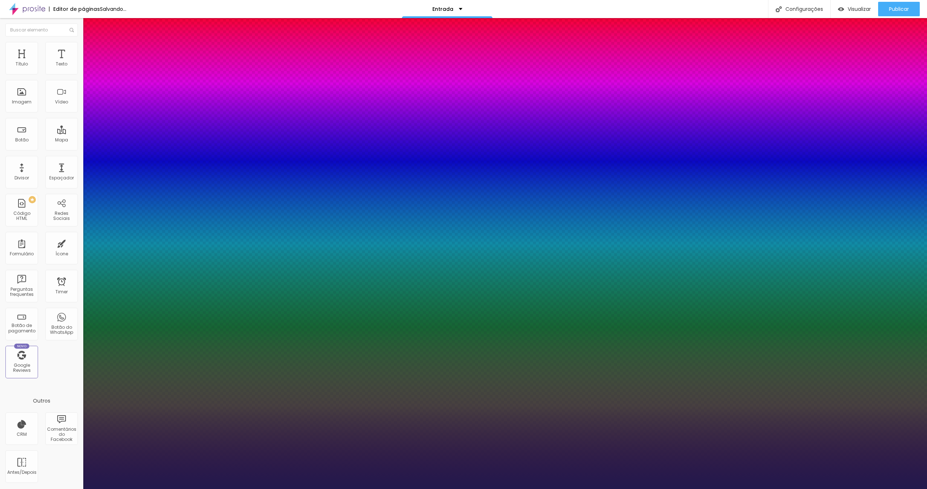
type input "0.5"
type input "1"
click at [181, 489] on div at bounding box center [463, 489] width 927 height 0
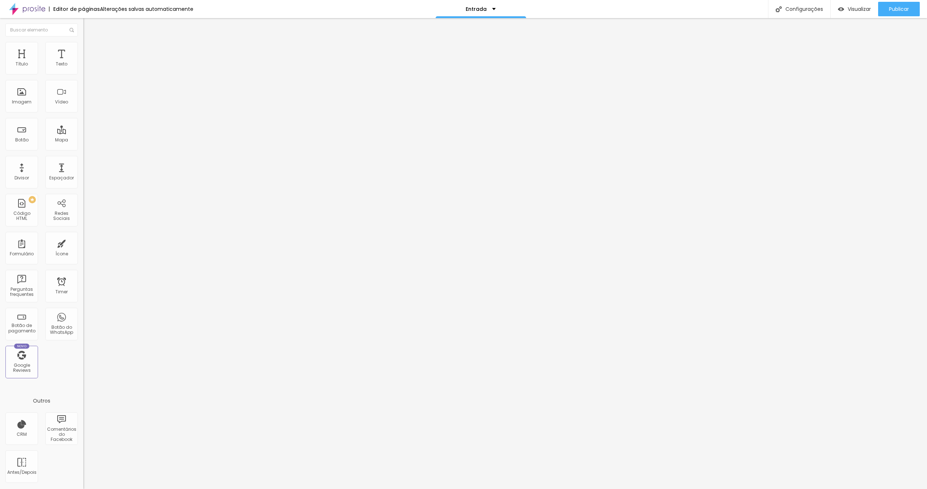
click at [83, 42] on img at bounding box center [86, 45] width 7 height 7
type input "0"
type input "14"
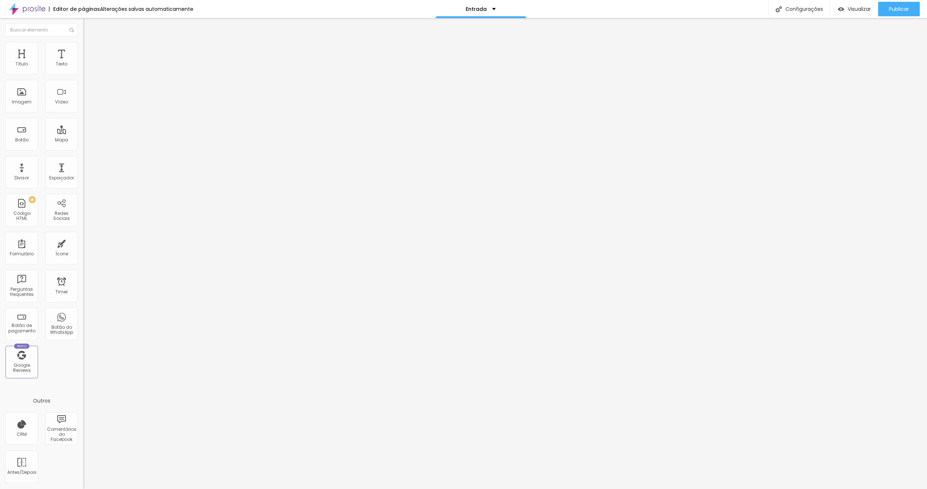
type input "15"
type input "16"
type input "17"
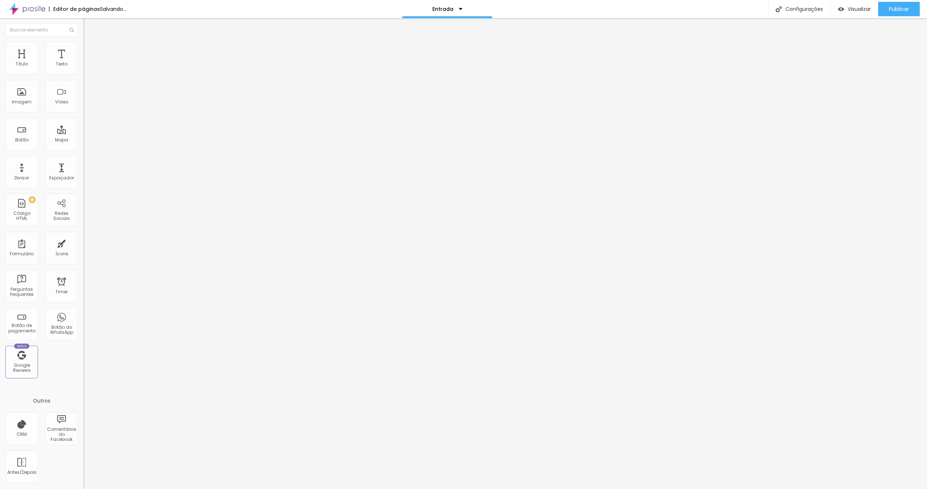
type input "17"
type input "18"
type input "19"
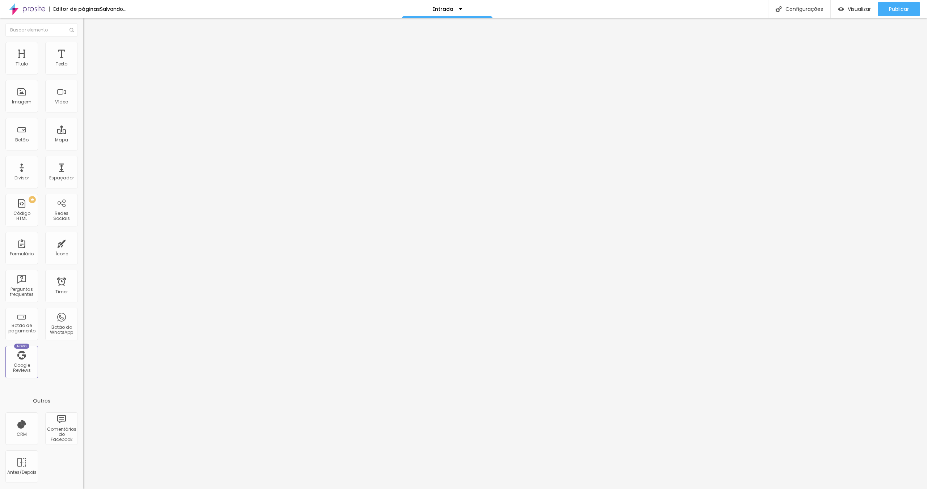
type input "20"
type input "21"
type input "22"
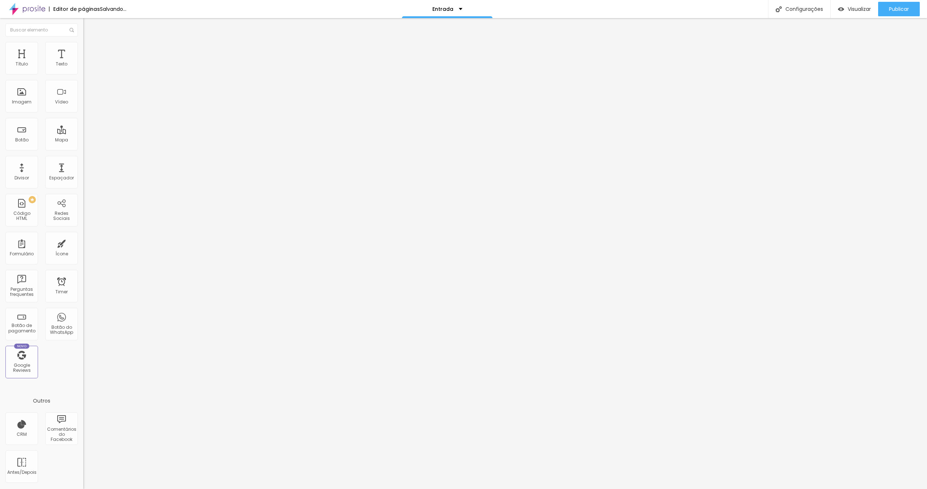
type input "22"
type input "23"
type input "24"
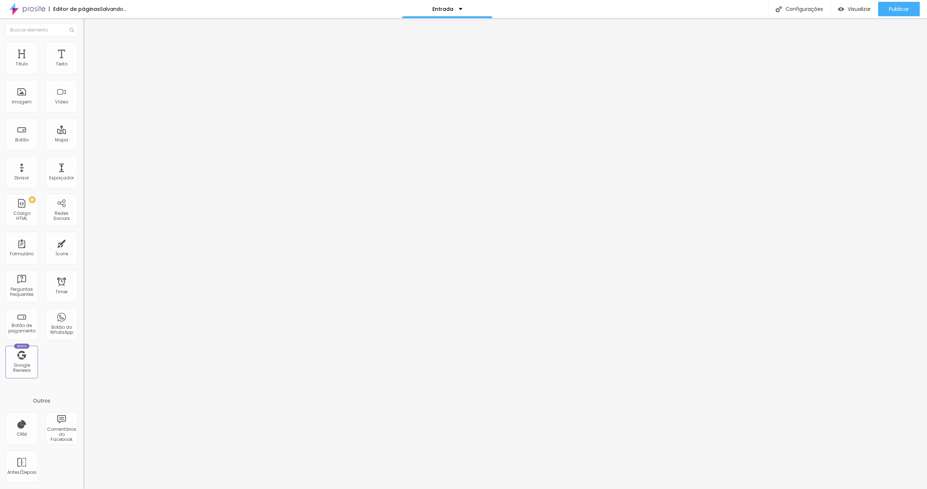
type input "25"
type input "26"
type input "27"
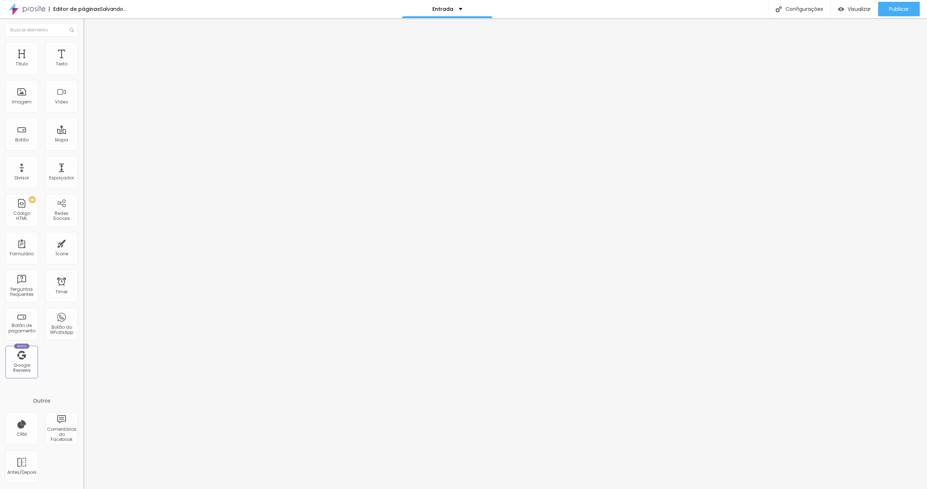
type input "27"
type input "29"
type input "30"
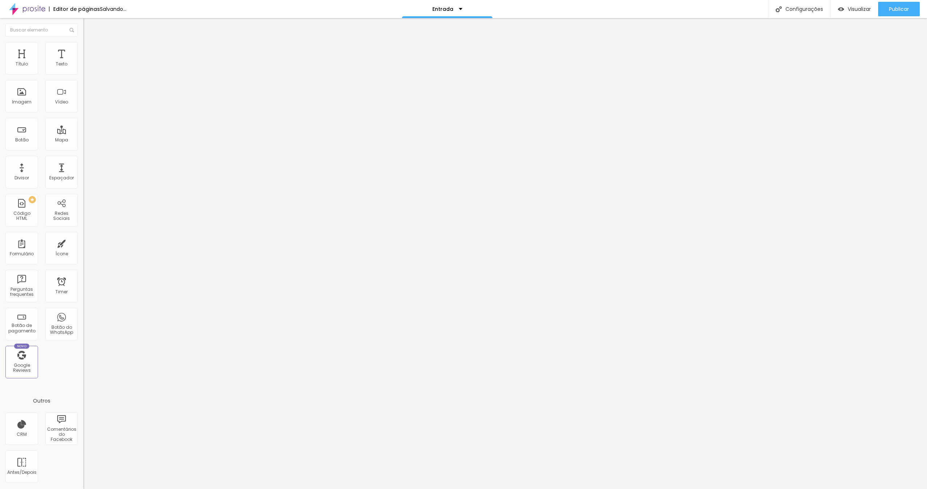
type input "31"
type input "32"
type input "33"
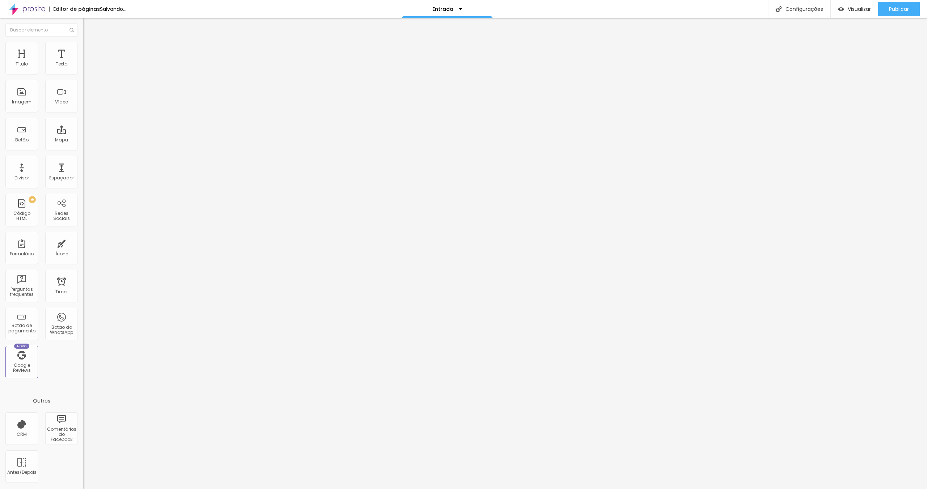
type input "33"
drag, startPoint x: 21, startPoint y: 72, endPoint x: 31, endPoint y: 73, distance: 10.2
type input "33"
click at [83, 133] on input "range" at bounding box center [106, 136] width 47 height 6
type input "0"
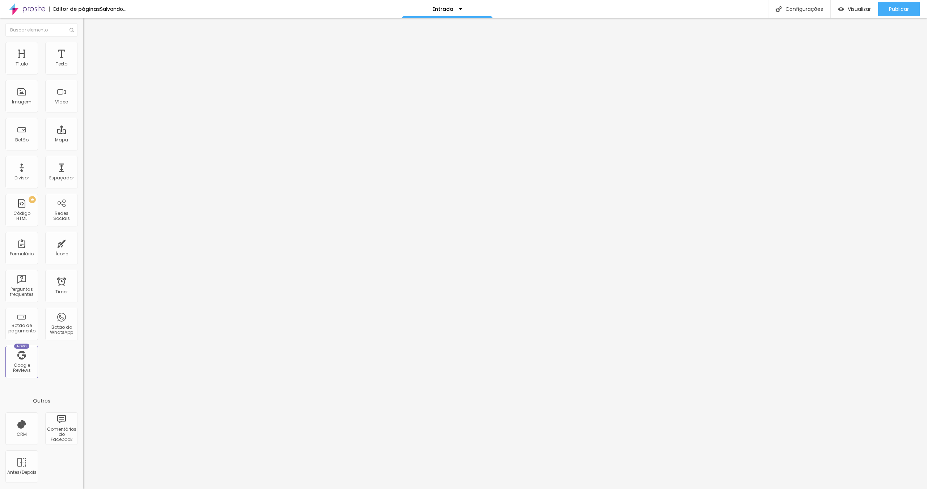
type input "0"
drag, startPoint x: 14, startPoint y: 84, endPoint x: -26, endPoint y: 88, distance: 40.7
click at [83, 236] on input "range" at bounding box center [106, 239] width 47 height 6
type input "1"
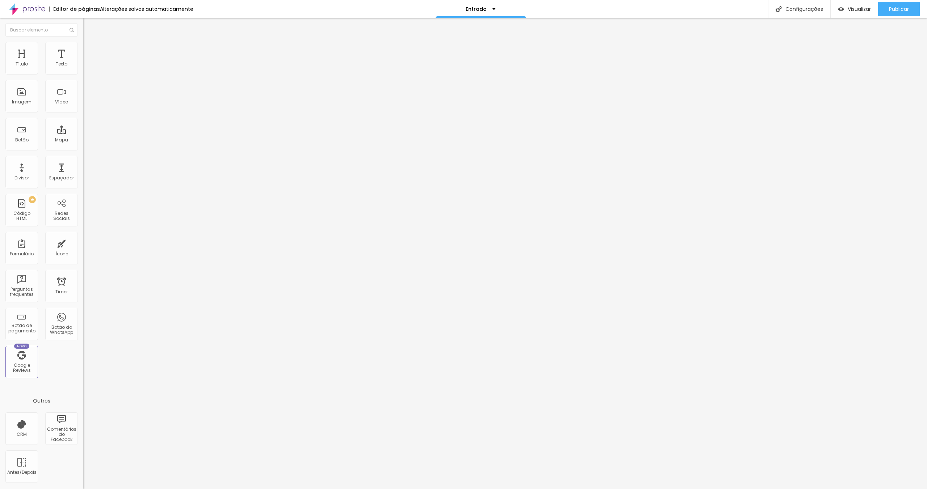
type input "2"
type input "3"
type input "4"
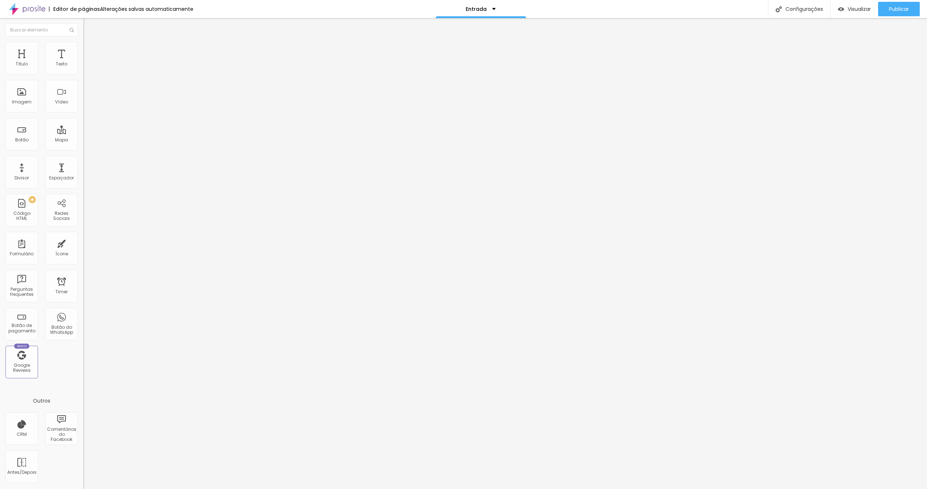
type input "4"
type input "5"
type input "6"
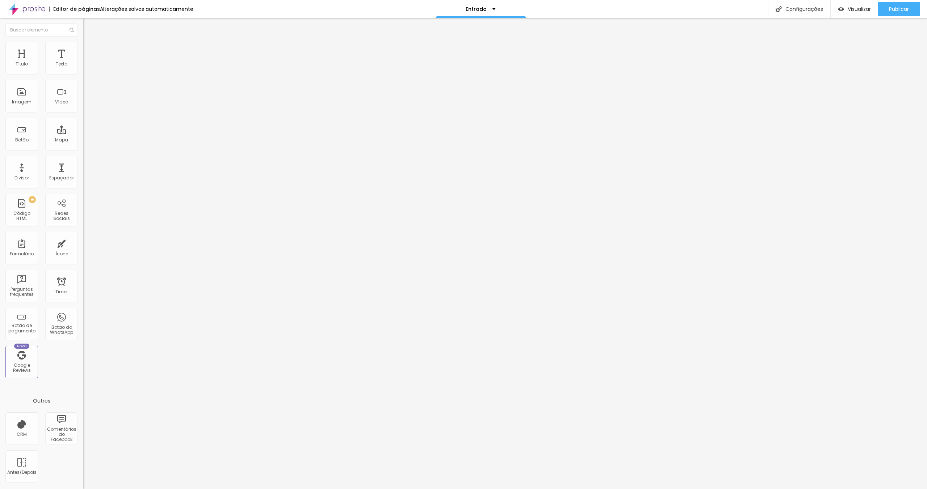
type input "7"
type input "6"
type input "5"
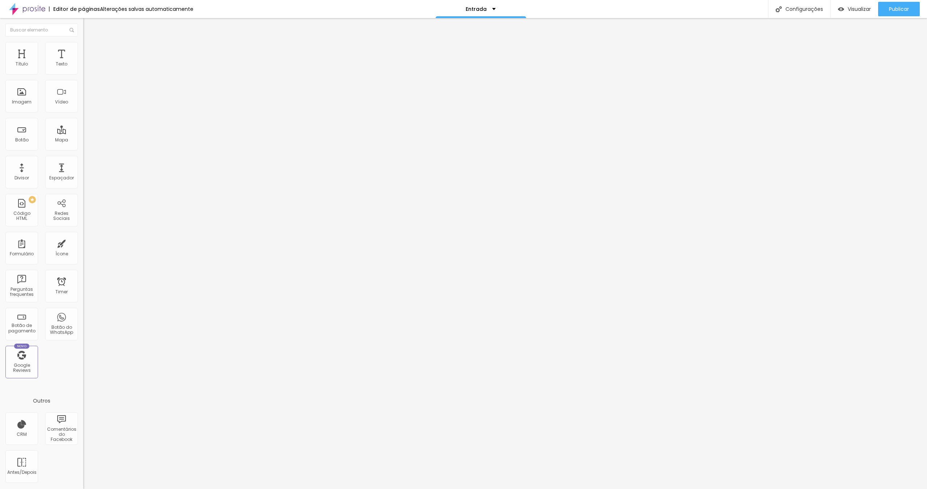
type input "5"
type input "4"
type input "3"
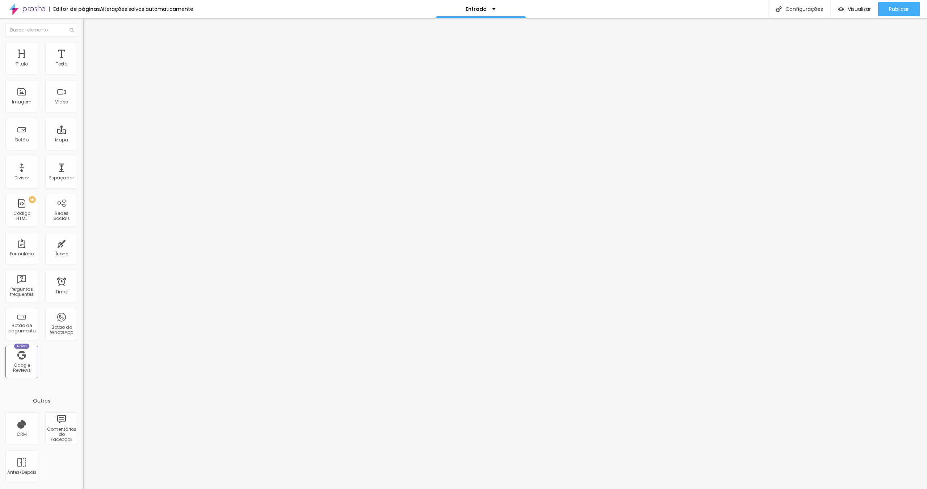
type input "4"
type input "5"
type input "4"
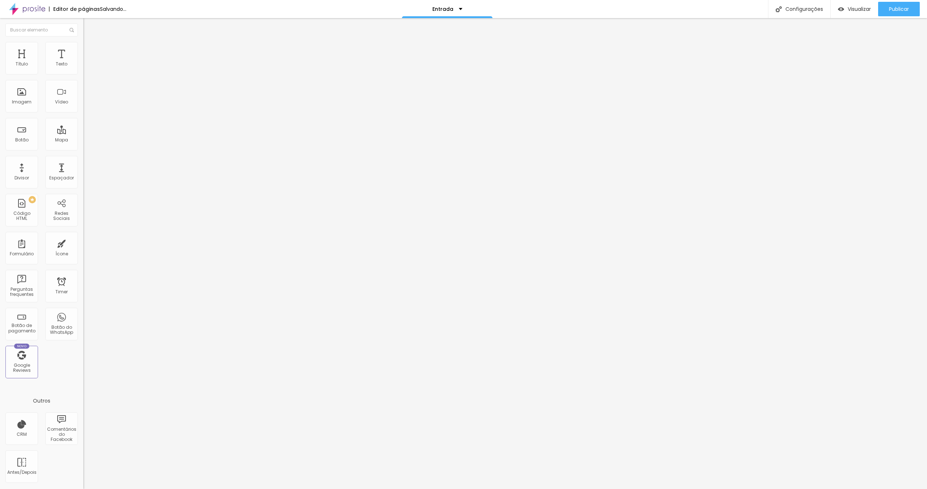
type input "4"
click at [83, 236] on input "range" at bounding box center [106, 239] width 47 height 6
click at [87, 67] on icon "button" at bounding box center [88, 65] width 3 height 3
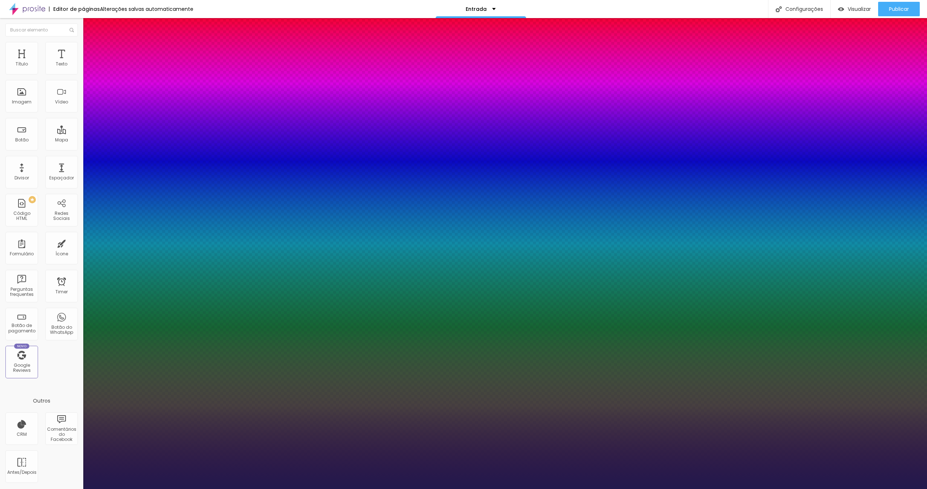
type input "1"
click at [78, 489] on select "AbrilFatface-Regular Actor-Regular Alegreya AlegreyaBlack [PERSON_NAME] [PERSON…" at bounding box center [39, 498] width 78 height 8
select select "RalewayThin"
type input "1"
type input "24"
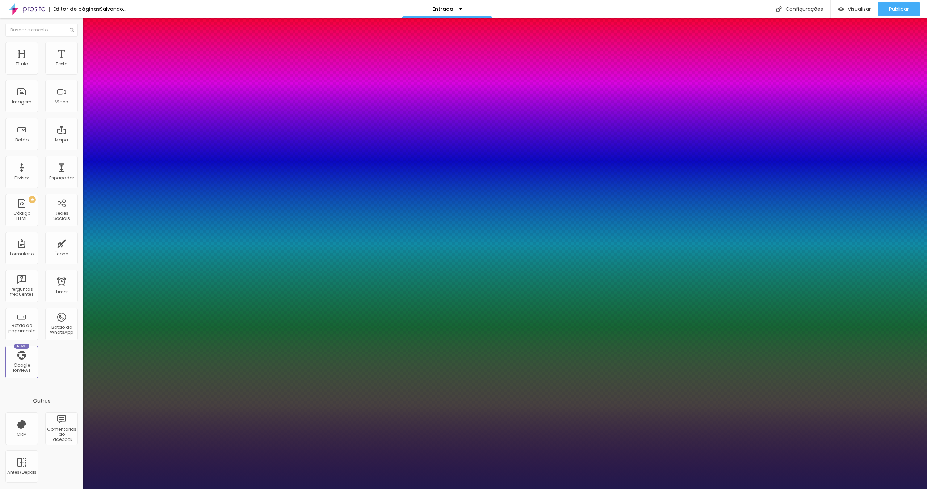
type input "24"
type input "1"
type input "24"
type input "1"
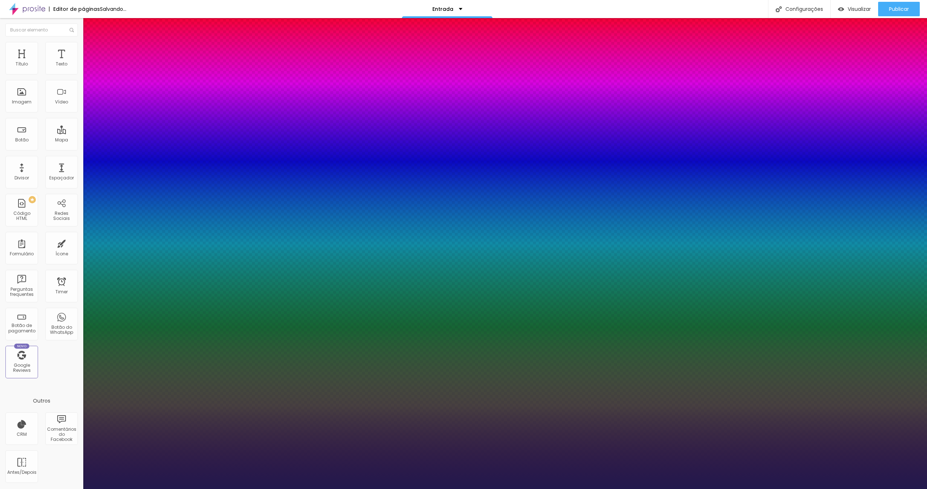
click at [178, 489] on div at bounding box center [463, 489] width 927 height 0
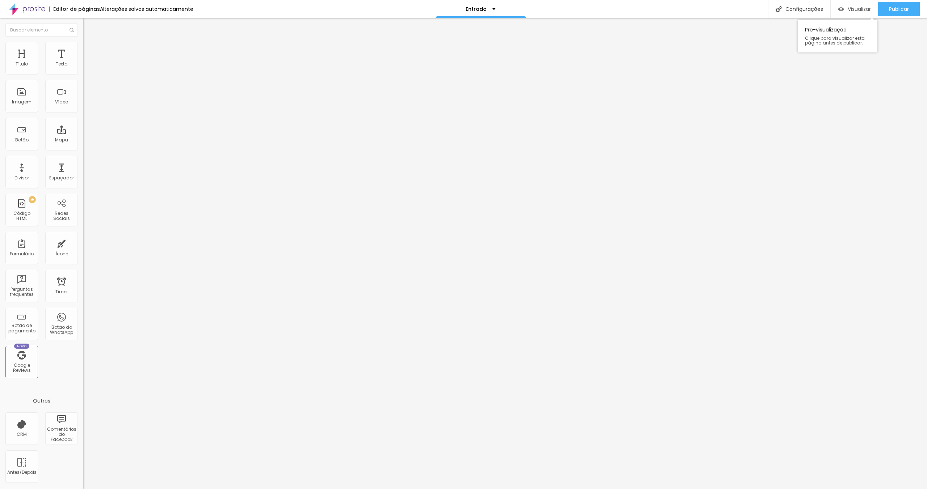
click at [850, 9] on span "Visualizar" at bounding box center [858, 9] width 23 height 6
click at [83, 62] on span "Trocar imagem" at bounding box center [102, 59] width 39 height 6
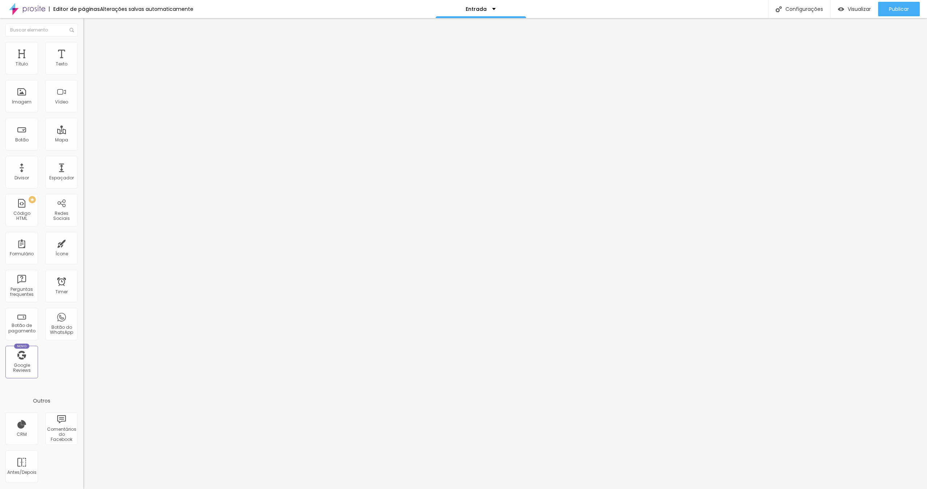
click at [847, 9] on span "Visualizar" at bounding box center [858, 9] width 23 height 6
click at [859, 12] on span "Visualizar" at bounding box center [858, 9] width 23 height 6
click at [90, 50] on span "Estilo" at bounding box center [95, 47] width 11 height 6
type input "180"
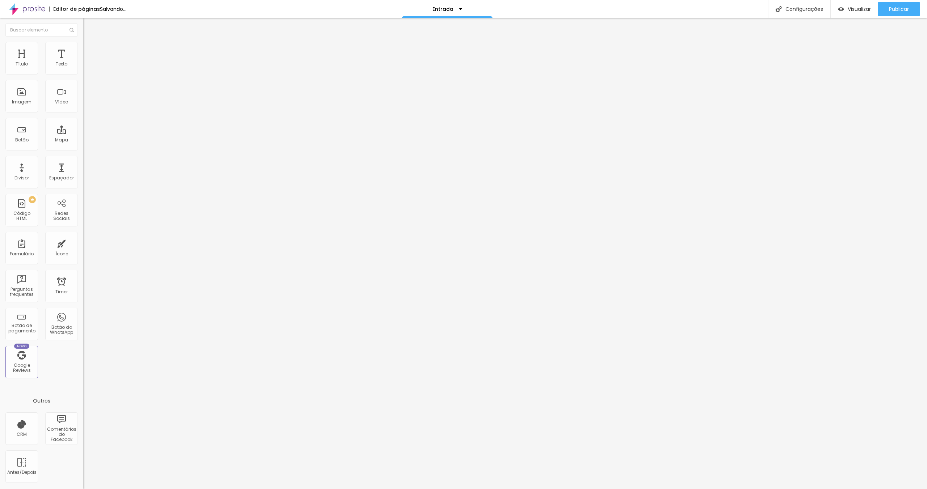
type input "180"
type input "170"
click at [83, 74] on input "range" at bounding box center [106, 71] width 47 height 6
click at [83, 46] on ul "Conteúdo Estilo Avançado" at bounding box center [124, 46] width 83 height 22
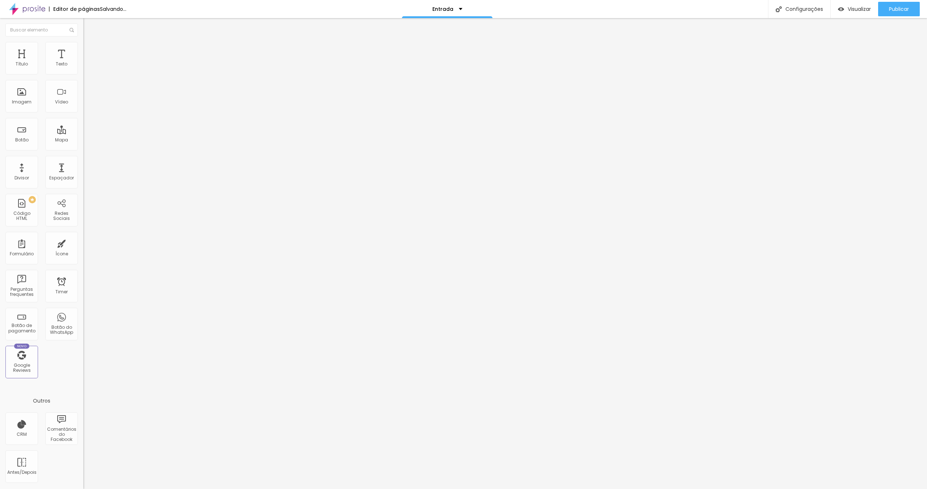
click at [83, 47] on li "Estilo" at bounding box center [124, 45] width 83 height 7
type input "190"
type input "170"
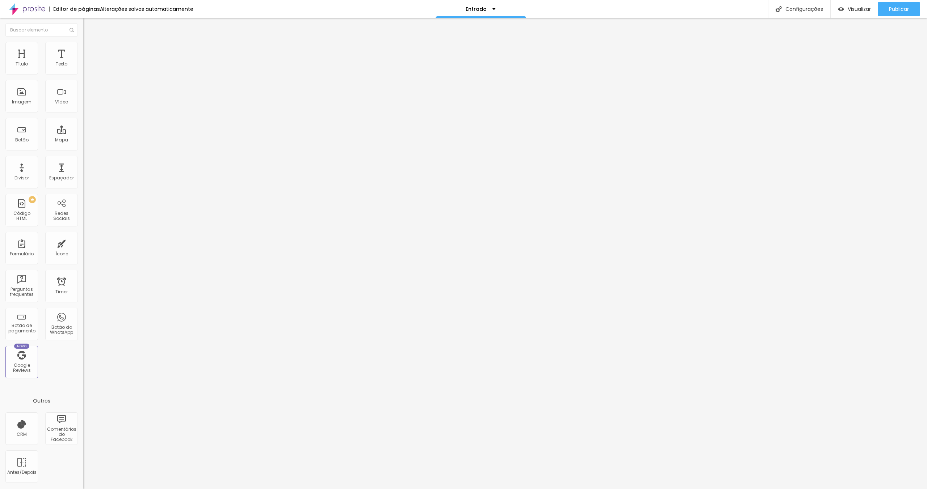
type input "160"
click at [83, 74] on input "range" at bounding box center [106, 71] width 47 height 6
click at [90, 49] on span "Estilo" at bounding box center [95, 47] width 11 height 6
click at [83, 74] on input "range" at bounding box center [106, 71] width 47 height 6
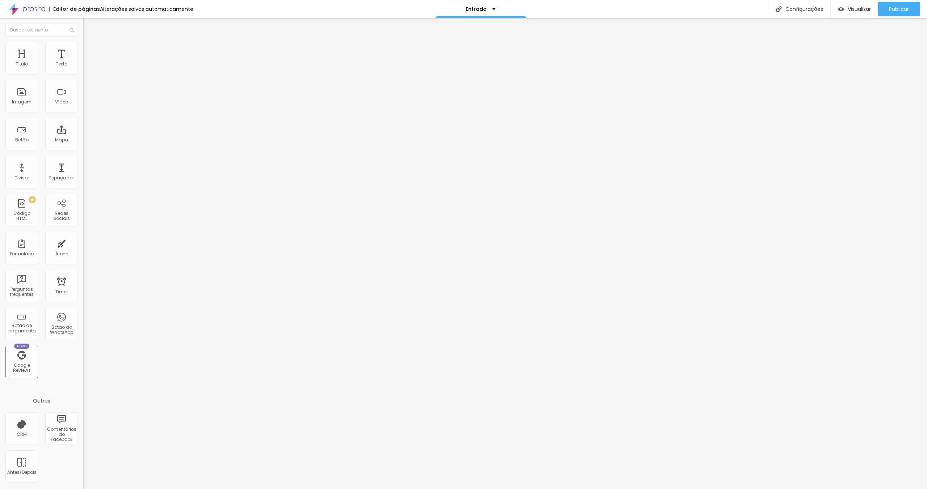
click at [83, 47] on li "Estilo" at bounding box center [124, 45] width 83 height 7
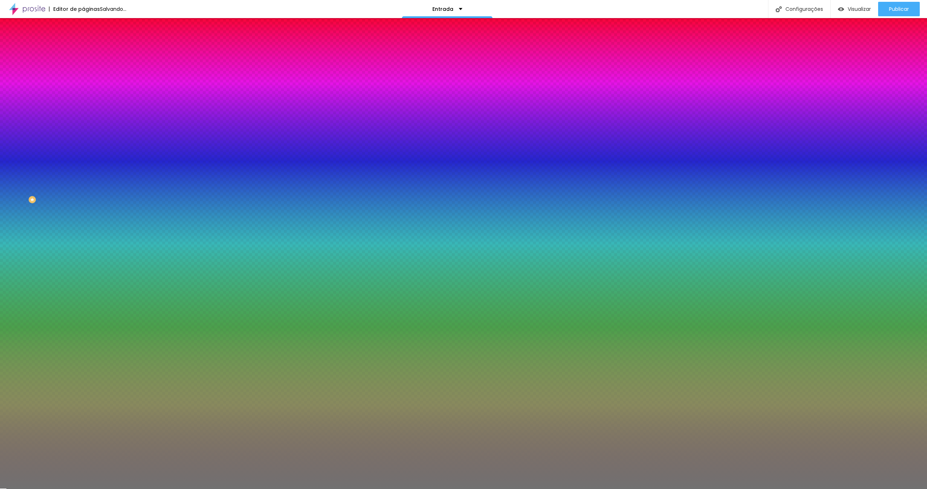
drag, startPoint x: 33, startPoint y: 93, endPoint x: 139, endPoint y: 92, distance: 105.7
click at [130, 92] on input "range" at bounding box center [106, 91] width 47 height 6
drag, startPoint x: 31, startPoint y: 114, endPoint x: -12, endPoint y: 114, distance: 43.1
click at [83, 113] on input "range" at bounding box center [106, 110] width 47 height 6
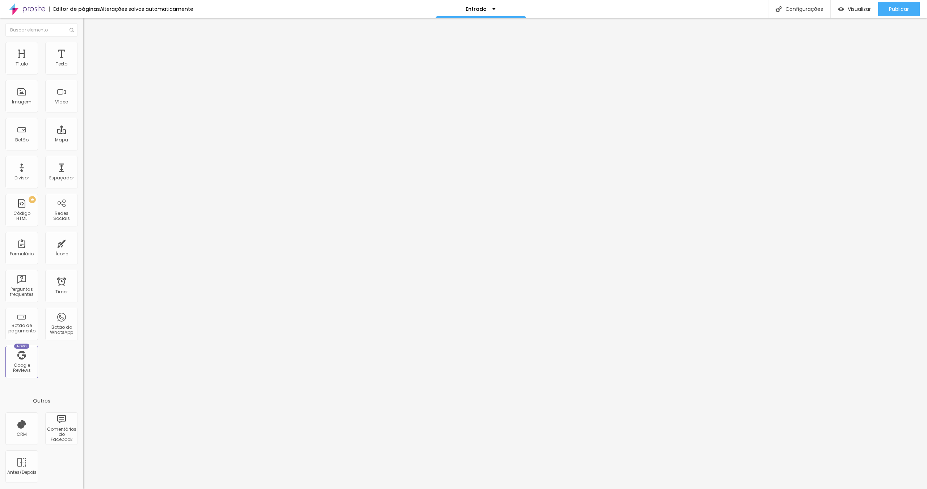
click at [90, 48] on span "Estilo" at bounding box center [95, 47] width 11 height 6
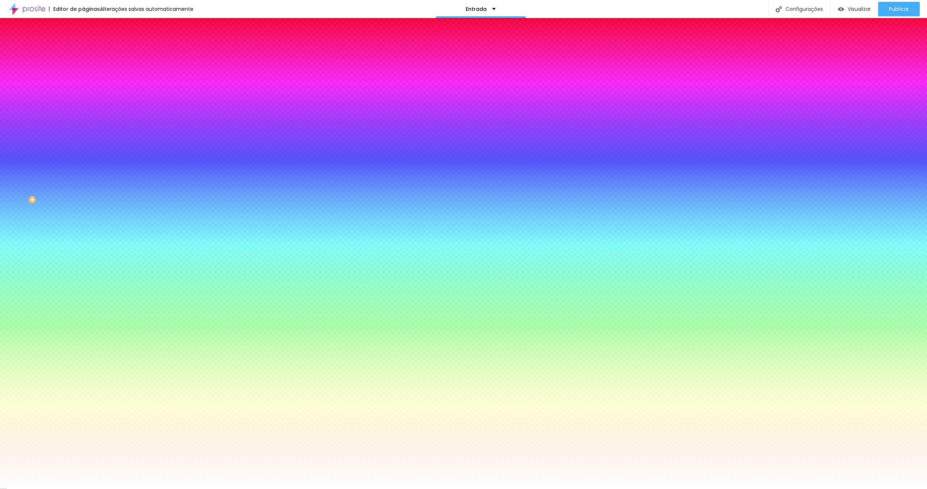
click at [83, 49] on li "Avançado" at bounding box center [124, 52] width 83 height 7
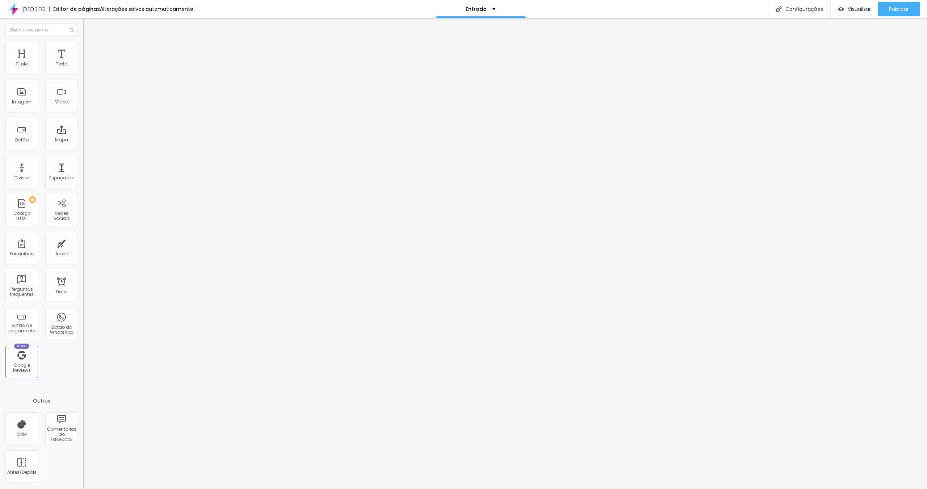
click at [83, 41] on img at bounding box center [86, 38] width 7 height 7
click at [83, 66] on span "Encaixotado" at bounding box center [97, 63] width 28 height 6
click at [83, 77] on span "Completo" at bounding box center [94, 74] width 22 height 6
click at [83, 70] on span "Encaixotado" at bounding box center [97, 67] width 28 height 6
click at [898, 7] on span "Publicar" at bounding box center [899, 9] width 20 height 6
